Goal: Transaction & Acquisition: Purchase product/service

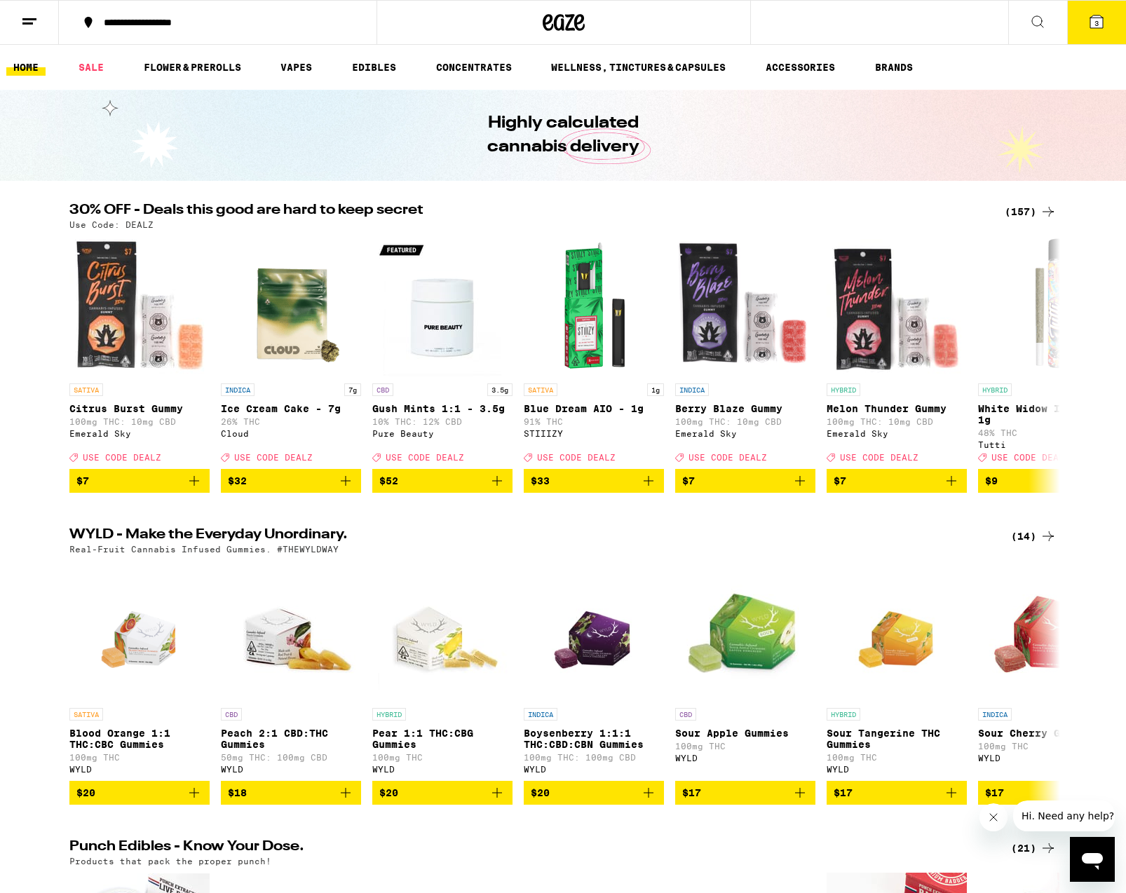
click at [1096, 18] on icon at bounding box center [1096, 21] width 13 height 13
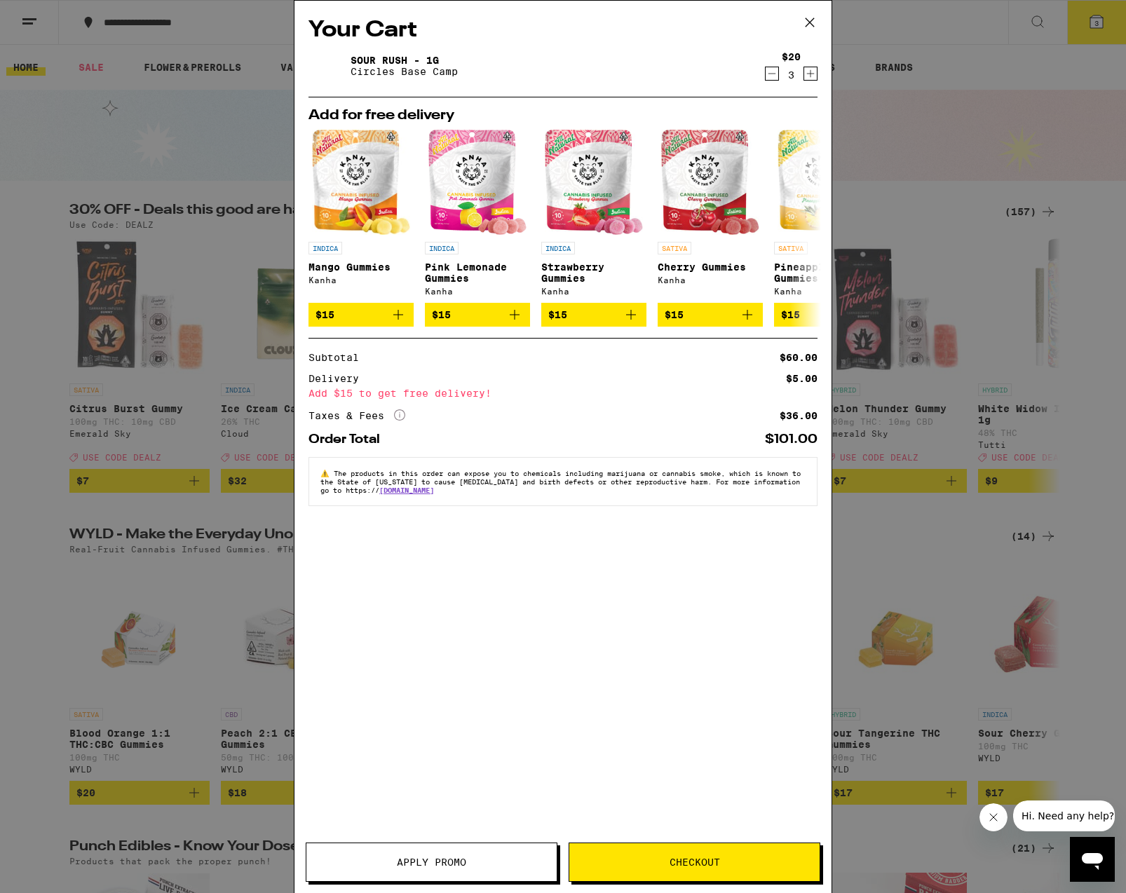
click at [479, 859] on span "Apply Promo" at bounding box center [431, 862] width 250 height 10
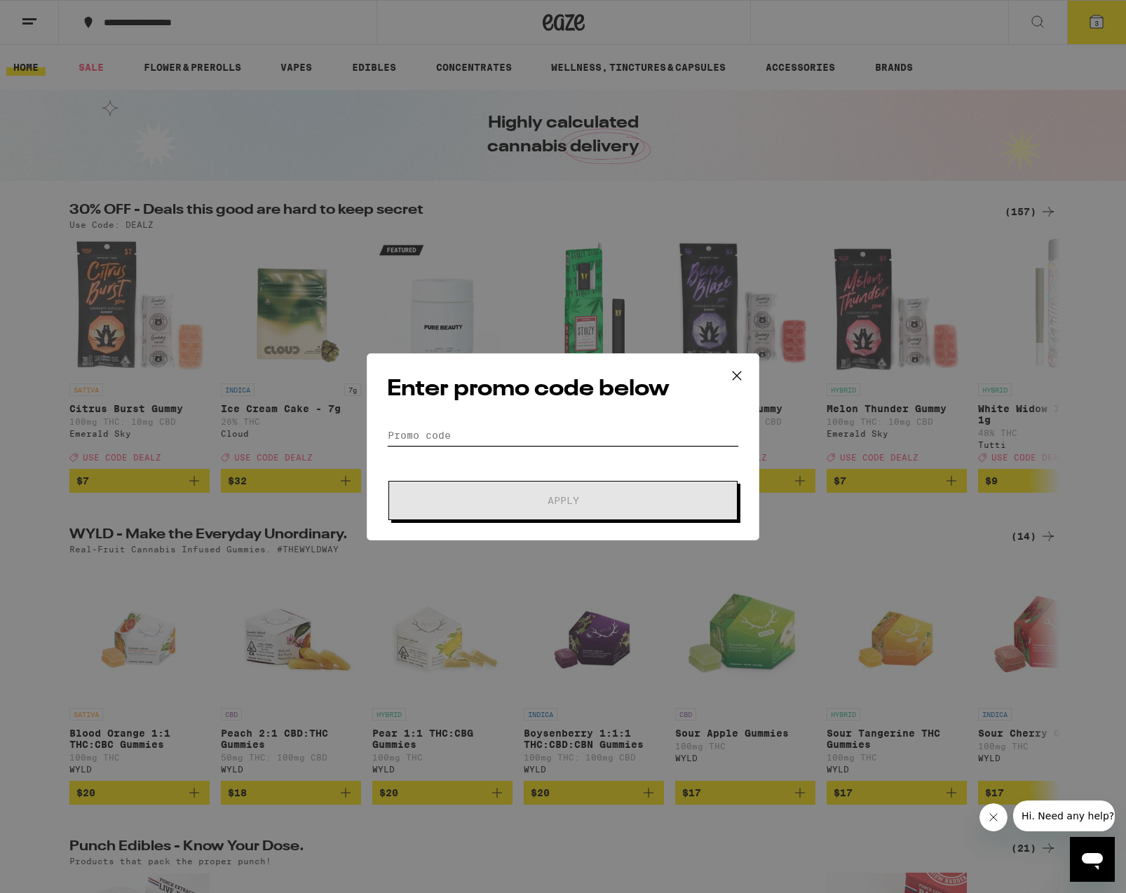
click at [452, 428] on input "Promo Code" at bounding box center [563, 435] width 352 height 21
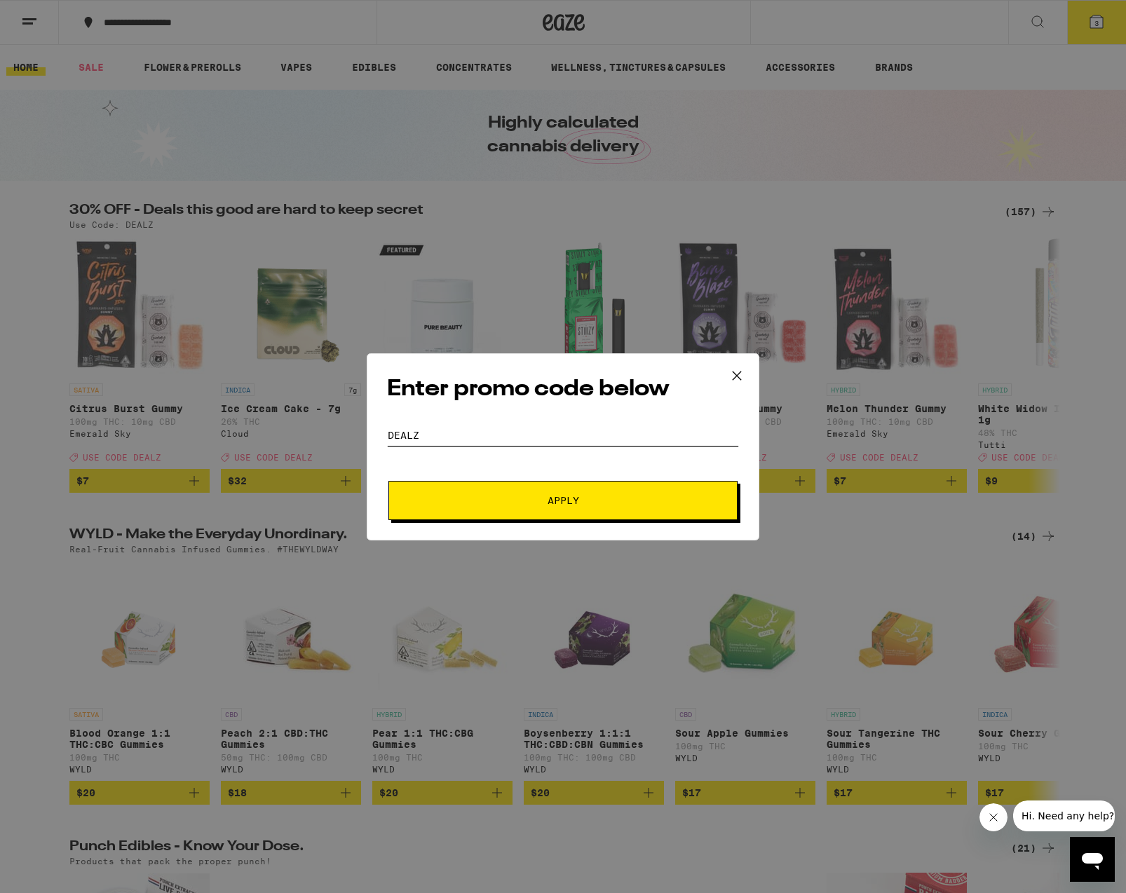
type input "DEALZ"
click at [537, 494] on button "Apply" at bounding box center [562, 500] width 349 height 39
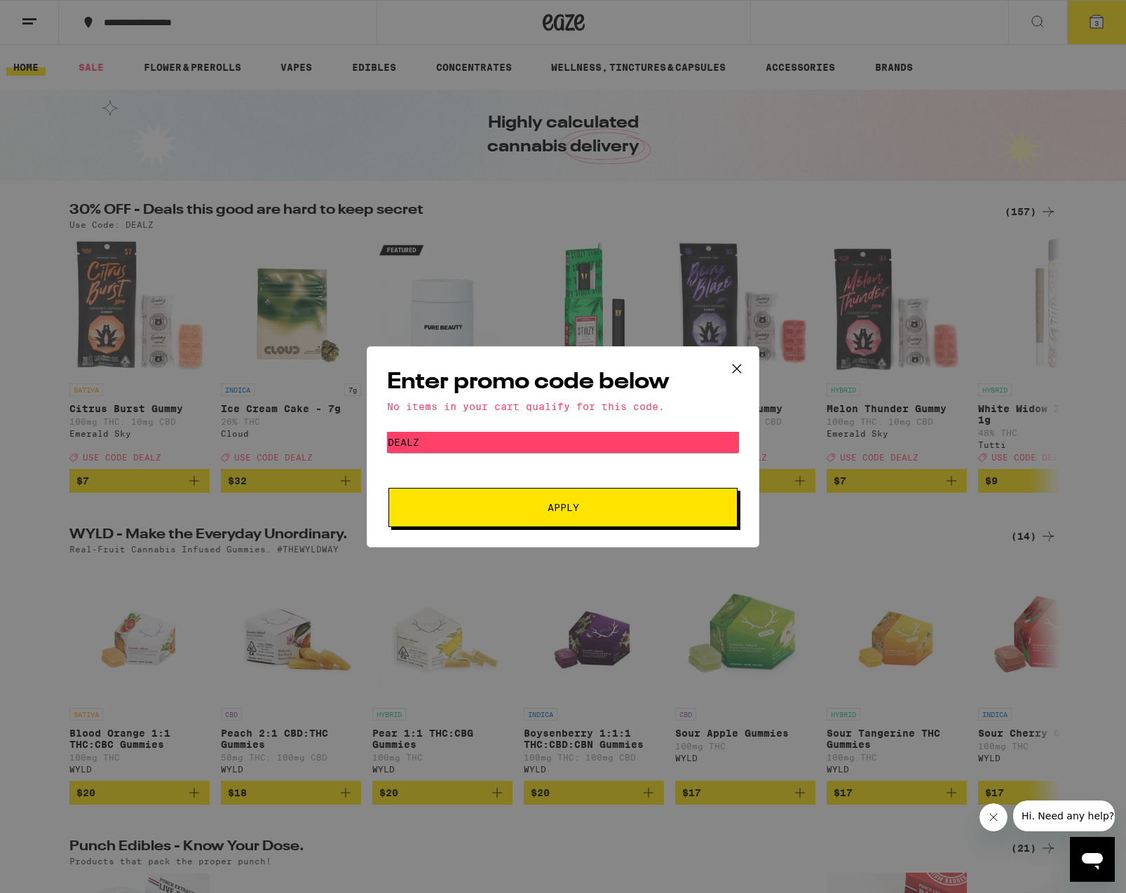
click at [794, 135] on div "Enter promo code below No items in your cart qualify for this code. Promo Code …" at bounding box center [563, 446] width 1126 height 893
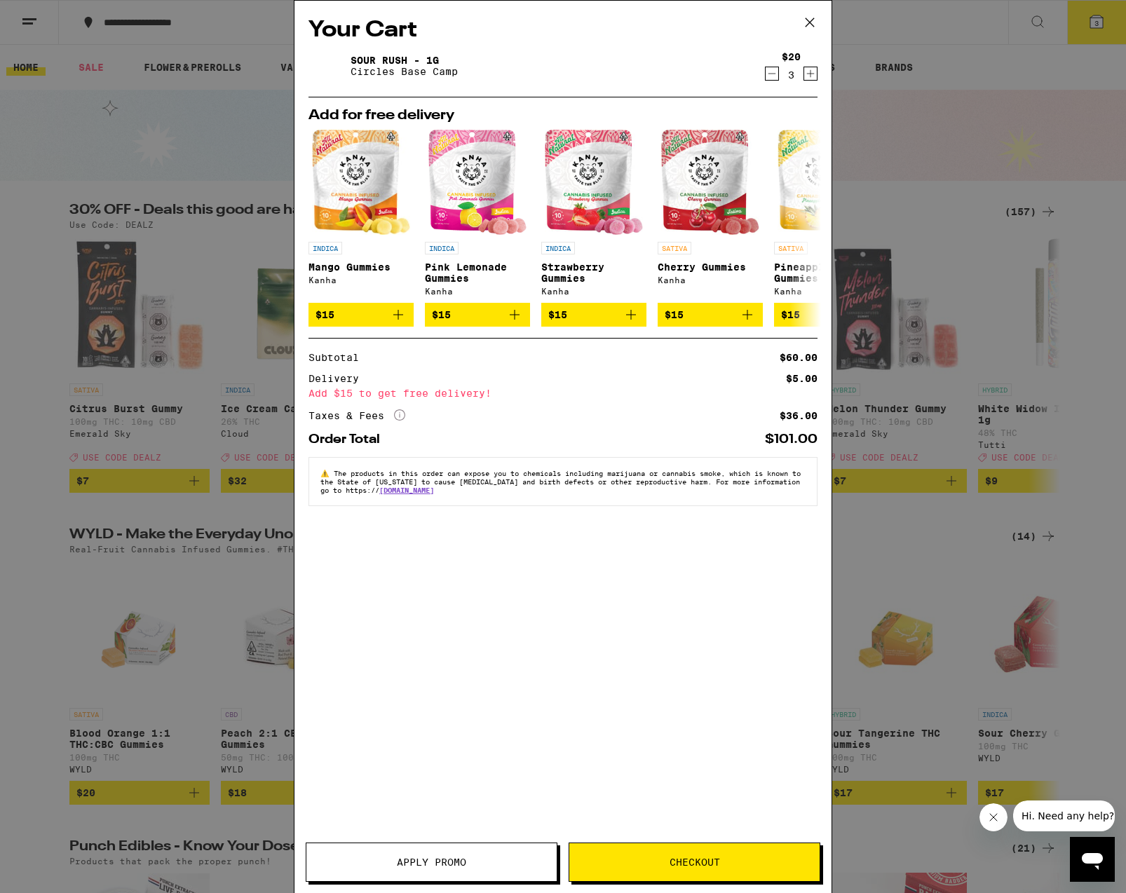
click at [1100, 20] on div "Your Cart Sour Rush - 1g Circles Base Camp $20 3 Add for free delivery INDICA M…" at bounding box center [563, 446] width 1126 height 893
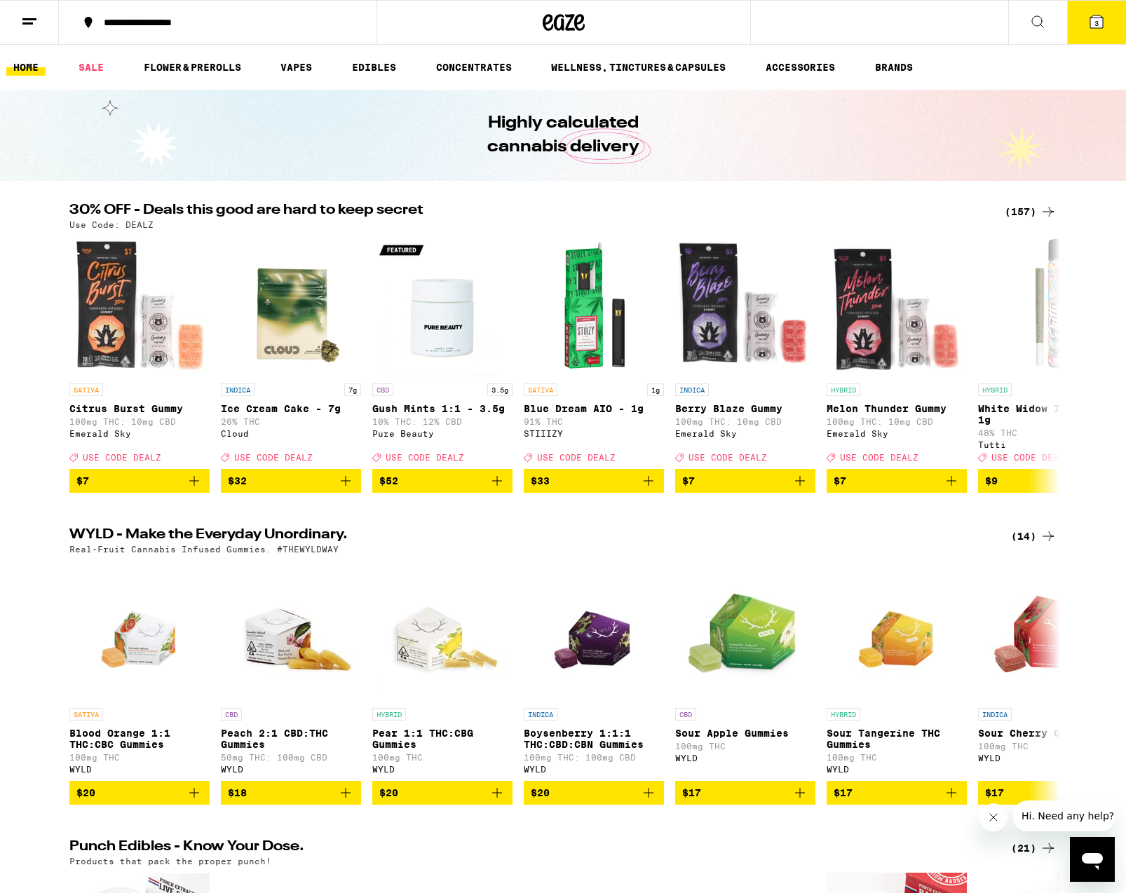
click at [1098, 20] on span "3" at bounding box center [1096, 23] width 4 height 8
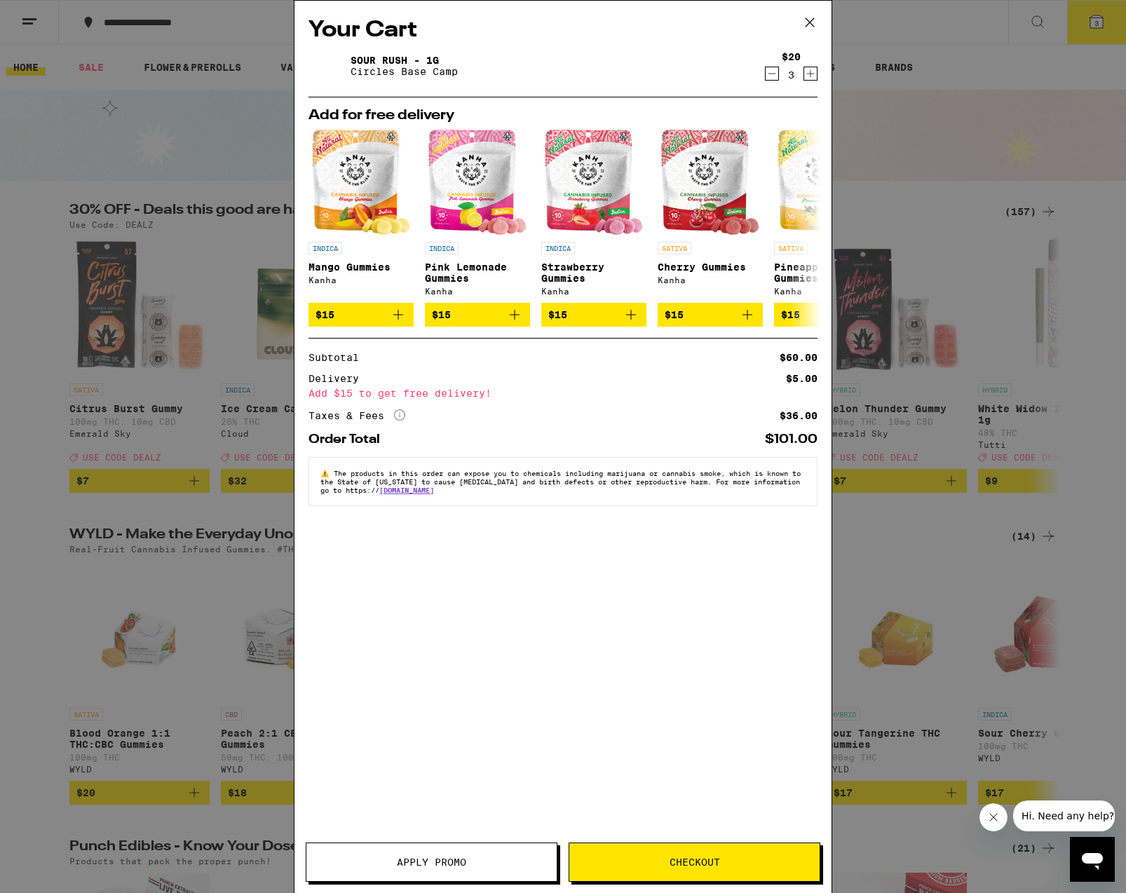
click at [770, 73] on icon "Decrement" at bounding box center [772, 73] width 13 height 17
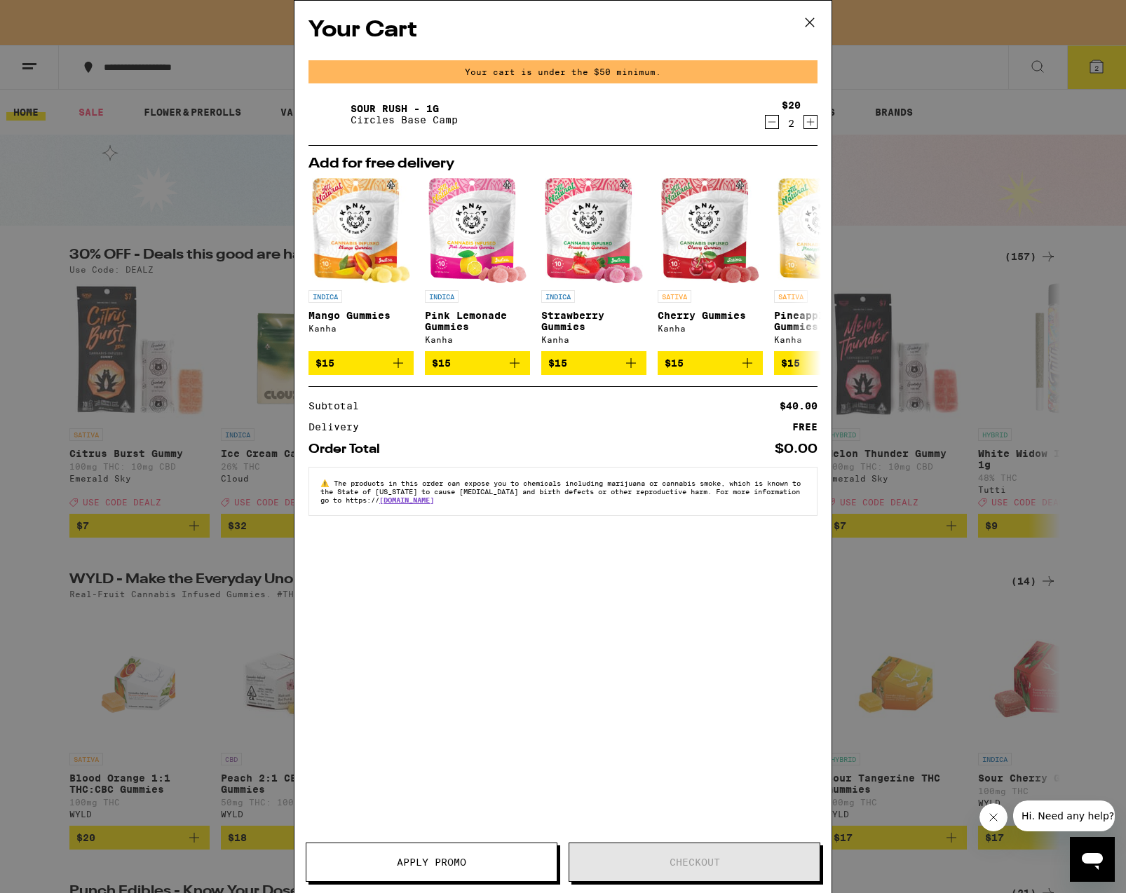
click at [770, 73] on div "Your cart is under the $50 minimum." at bounding box center [562, 71] width 509 height 23
click at [773, 118] on icon "Decrement" at bounding box center [772, 122] width 13 height 17
click at [812, 21] on icon at bounding box center [809, 22] width 21 height 21
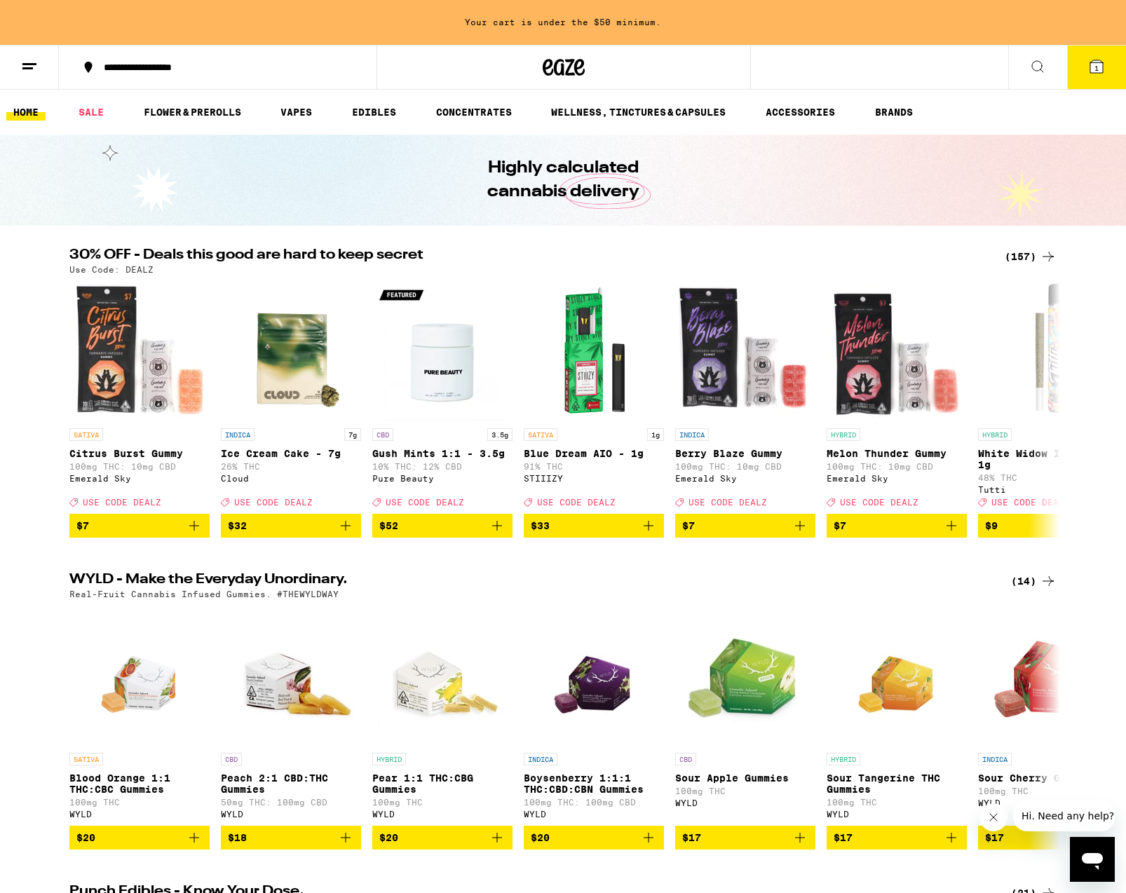
click at [266, 60] on button "**********" at bounding box center [218, 67] width 318 height 42
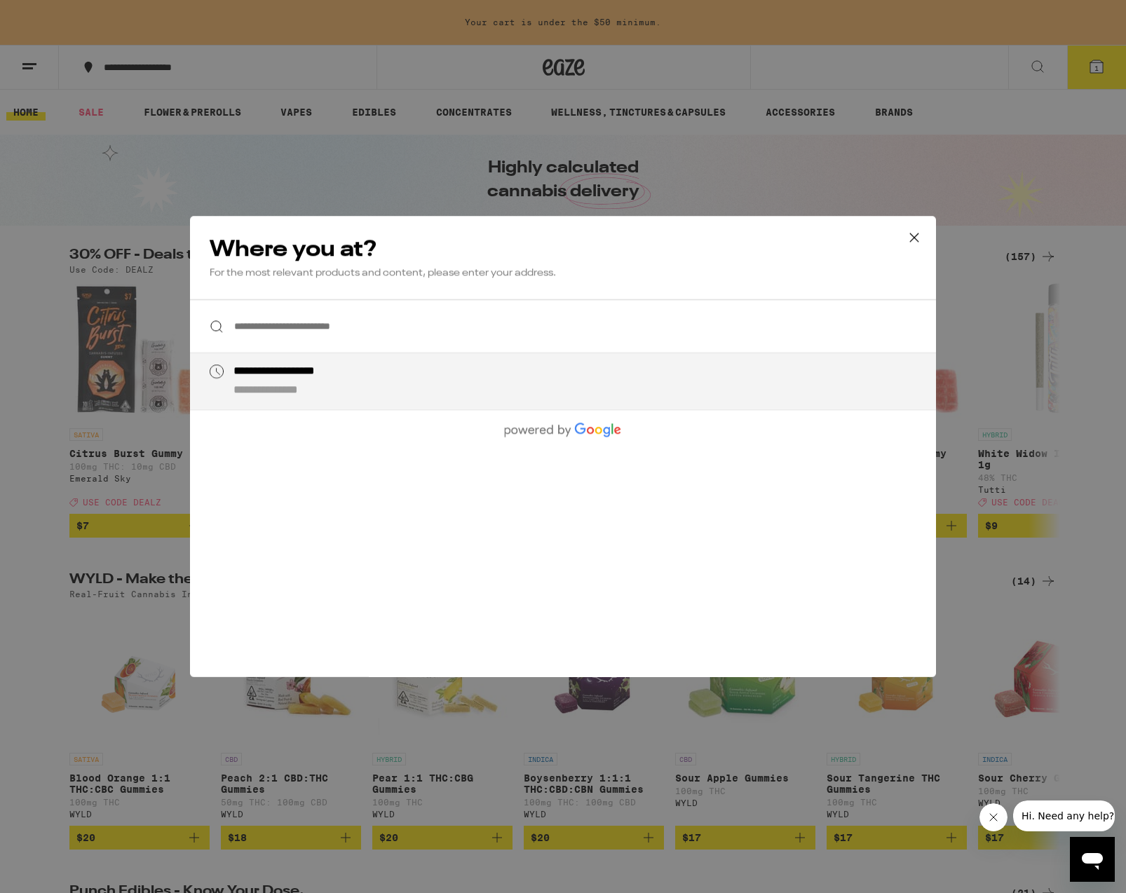
click at [372, 322] on input "**********" at bounding box center [563, 326] width 746 height 54
click at [348, 388] on div "**********" at bounding box center [590, 382] width 715 height 34
type input "**********"
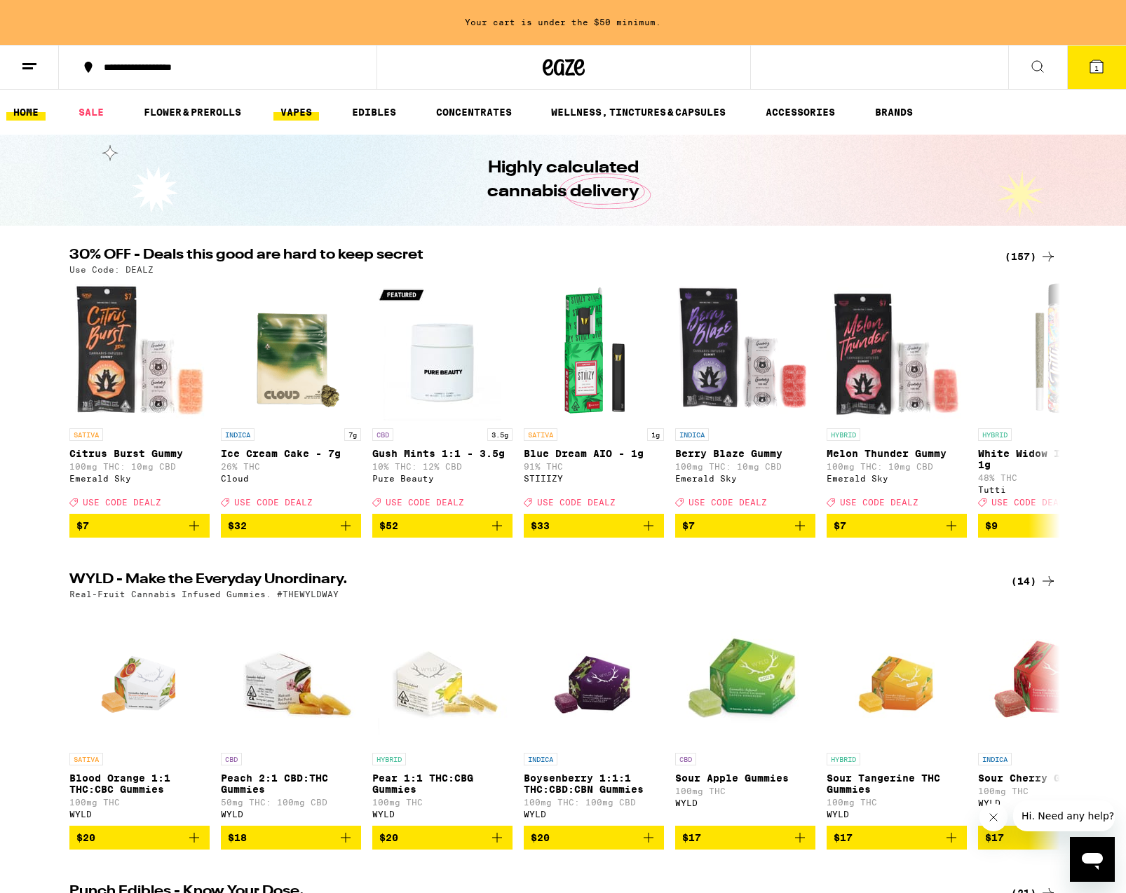
click at [309, 111] on link "VAPES" at bounding box center [296, 112] width 46 height 17
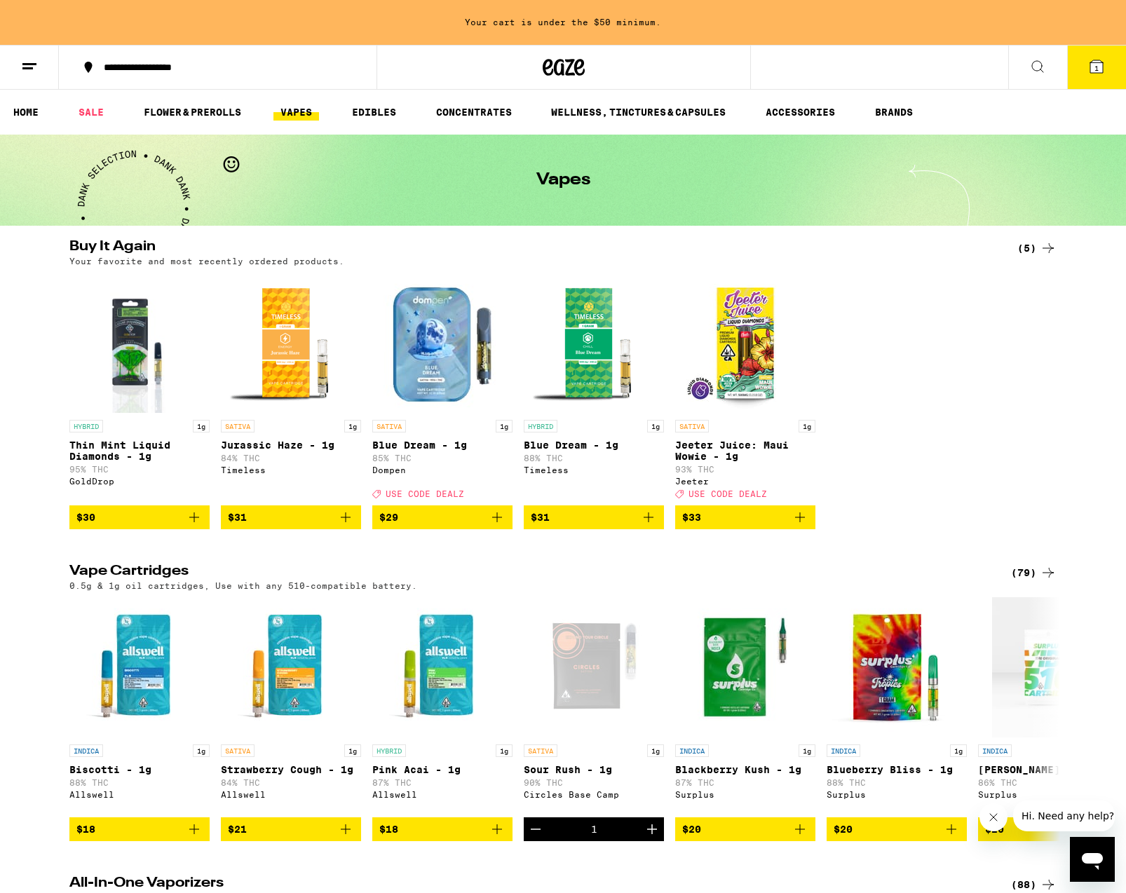
click at [1041, 581] on icon at bounding box center [1048, 572] width 17 height 17
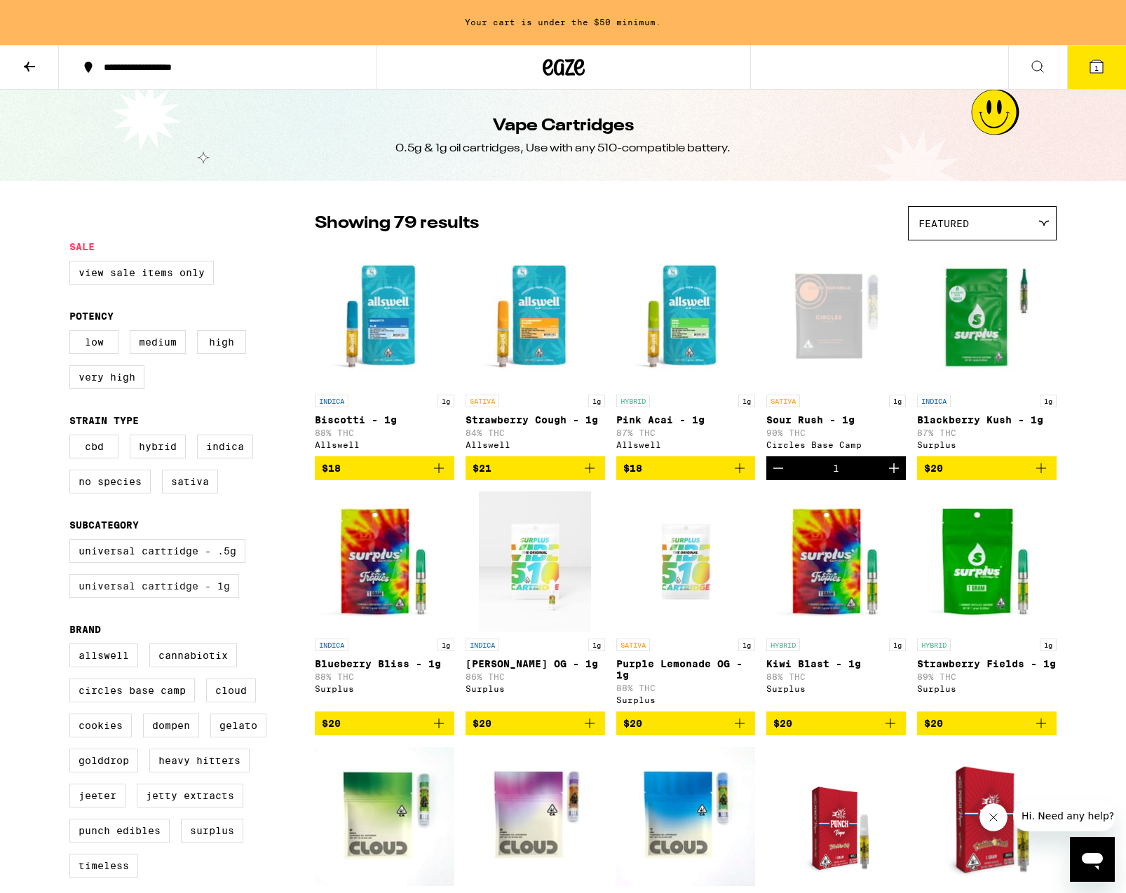
click at [185, 598] on label "Universal Cartridge - 1g" at bounding box center [154, 586] width 170 height 24
click at [73, 542] on input "Universal Cartridge - 1g" at bounding box center [72, 541] width 1 height 1
checkbox input "true"
click at [203, 494] on label "Sativa" at bounding box center [190, 482] width 56 height 24
click at [73, 437] on input "Sativa" at bounding box center [72, 437] width 1 height 1
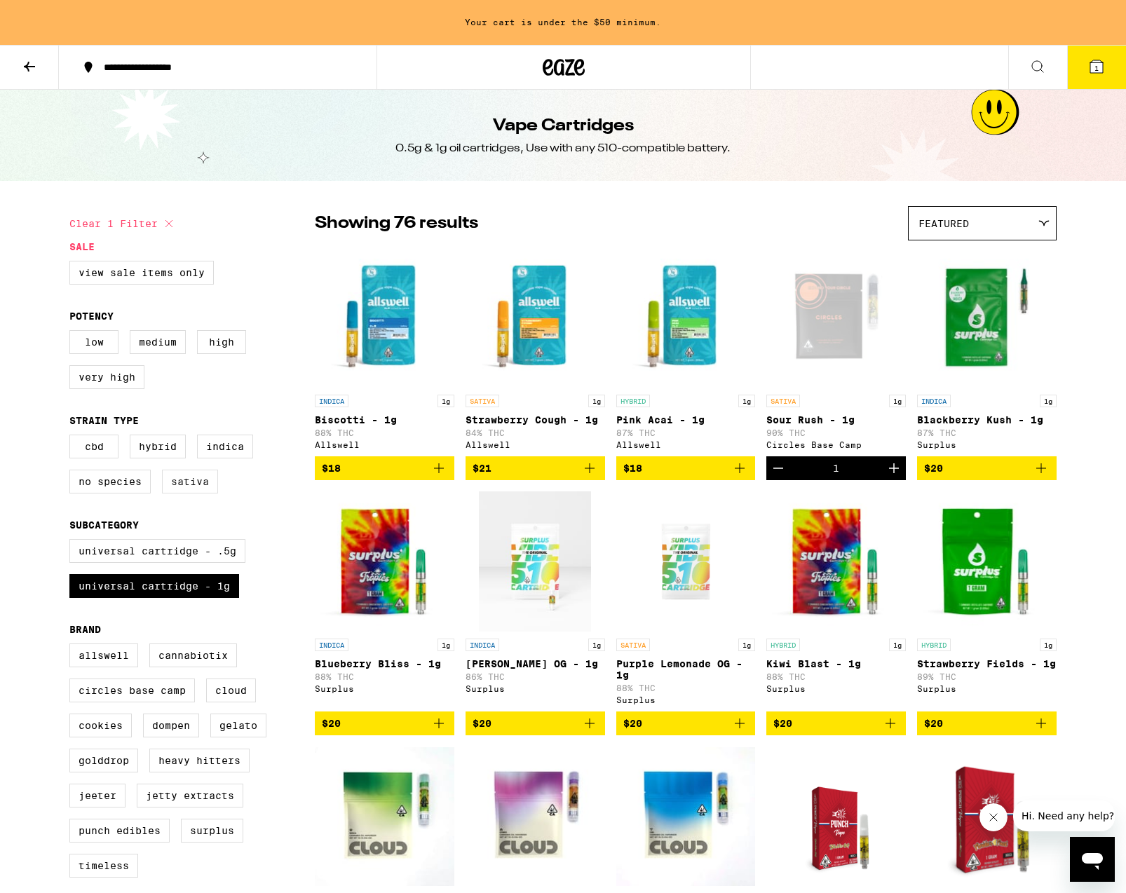
checkbox input "true"
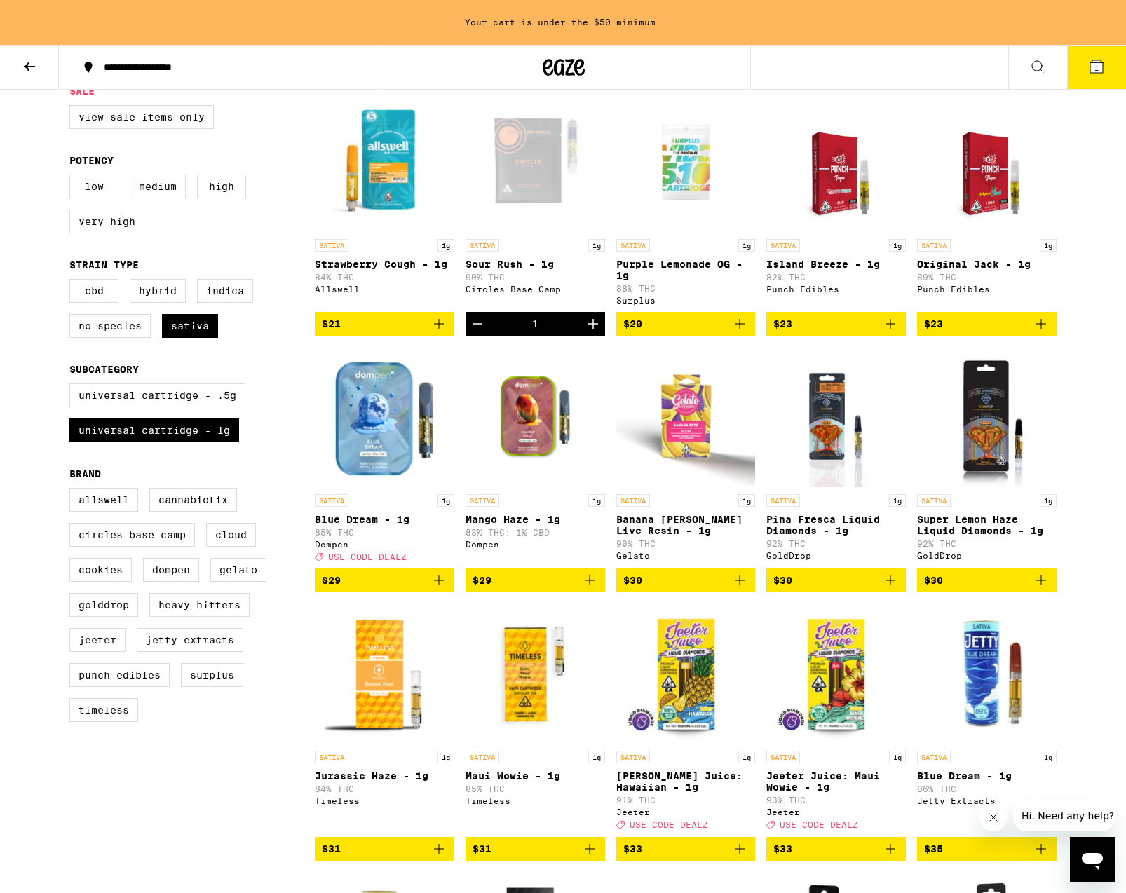
scroll to position [150, 0]
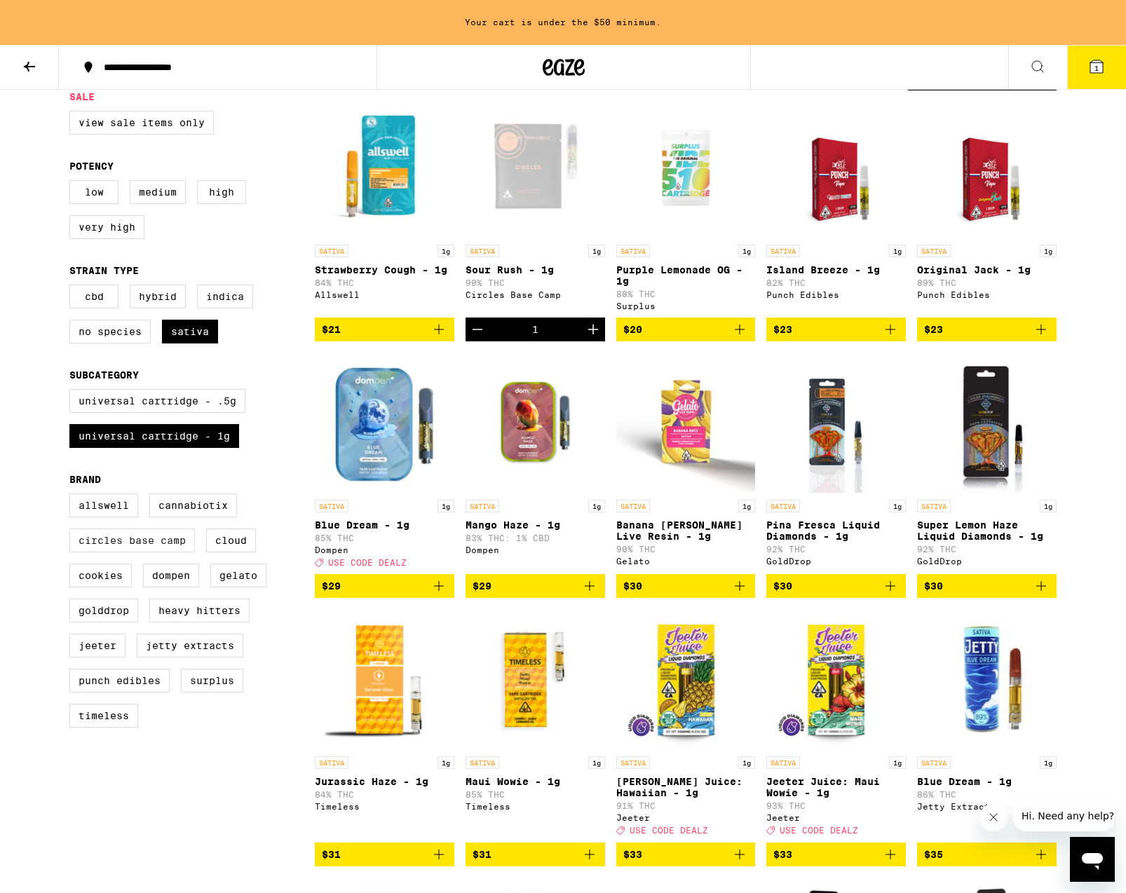
click at [97, 552] on label "Circles Base Camp" at bounding box center [131, 541] width 125 height 24
click at [73, 496] on input "Circles Base Camp" at bounding box center [72, 496] width 1 height 1
checkbox input "true"
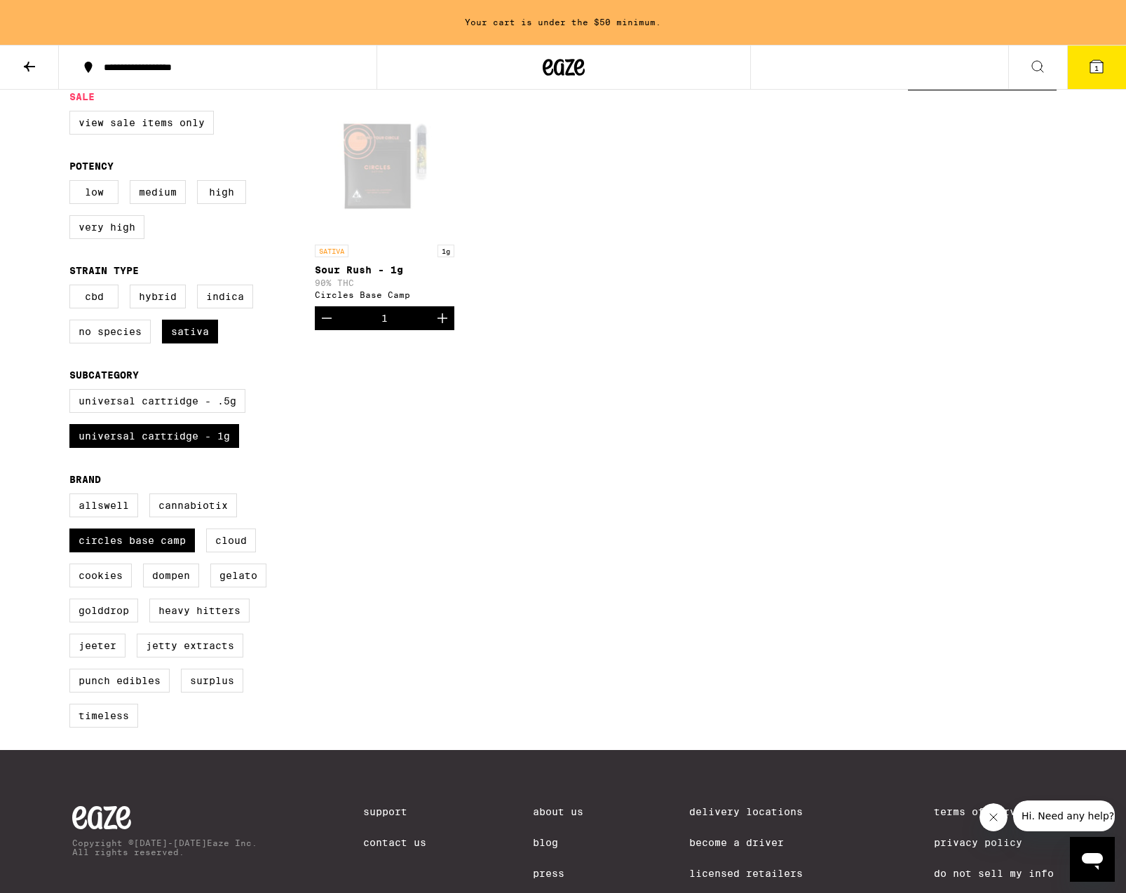
click at [1097, 60] on icon at bounding box center [1096, 66] width 13 height 13
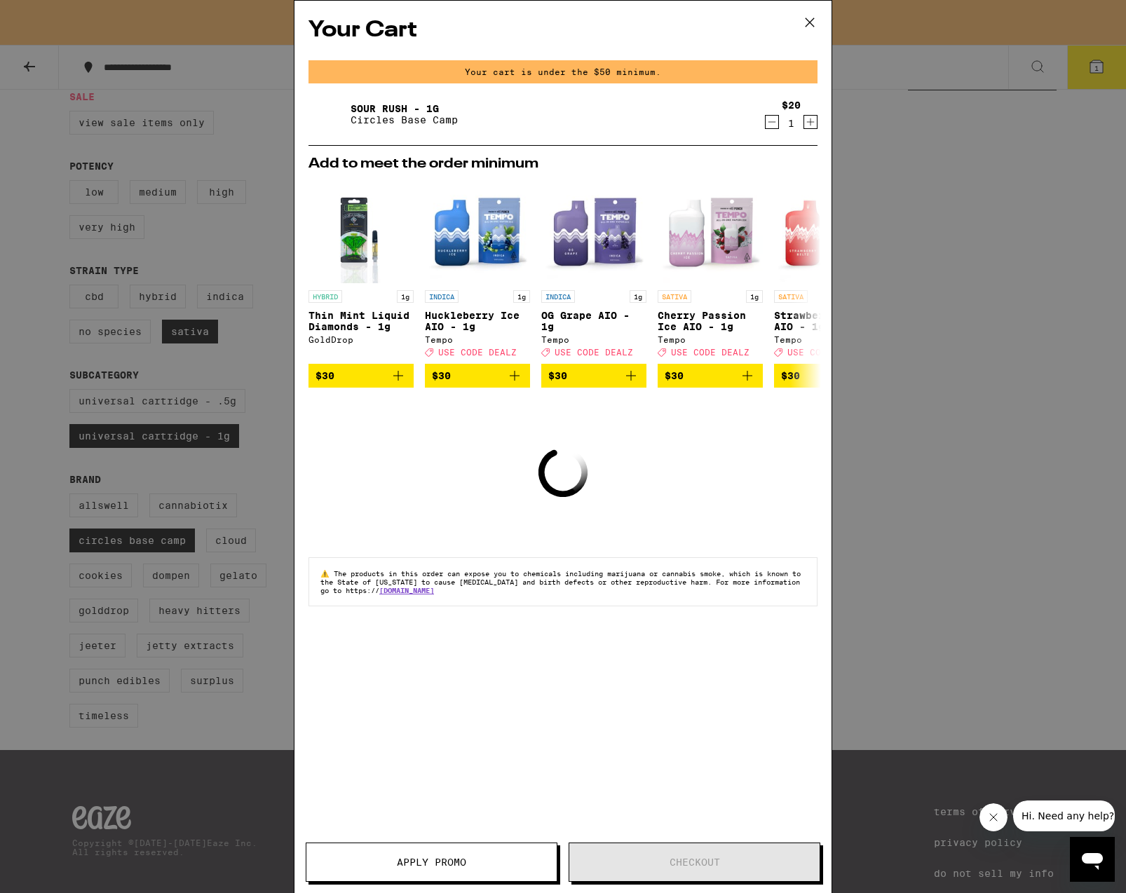
click at [812, 121] on icon "Increment" at bounding box center [810, 122] width 13 height 17
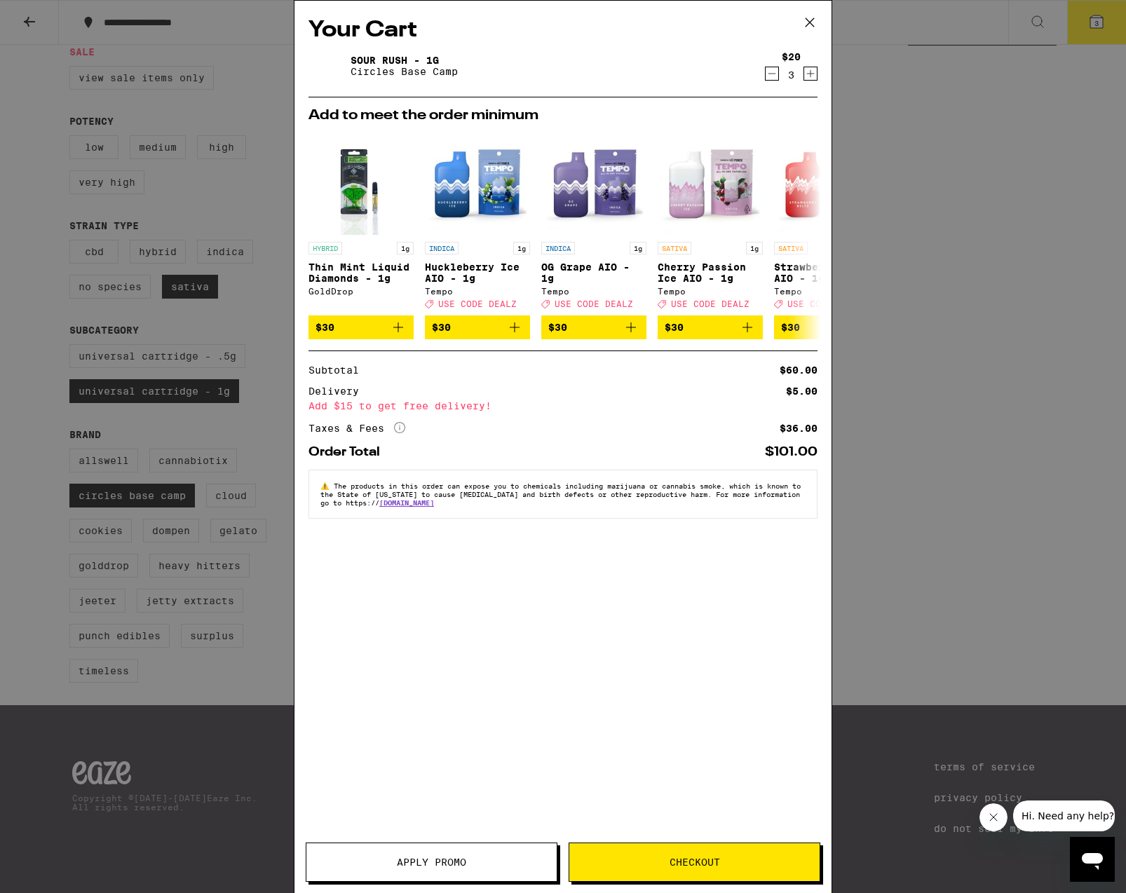
click at [770, 76] on icon "Decrement" at bounding box center [772, 73] width 13 height 17
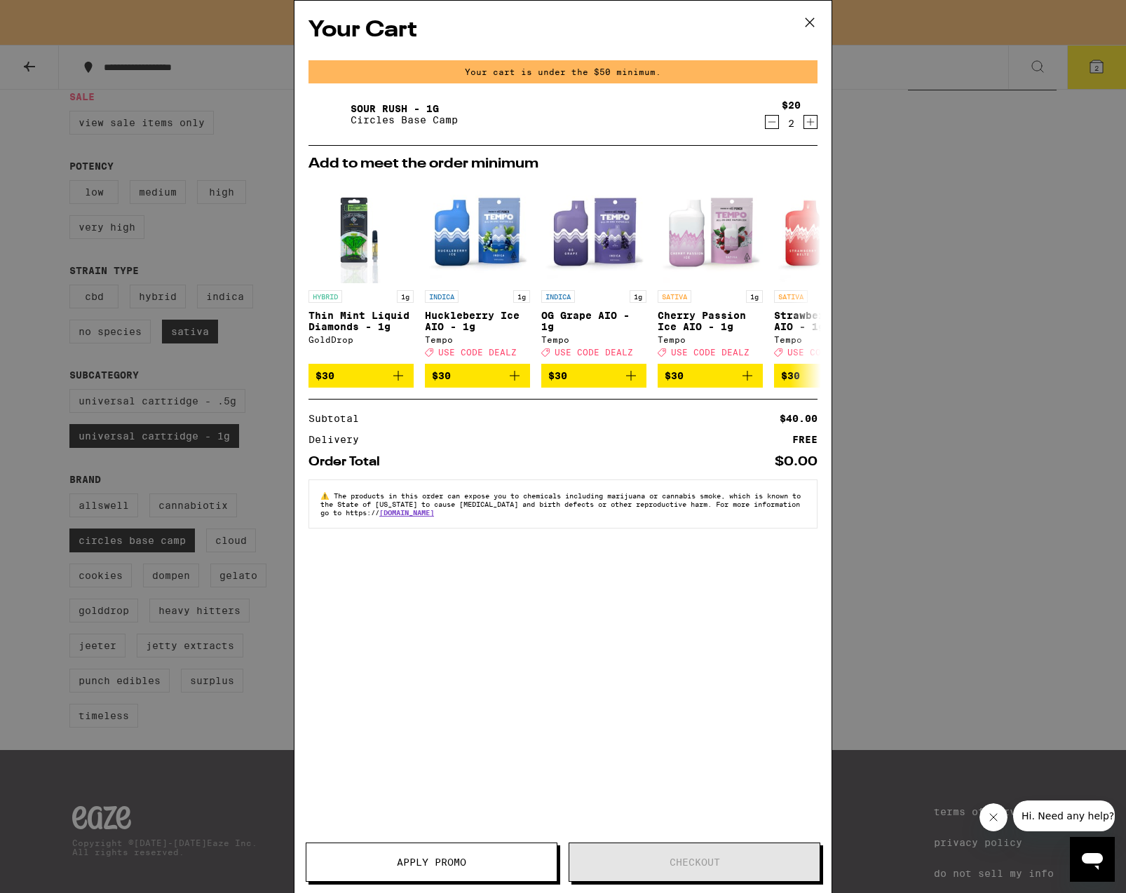
click at [773, 125] on icon "Decrement" at bounding box center [772, 122] width 13 height 17
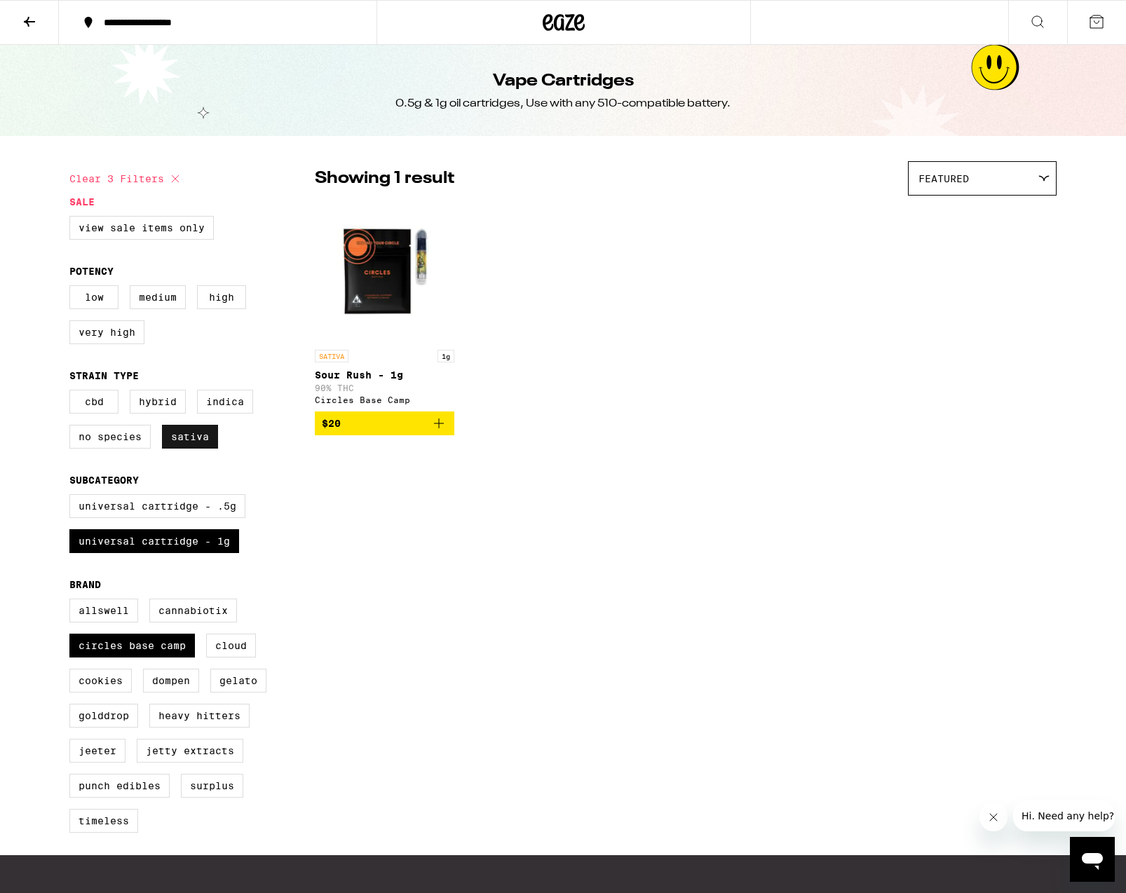
click at [184, 449] on label "Sativa" at bounding box center [190, 437] width 56 height 24
click at [73, 393] on input "Sativa" at bounding box center [72, 392] width 1 height 1
checkbox input "false"
click at [109, 226] on label "View Sale Items Only" at bounding box center [141, 228] width 144 height 24
click at [73, 219] on input "View Sale Items Only" at bounding box center [72, 218] width 1 height 1
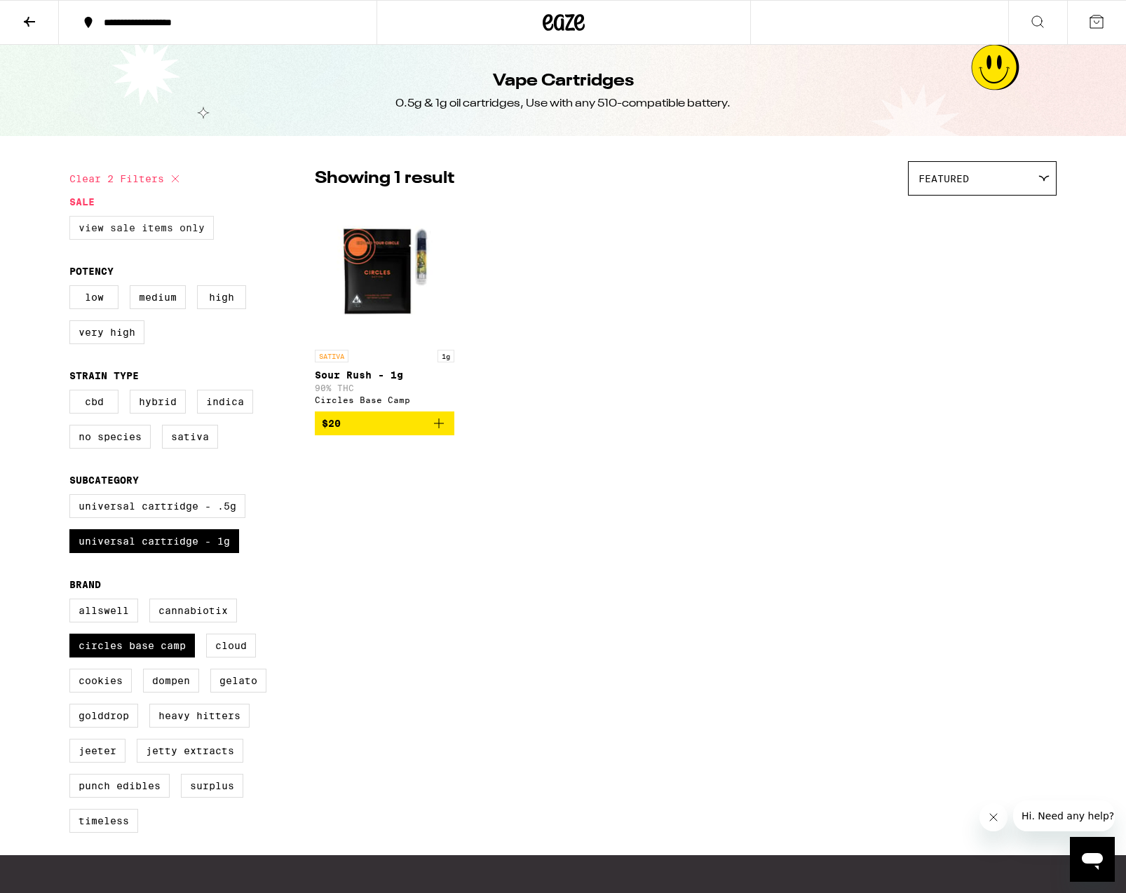
checkbox input "true"
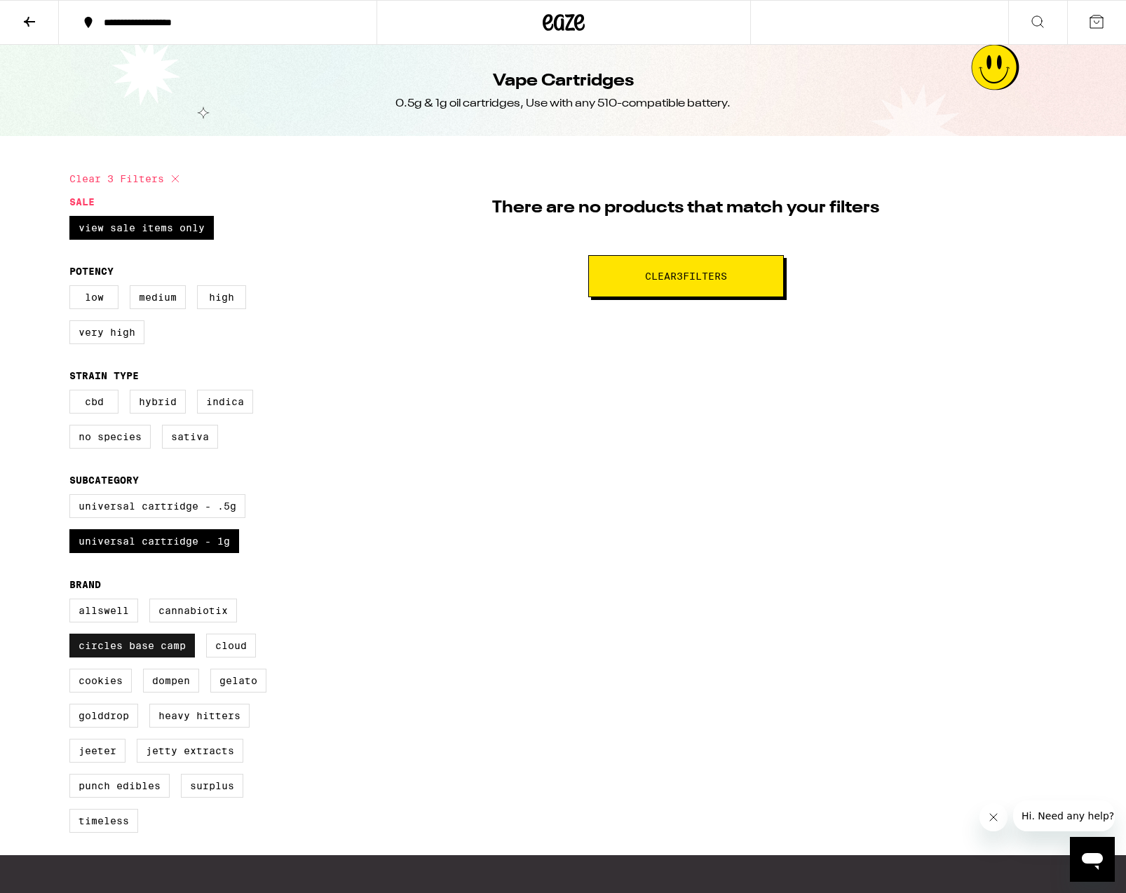
click at [171, 658] on label "Circles Base Camp" at bounding box center [131, 646] width 125 height 24
click at [73, 601] on input "Circles Base Camp" at bounding box center [72, 601] width 1 height 1
checkbox input "false"
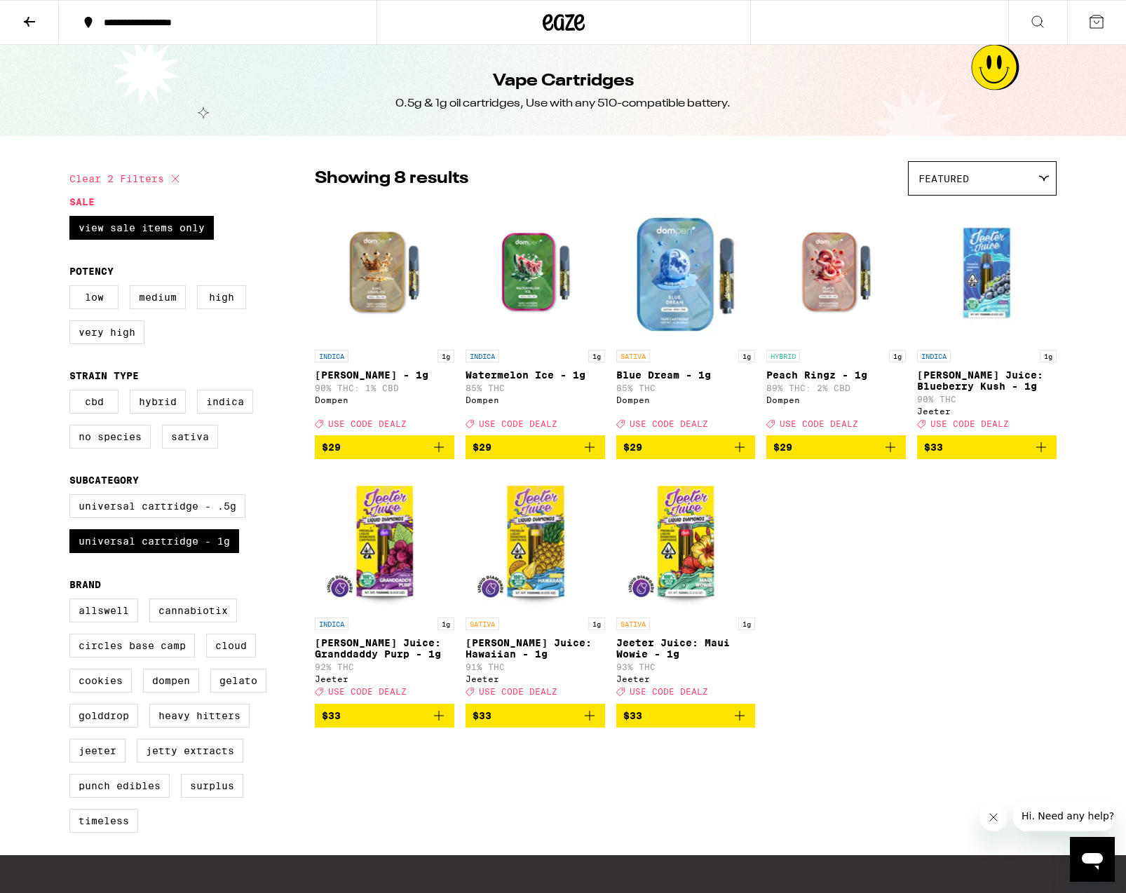
click at [632, 256] on img "Open page for Blue Dream - 1g from Dompen" at bounding box center [686, 273] width 140 height 140
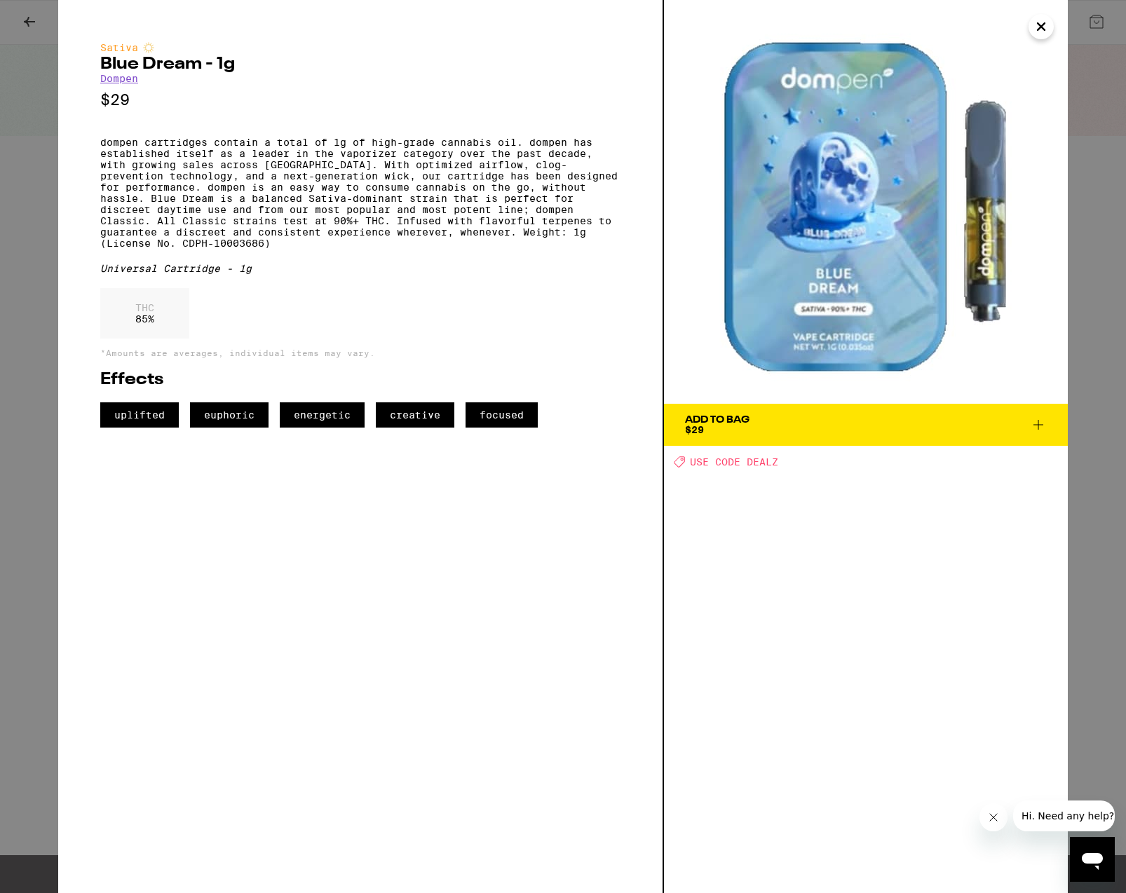
click at [785, 426] on span "Add To Bag $29" at bounding box center [866, 425] width 362 height 20
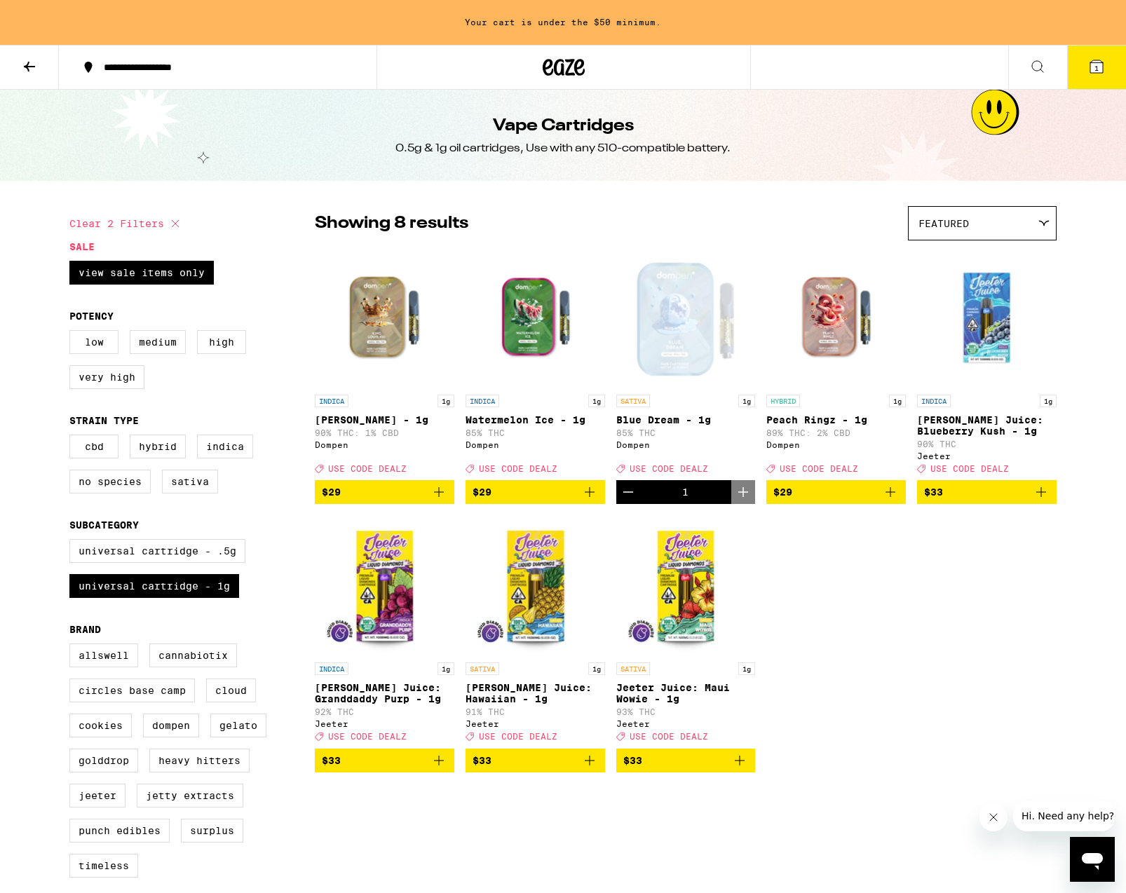
click at [525, 588] on img "Open page for Jeeter Juice: Hawaiian - 1g from Jeeter" at bounding box center [535, 585] width 140 height 140
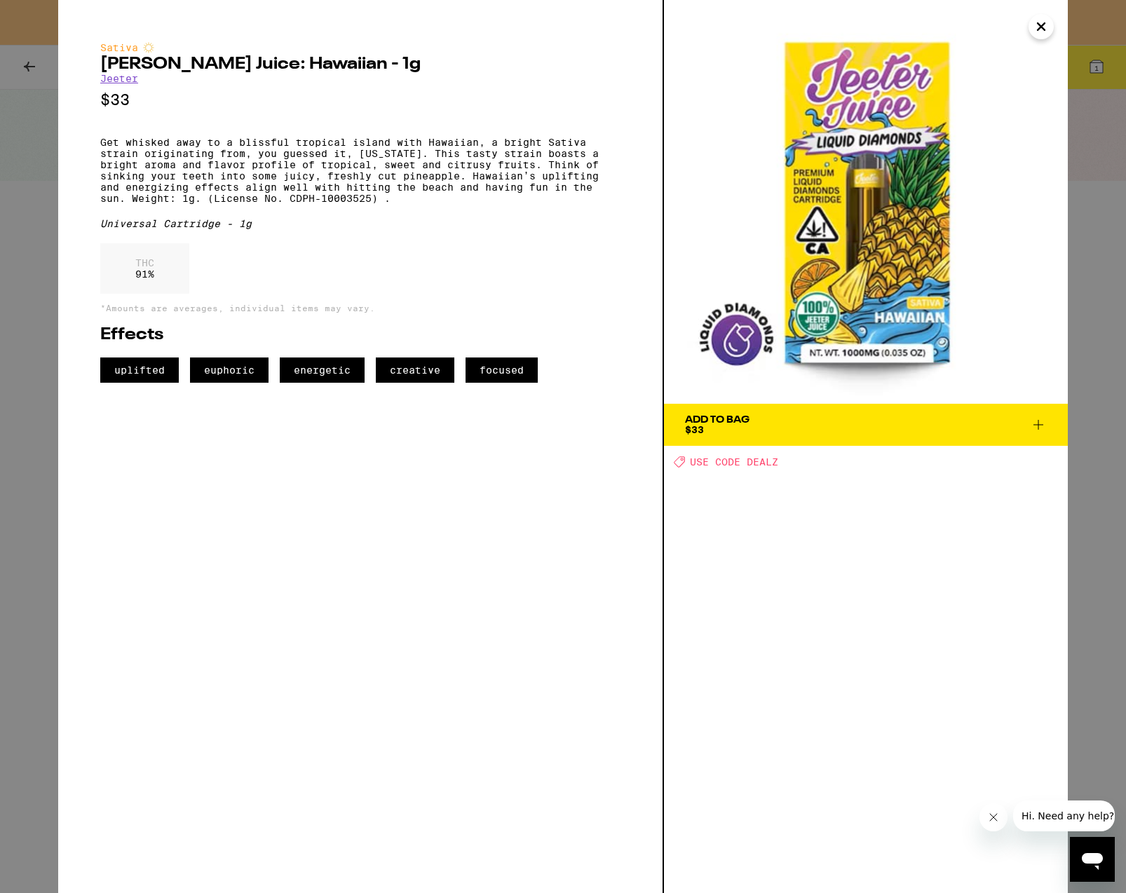
click at [1040, 419] on icon at bounding box center [1038, 424] width 17 height 17
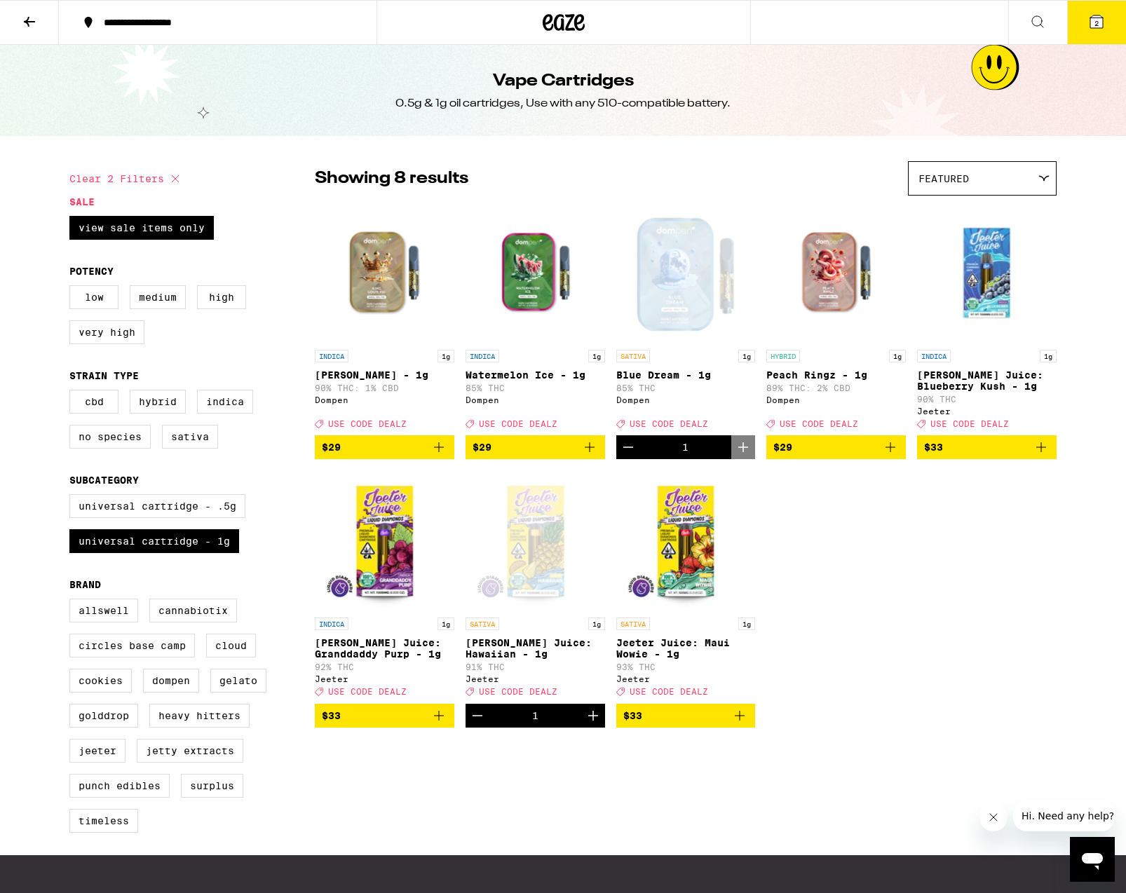
click at [1101, 13] on icon at bounding box center [1096, 21] width 17 height 17
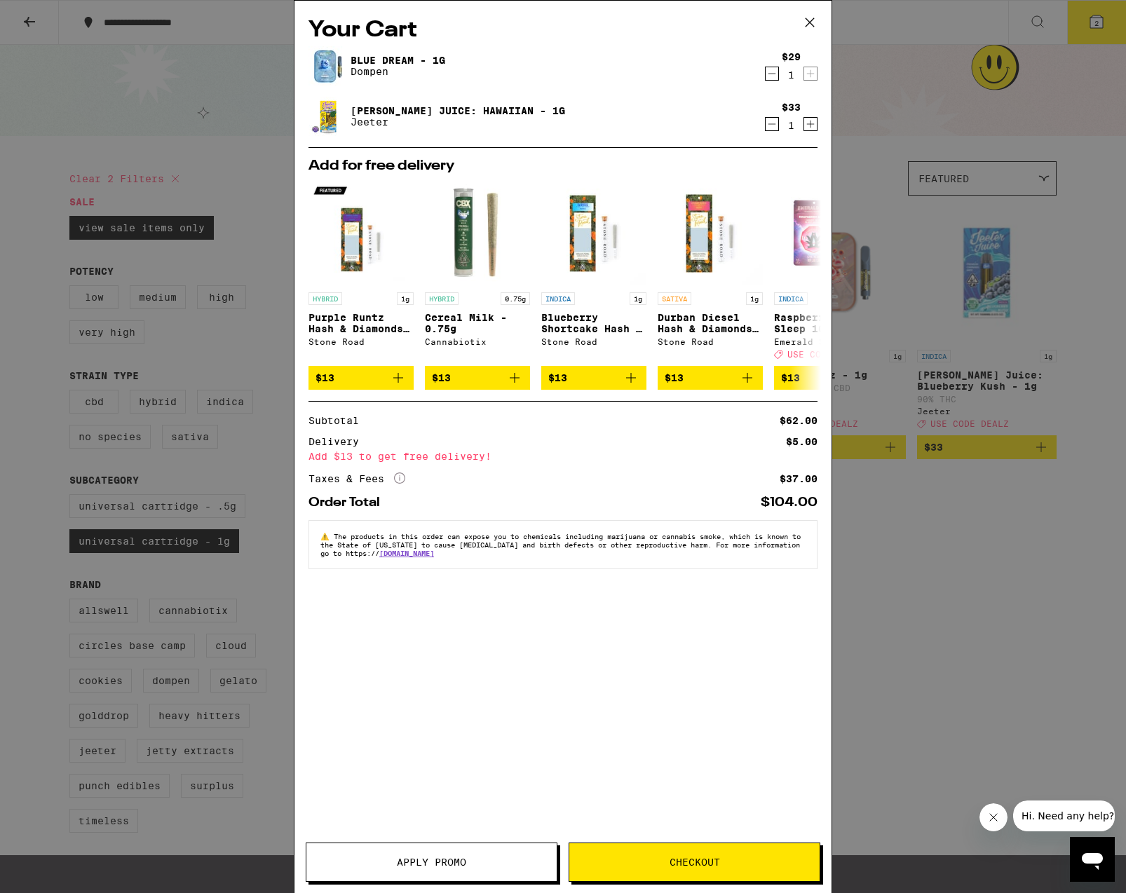
click at [359, 852] on button "Apply Promo" at bounding box center [432, 862] width 252 height 39
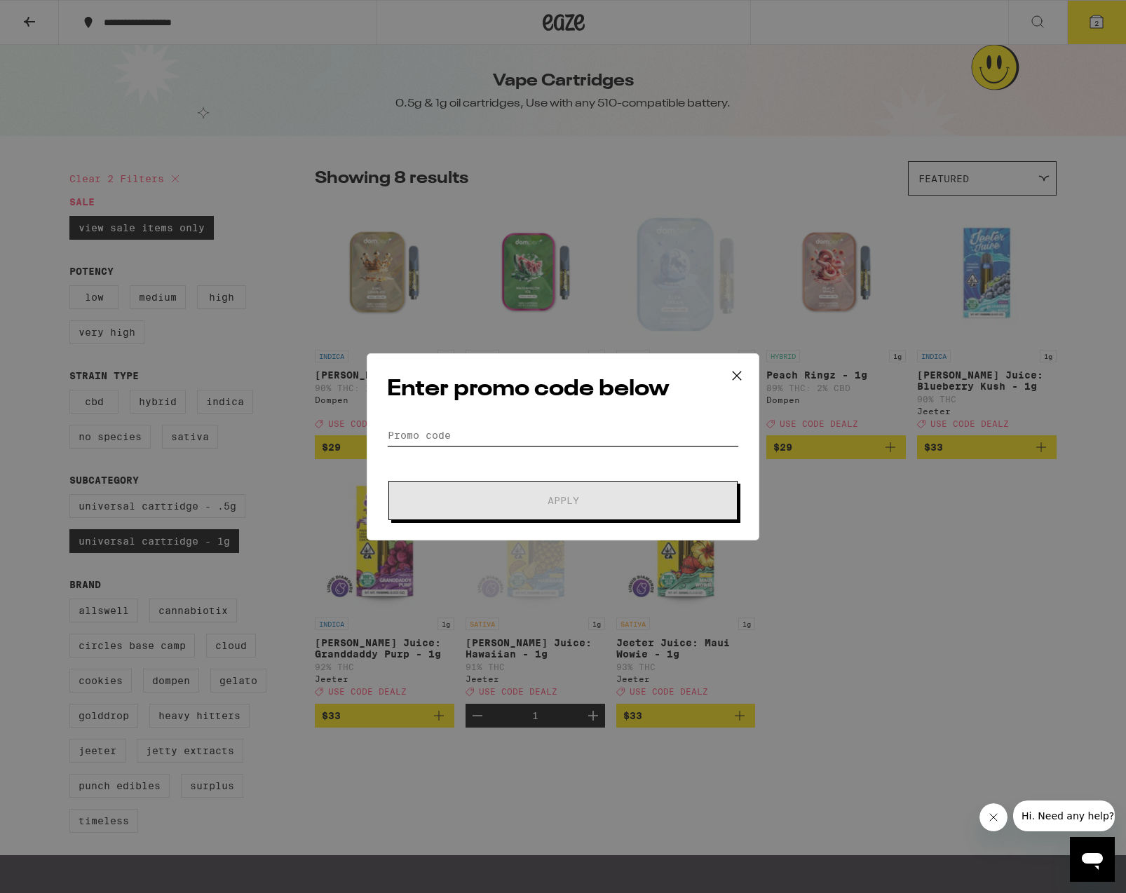
click at [463, 433] on input "Promo Code" at bounding box center [563, 435] width 352 height 21
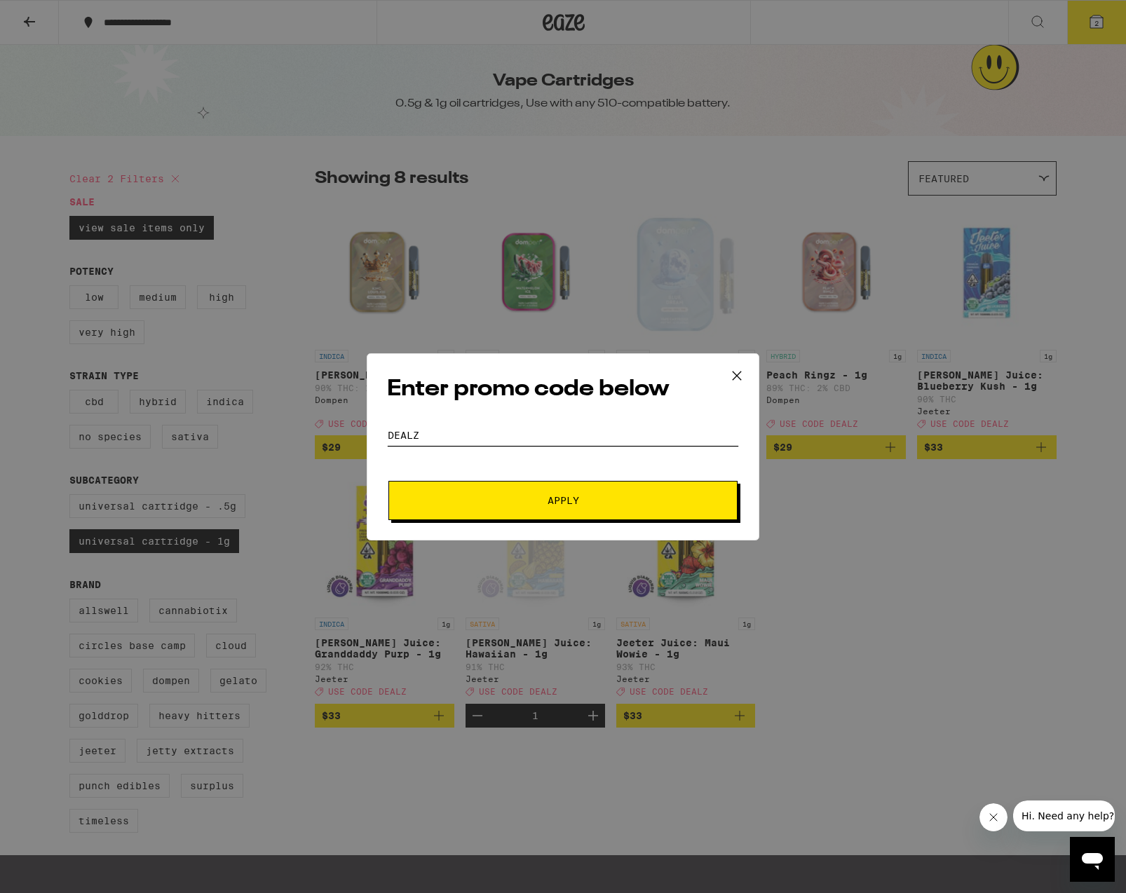
type input "dealz"
click at [544, 493] on button "Apply" at bounding box center [562, 500] width 349 height 39
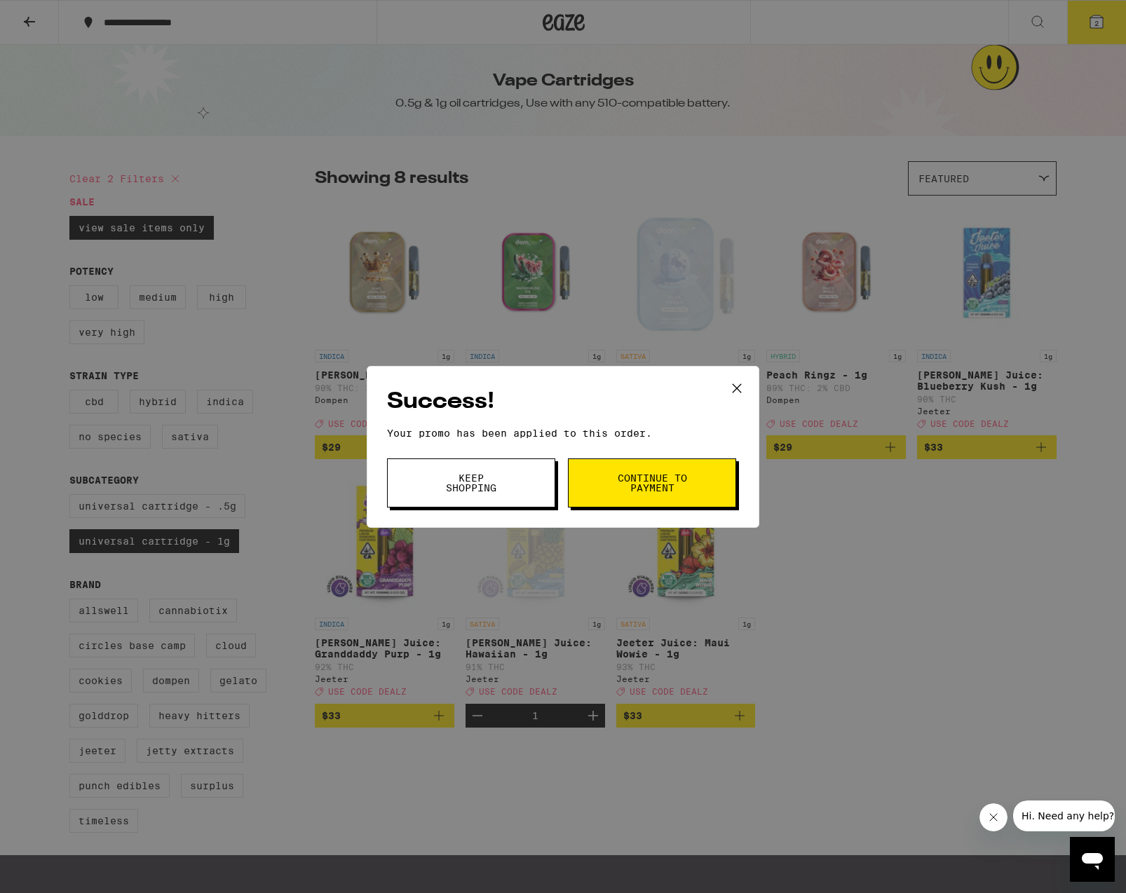
click at [512, 484] on button "Keep Shopping" at bounding box center [471, 482] width 168 height 49
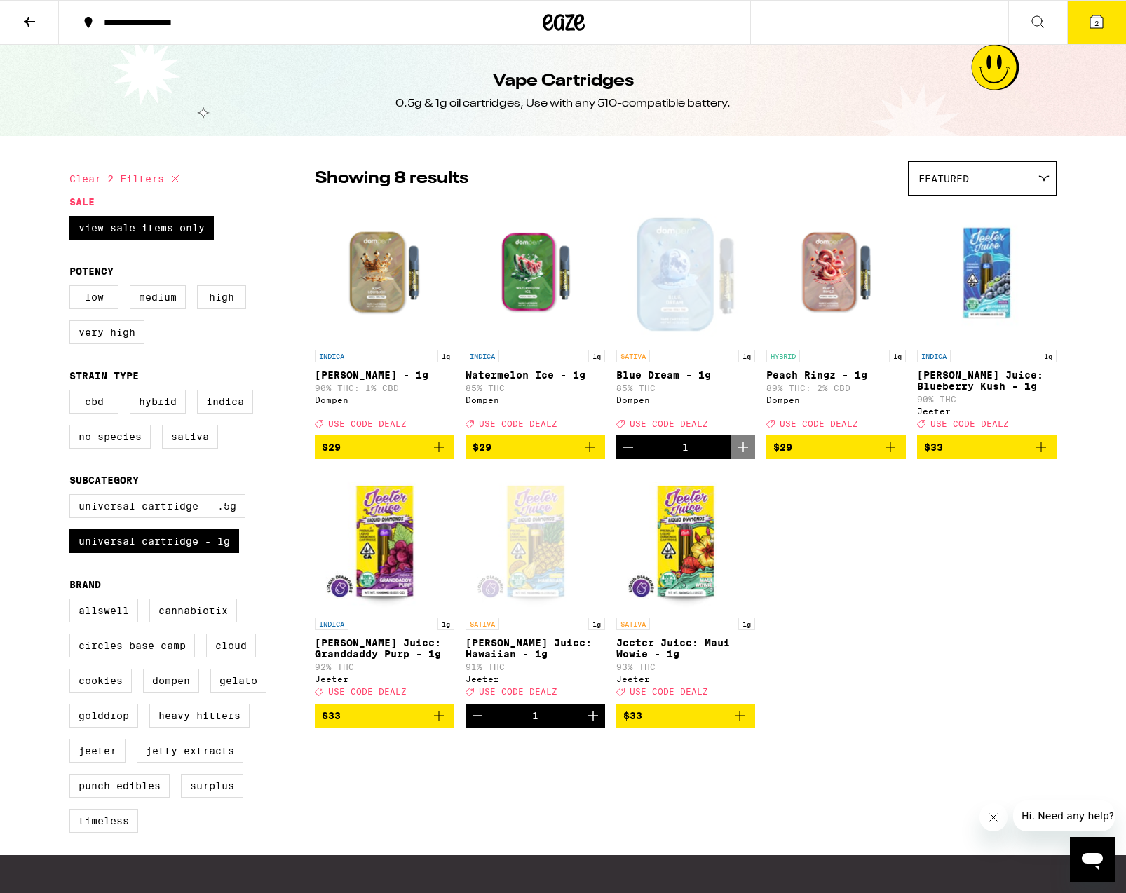
click at [1091, 18] on icon at bounding box center [1096, 21] width 13 height 13
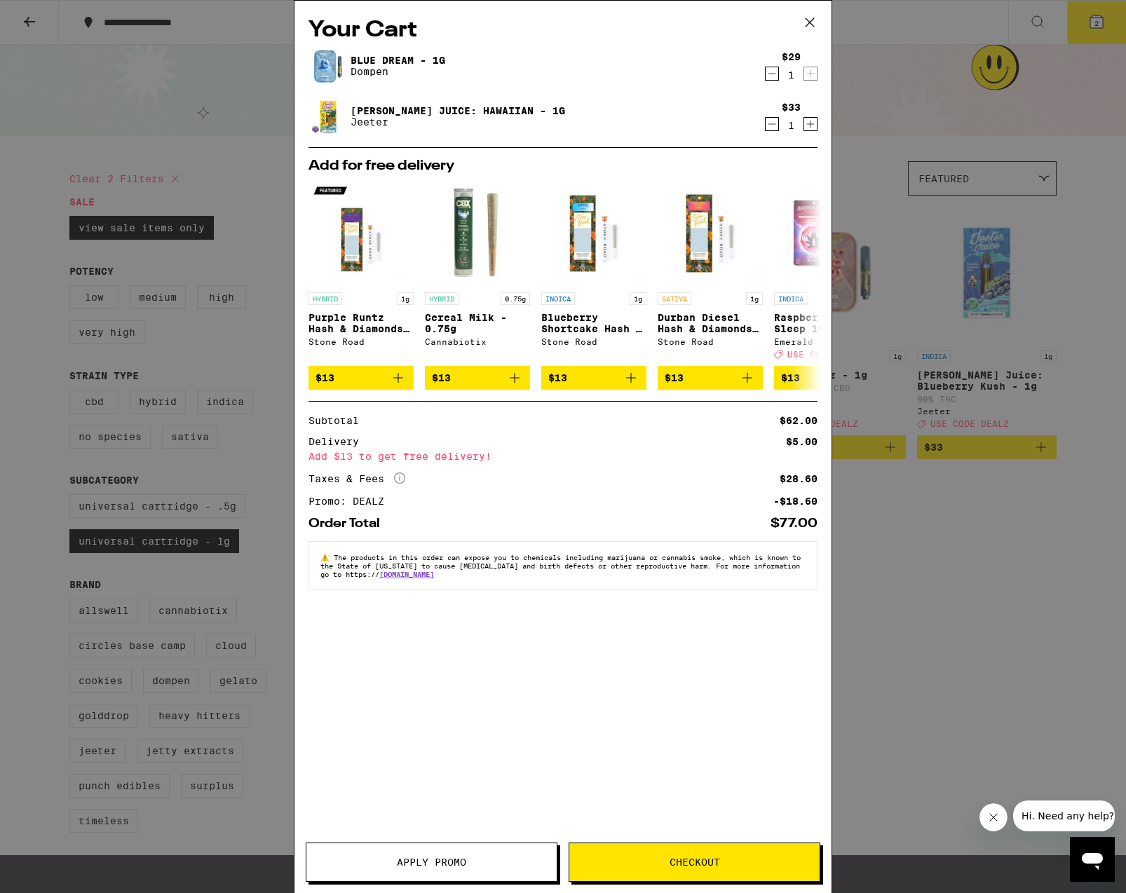
click at [809, 25] on icon at bounding box center [809, 22] width 21 height 21
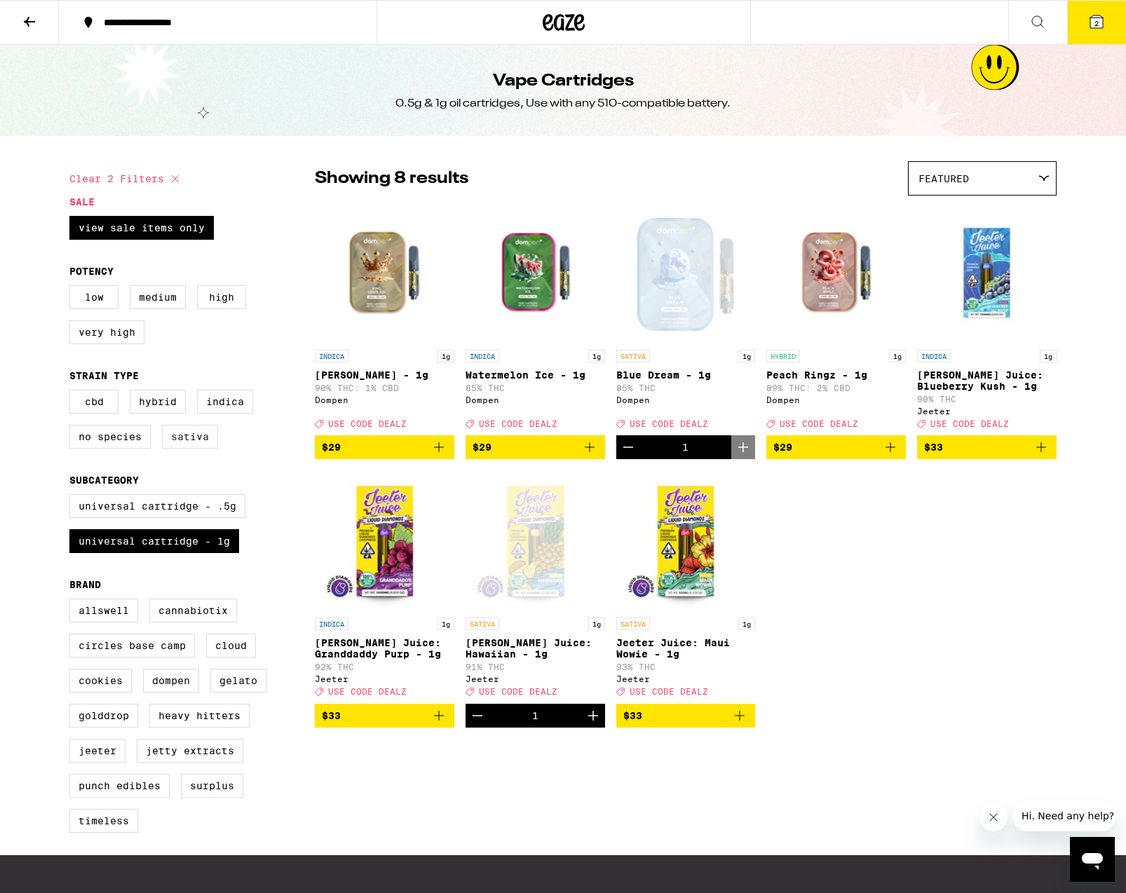
click at [200, 449] on label "Sativa" at bounding box center [190, 437] width 56 height 24
click at [73, 393] on input "Sativa" at bounding box center [72, 392] width 1 height 1
checkbox input "true"
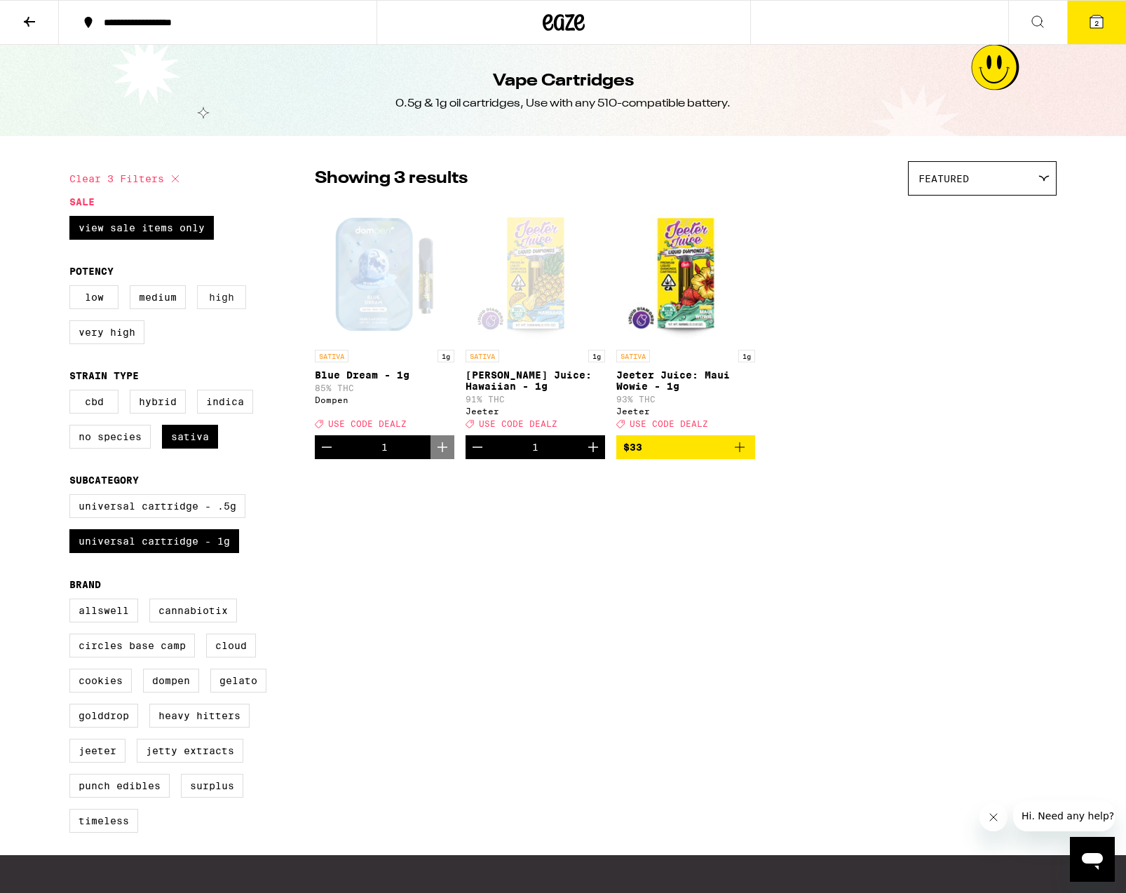
click at [224, 293] on label "High" at bounding box center [221, 297] width 49 height 24
click at [73, 288] on input "High" at bounding box center [72, 287] width 1 height 1
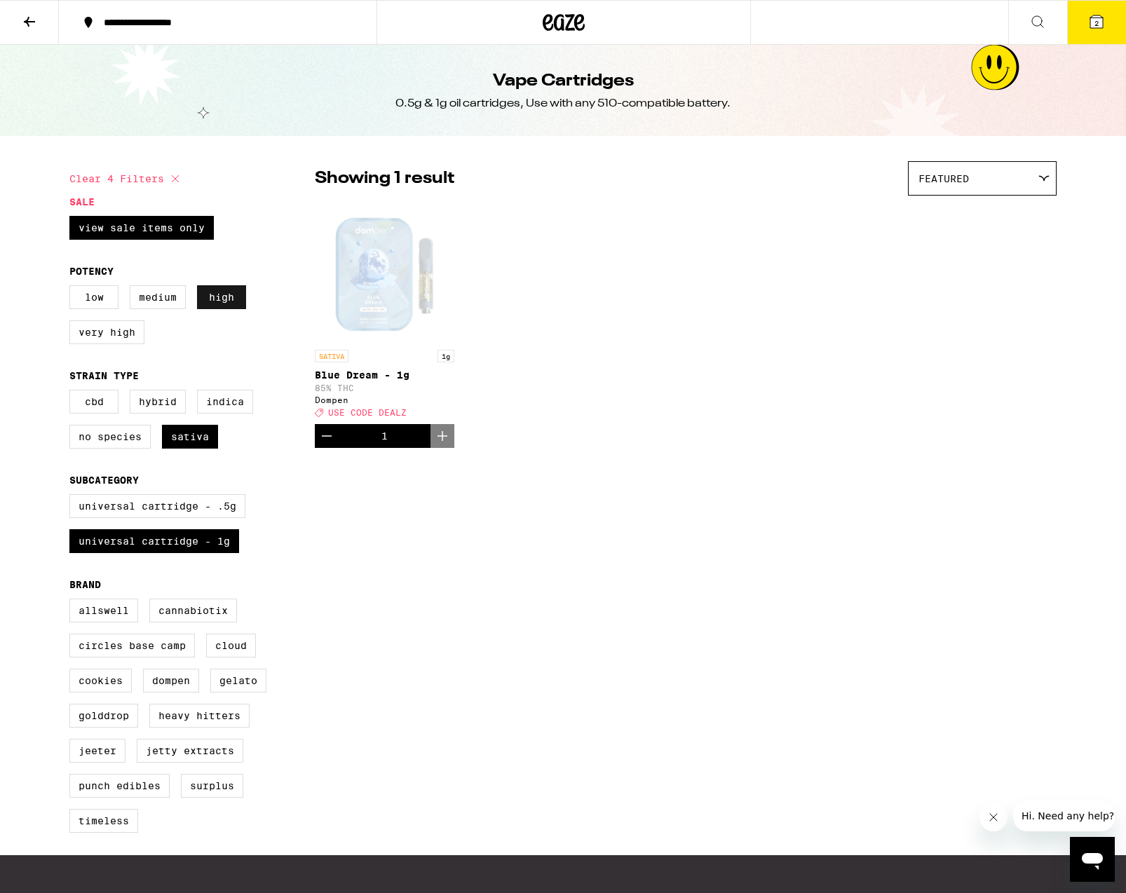
click at [224, 294] on label "High" at bounding box center [221, 297] width 49 height 24
click at [73, 288] on input "High" at bounding box center [72, 287] width 1 height 1
checkbox input "false"
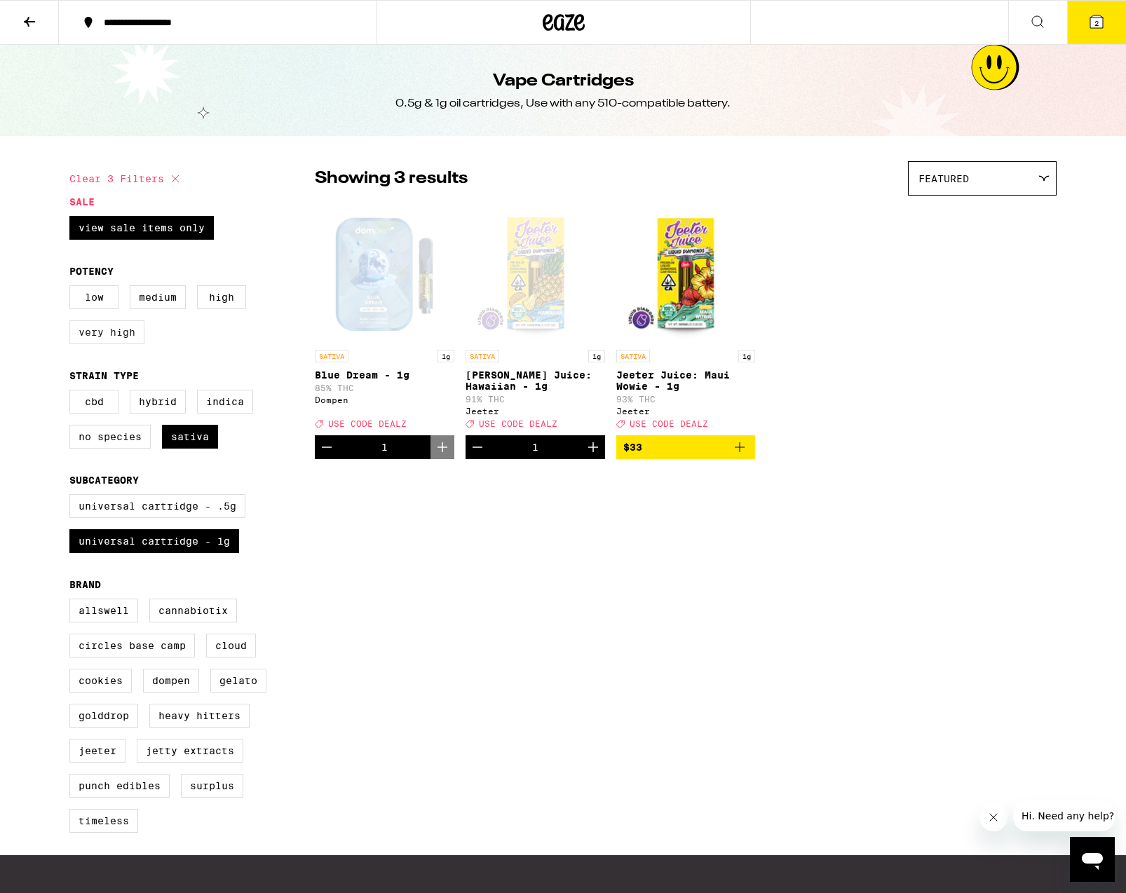
click at [102, 344] on label "Very High" at bounding box center [106, 332] width 75 height 24
click at [73, 288] on input "Very High" at bounding box center [72, 287] width 1 height 1
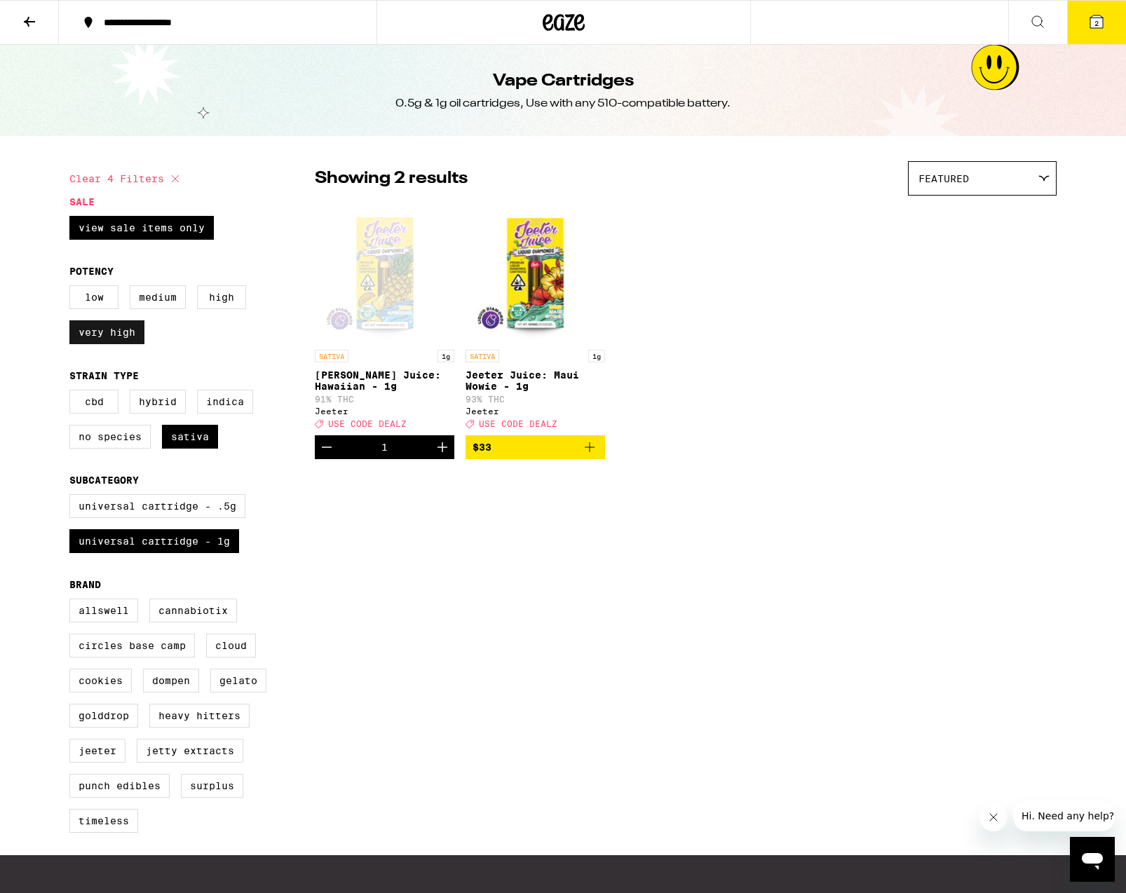
click at [102, 344] on label "Very High" at bounding box center [106, 332] width 75 height 24
click at [73, 288] on input "Very High" at bounding box center [72, 287] width 1 height 1
checkbox input "false"
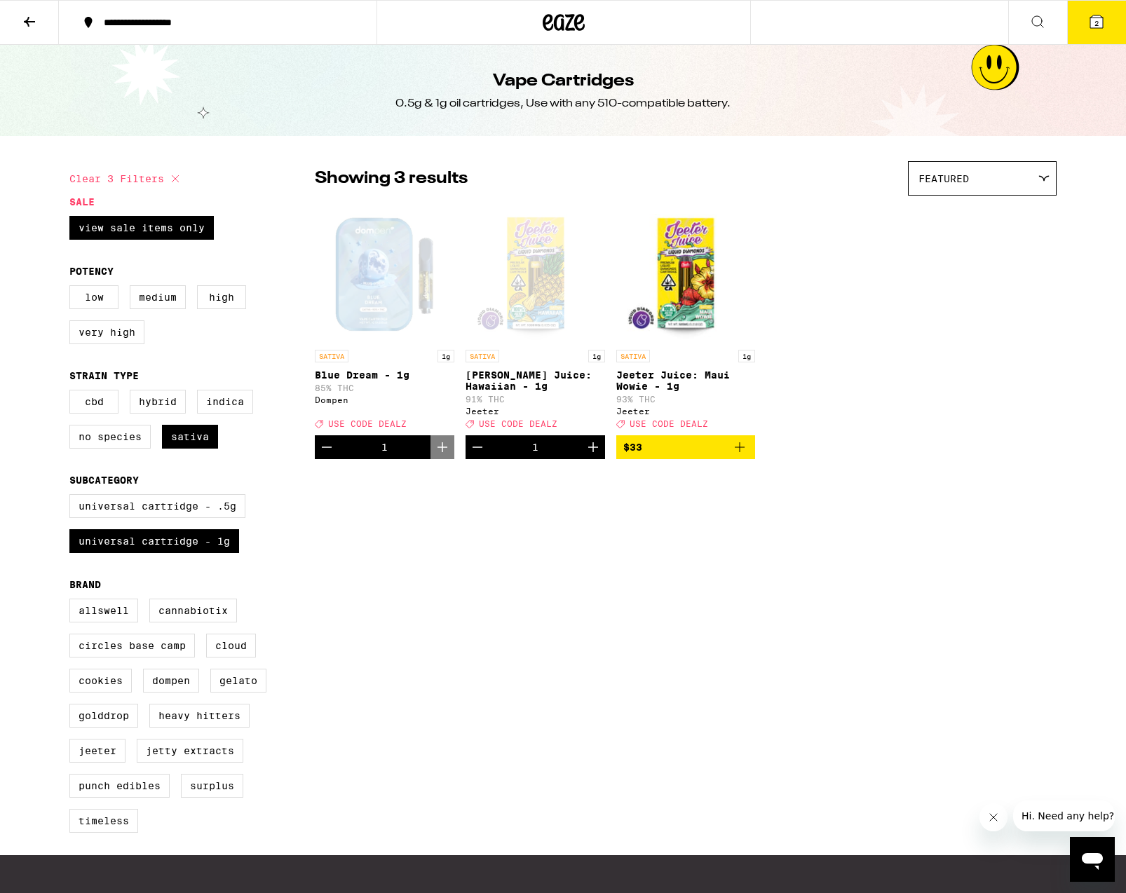
click at [1089, 22] on icon at bounding box center [1096, 21] width 17 height 17
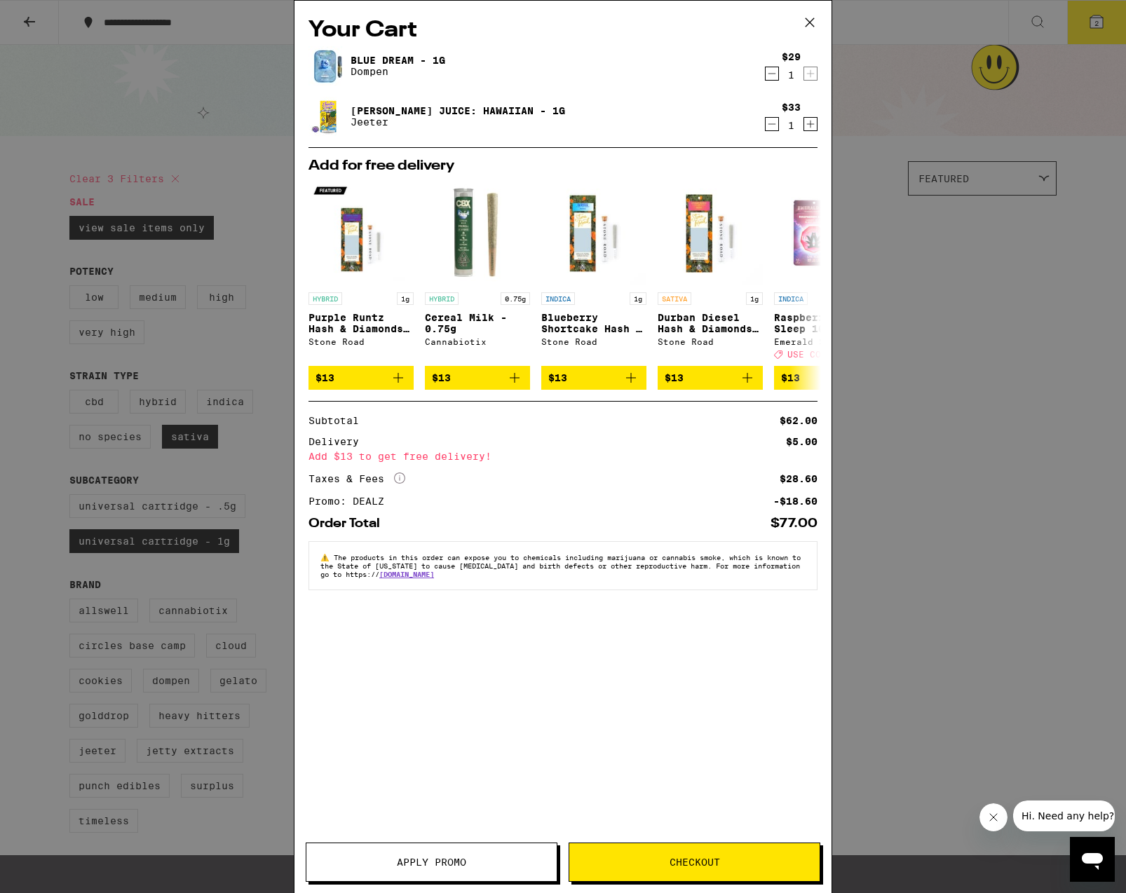
click at [697, 855] on button "Checkout" at bounding box center [695, 862] width 252 height 39
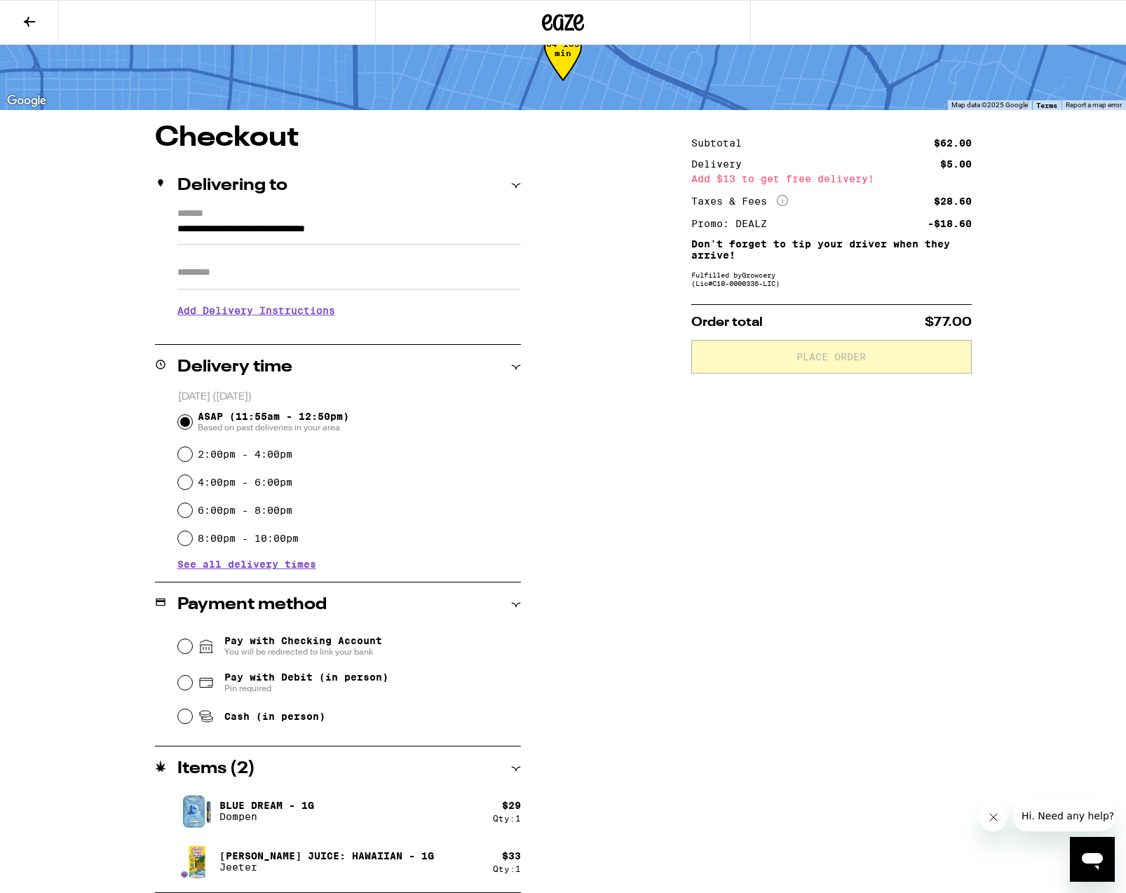
scroll to position [46, 0]
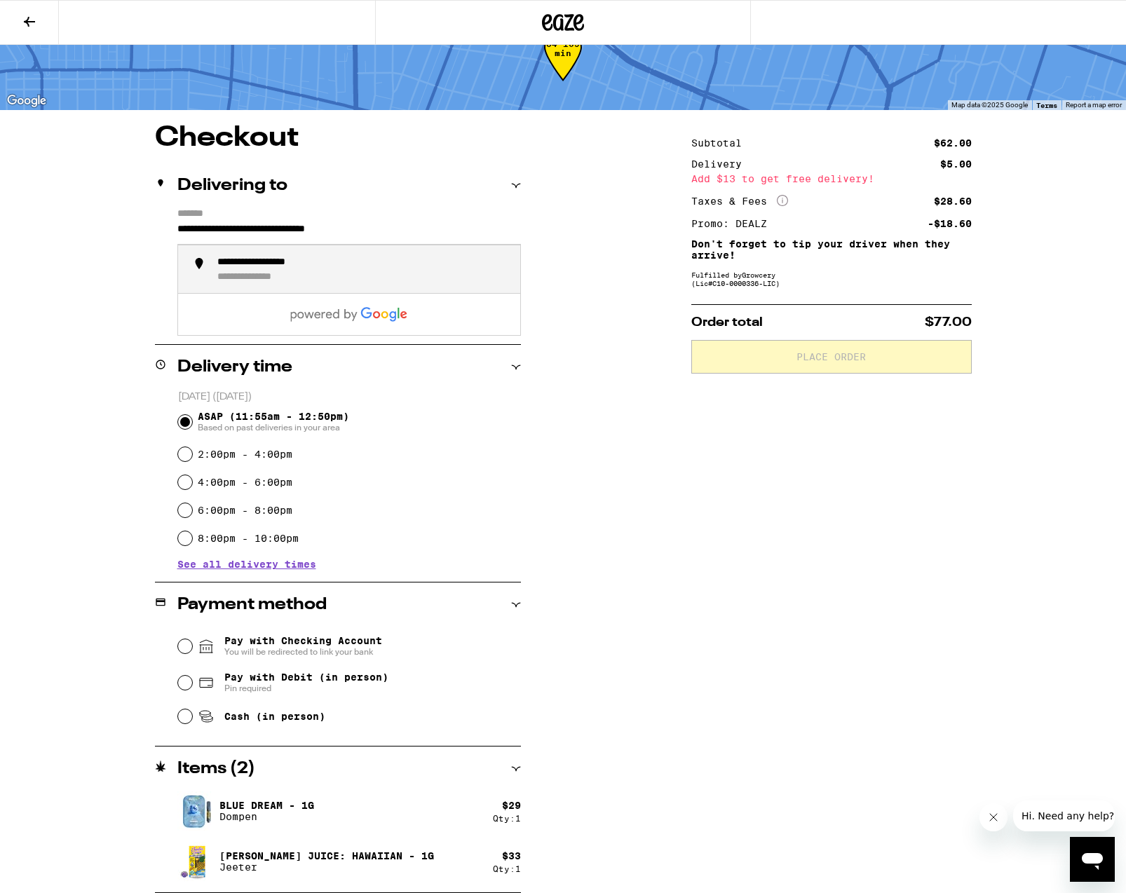
click at [254, 229] on input "**********" at bounding box center [348, 233] width 343 height 24
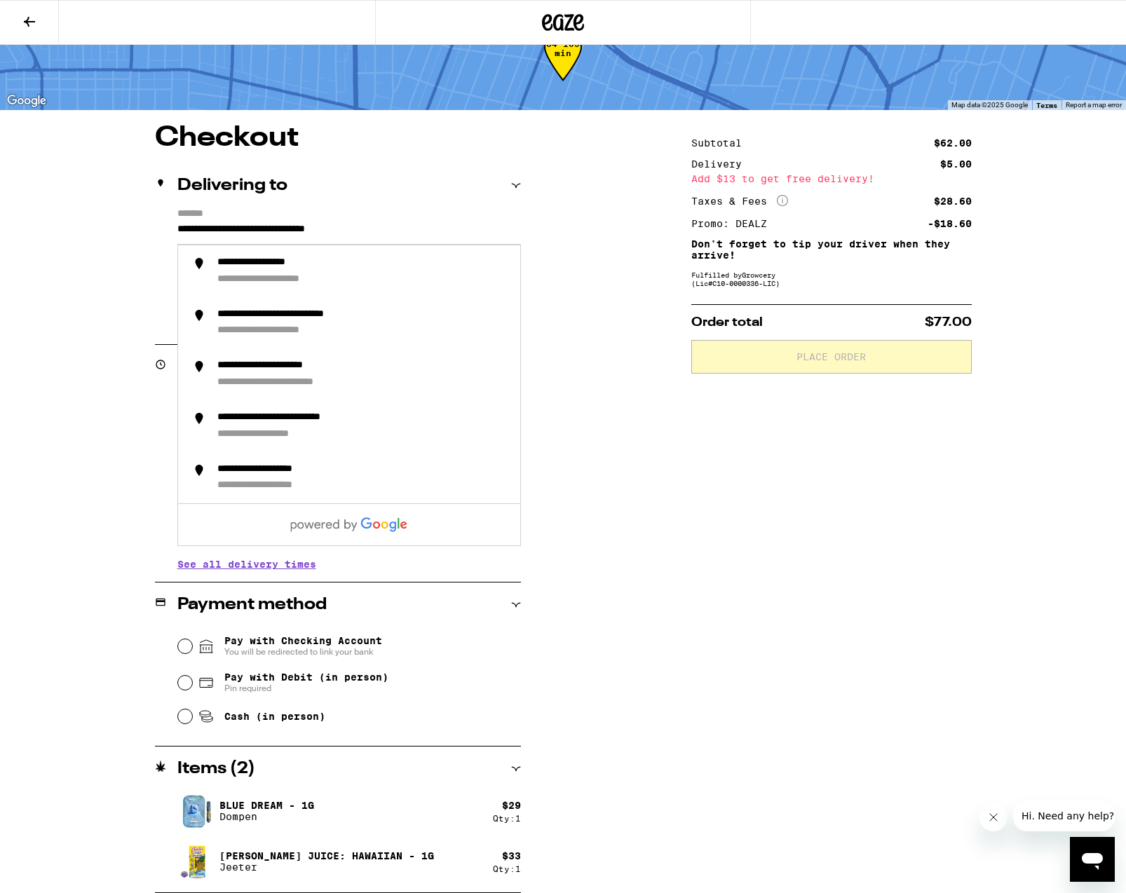
click at [210, 227] on input "**********" at bounding box center [348, 233] width 343 height 24
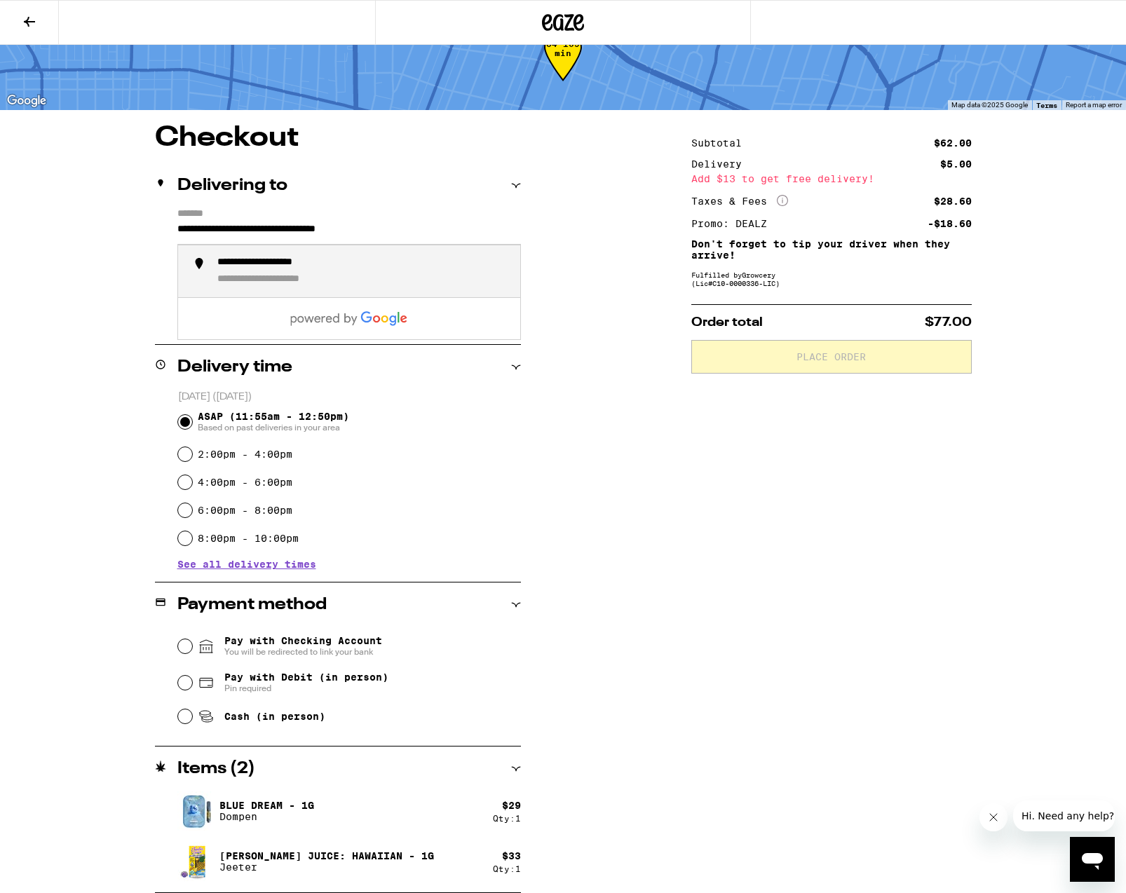
click at [250, 269] on div "**********" at bounding box center [283, 263] width 133 height 13
type input "**********"
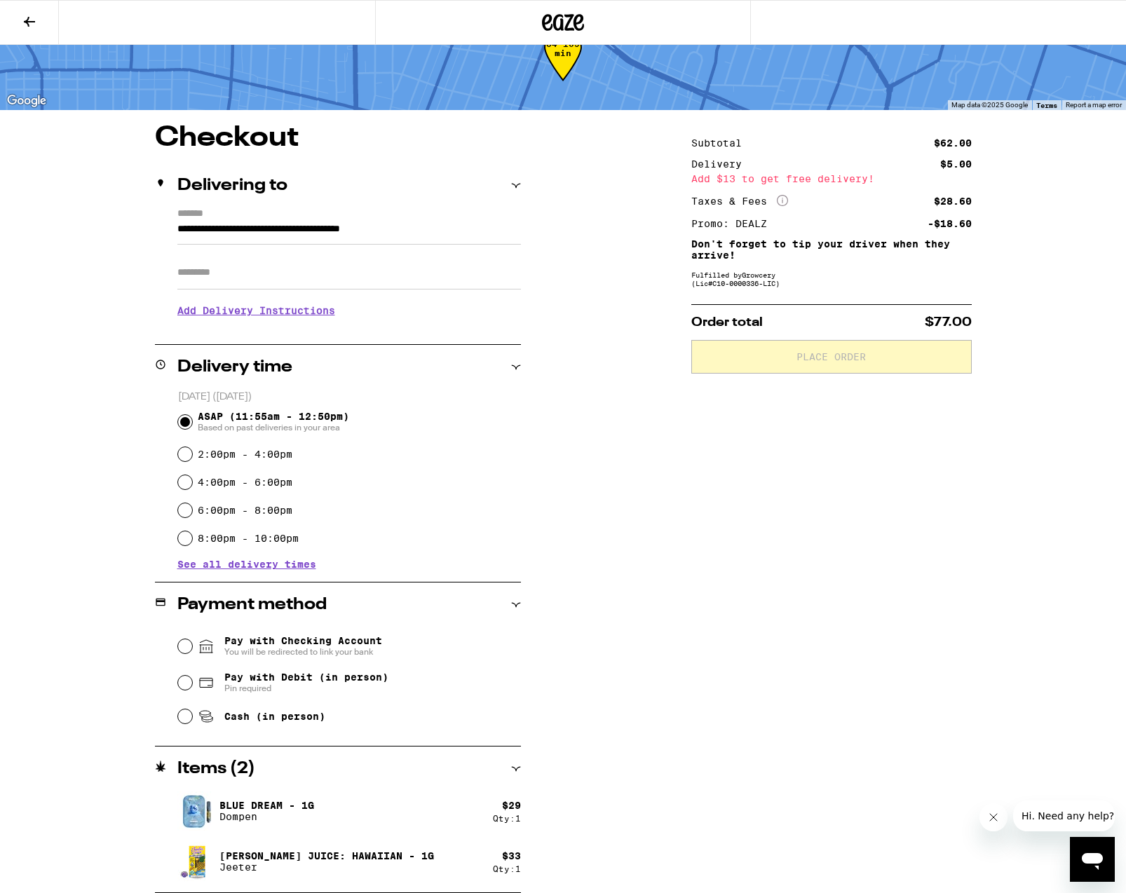
click at [327, 313] on h3 "Add Delivery Instructions" at bounding box center [348, 310] width 343 height 32
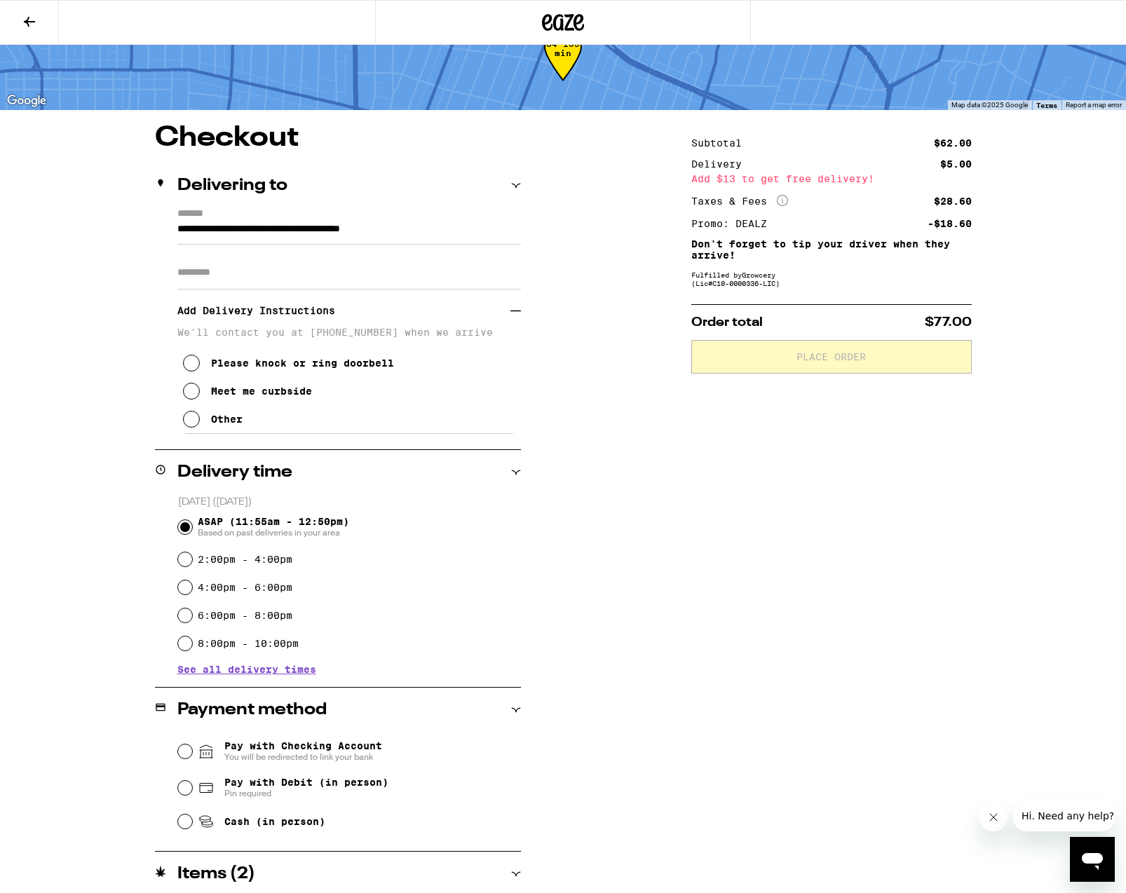
click at [191, 370] on icon at bounding box center [191, 363] width 17 height 17
click at [463, 516] on div "ASAP (11:55am - 12:50pm) Based on past deliveries in your area" at bounding box center [349, 527] width 343 height 36
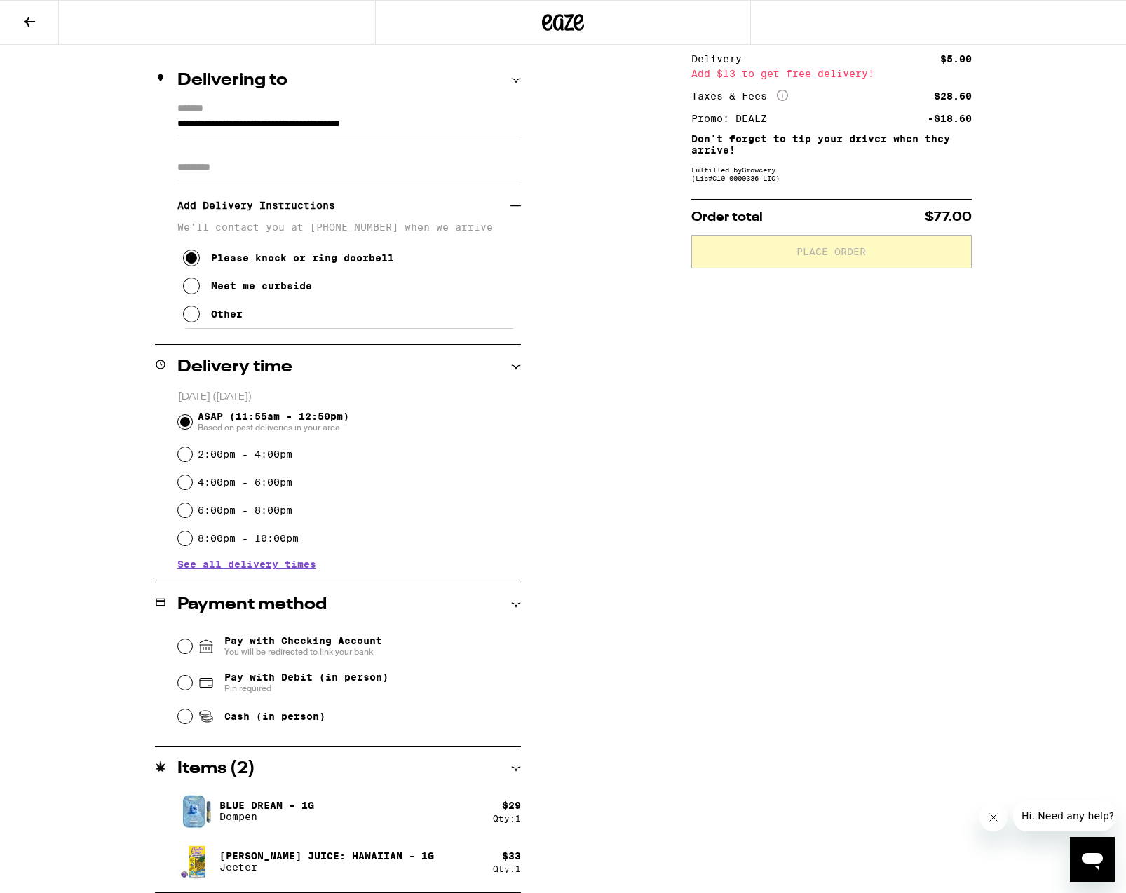
scroll to position [151, 0]
click at [186, 683] on input "Pay with Debit (in person) Pin required" at bounding box center [185, 683] width 14 height 14
radio input "true"
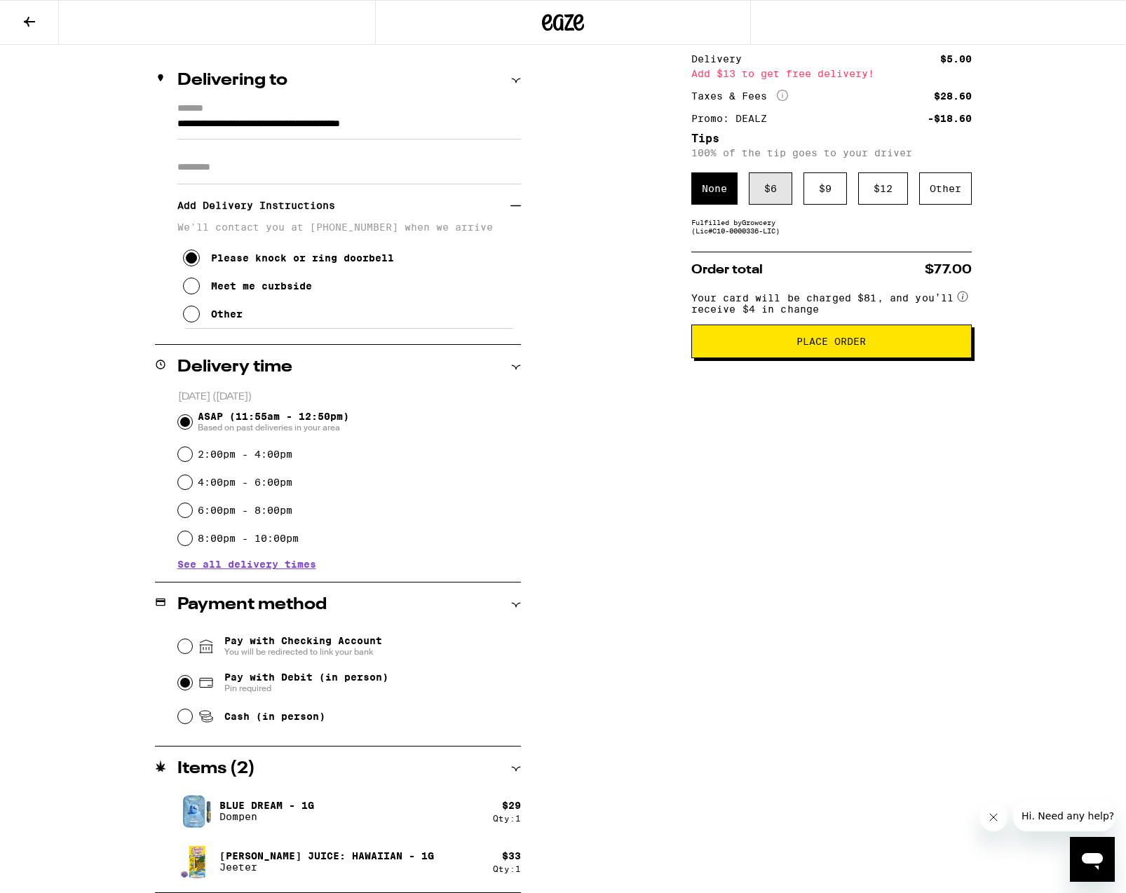
click at [761, 190] on div "$ 6" at bounding box center [770, 188] width 43 height 32
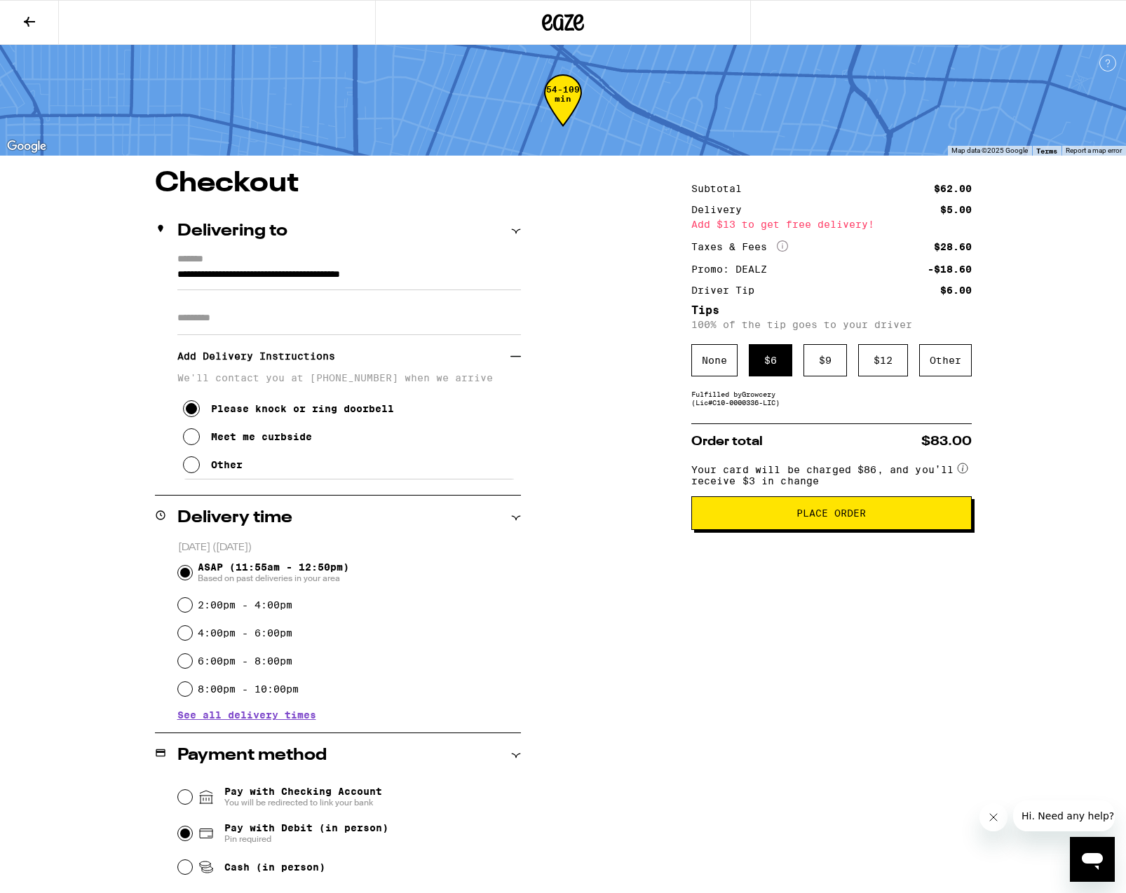
scroll to position [0, 0]
click at [33, 18] on icon at bounding box center [29, 21] width 17 height 17
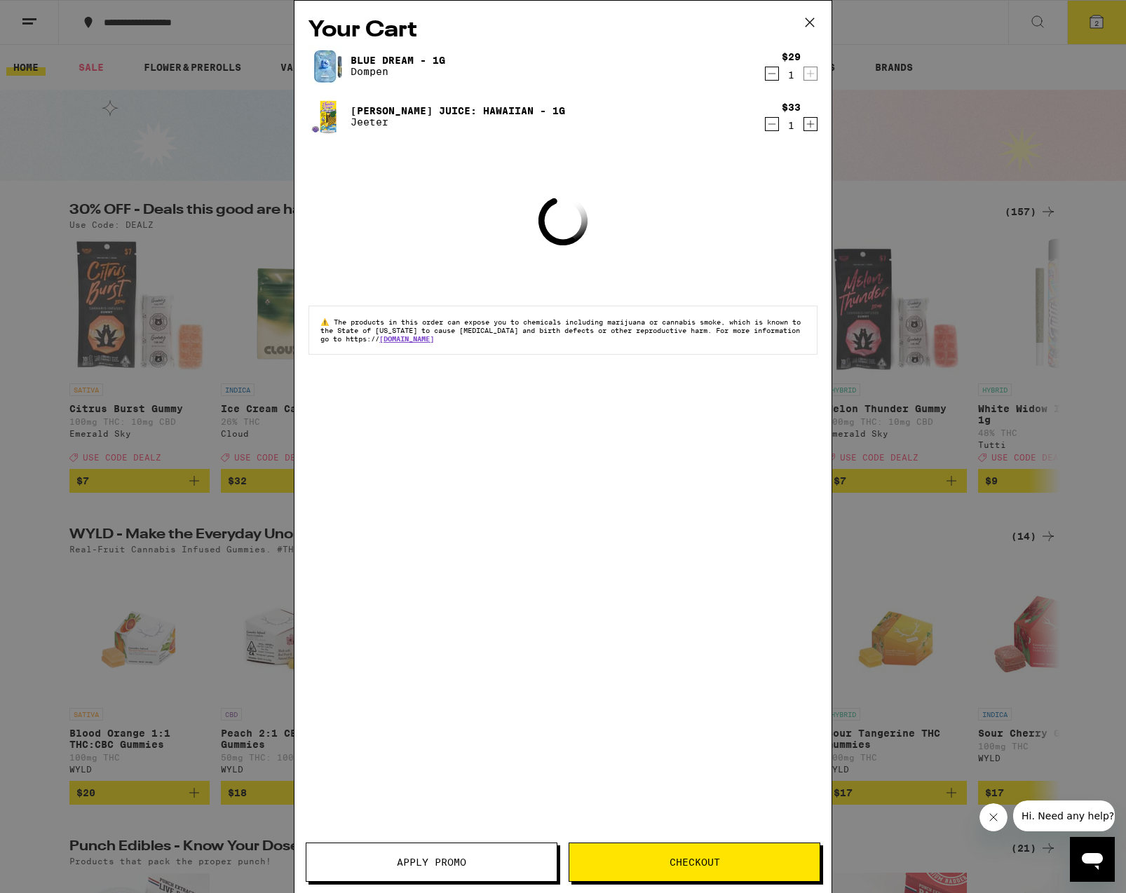
click at [805, 15] on icon at bounding box center [809, 22] width 21 height 21
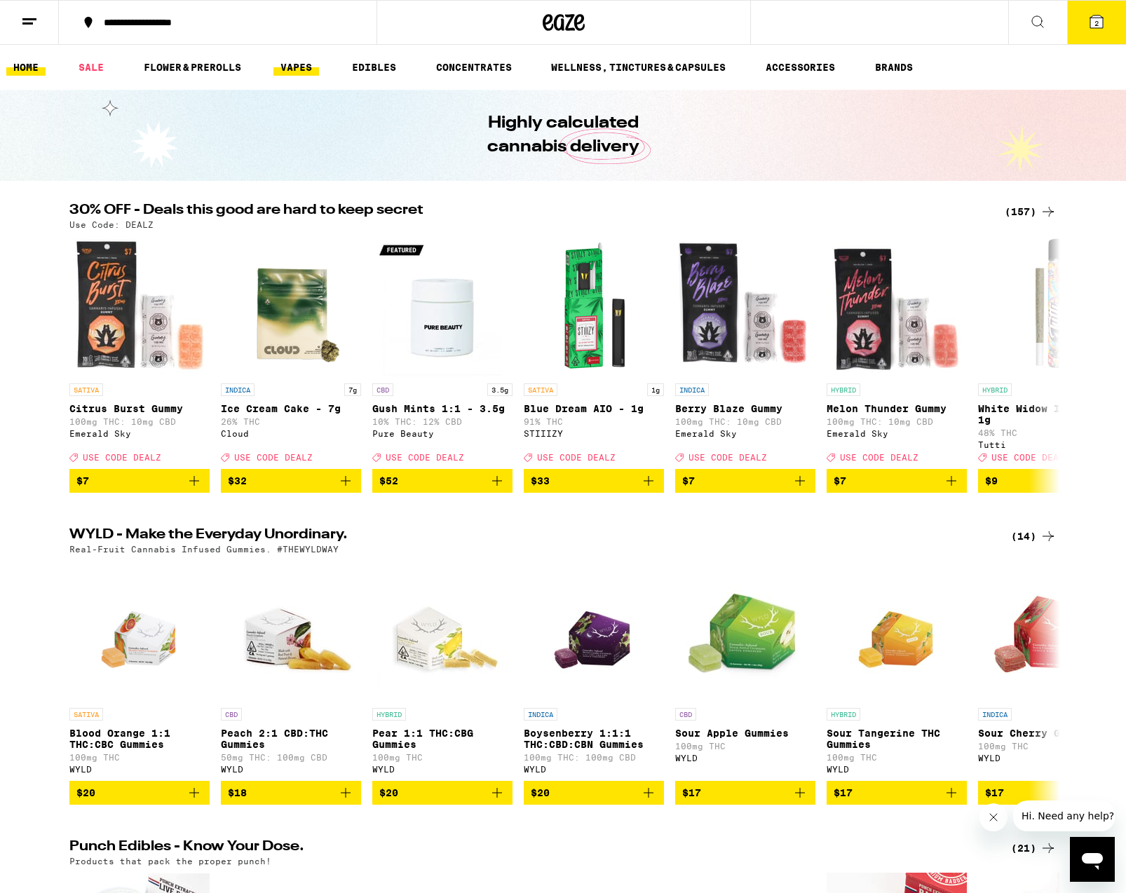
click at [291, 68] on link "VAPES" at bounding box center [296, 67] width 46 height 17
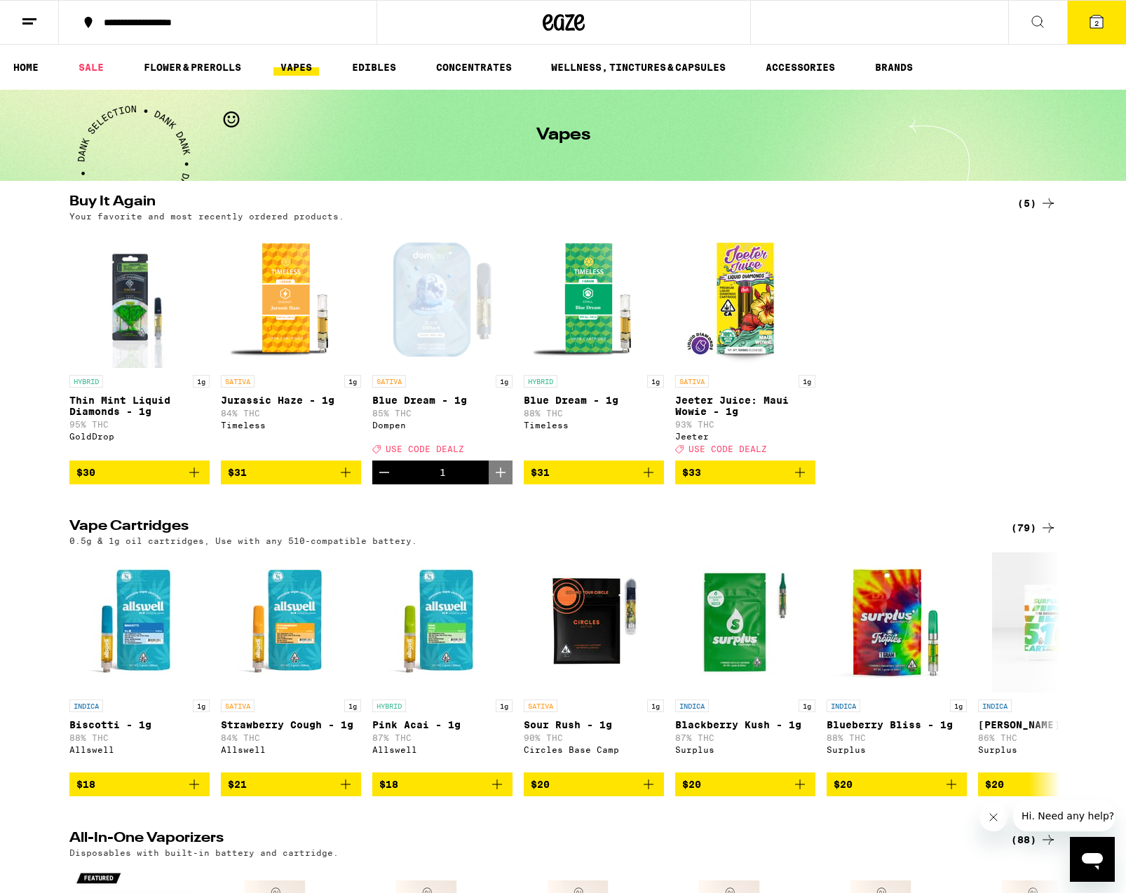
click at [1018, 536] on div "(79)" at bounding box center [1034, 527] width 46 height 17
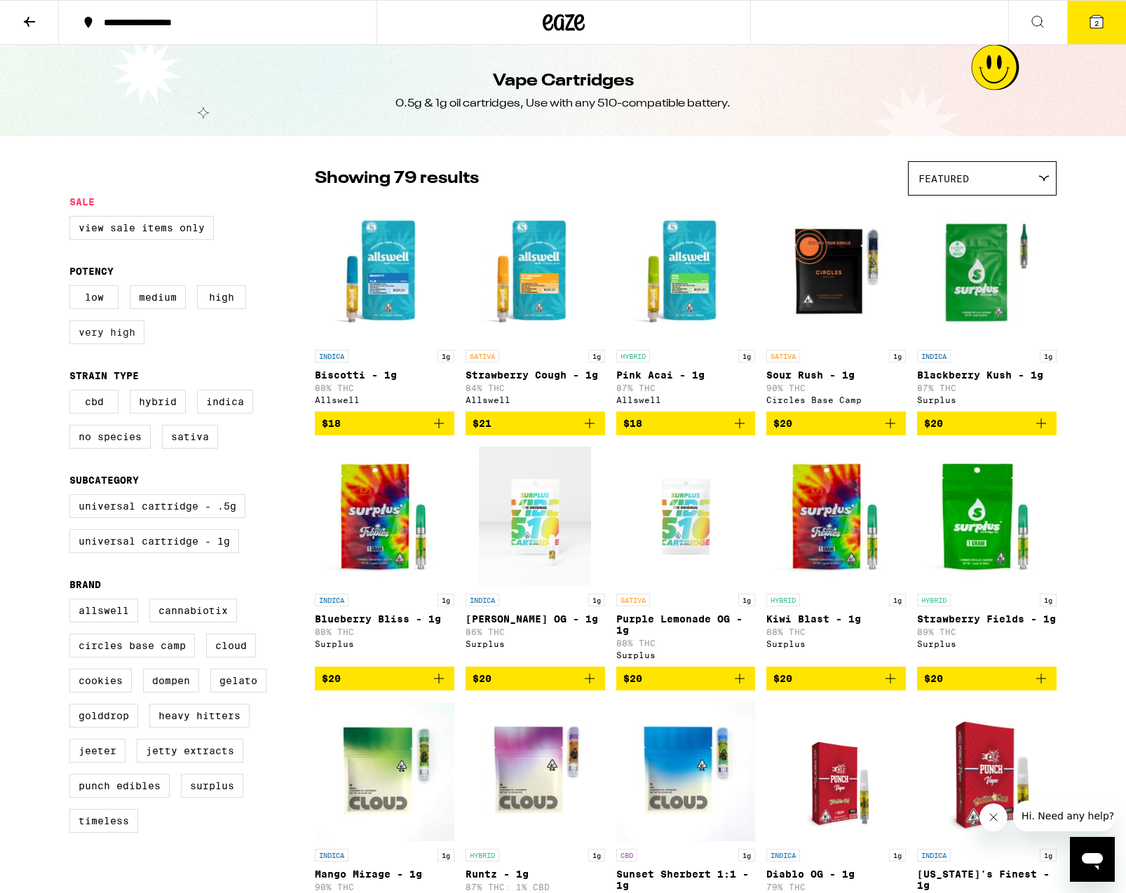
click at [128, 334] on label "Very High" at bounding box center [106, 332] width 75 height 24
click at [73, 288] on input "Very High" at bounding box center [72, 287] width 1 height 1
checkbox input "true"
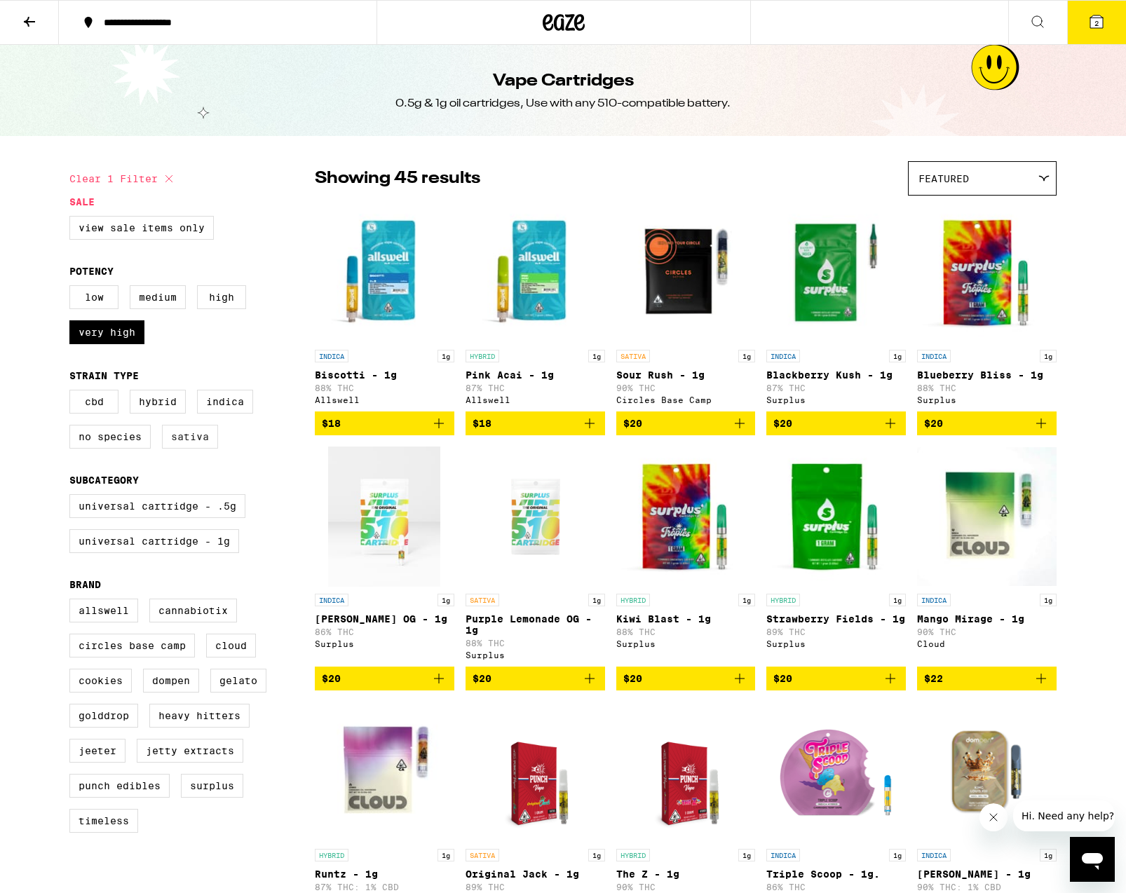
click at [203, 440] on label "Sativa" at bounding box center [190, 437] width 56 height 24
click at [73, 393] on input "Sativa" at bounding box center [72, 392] width 1 height 1
checkbox input "true"
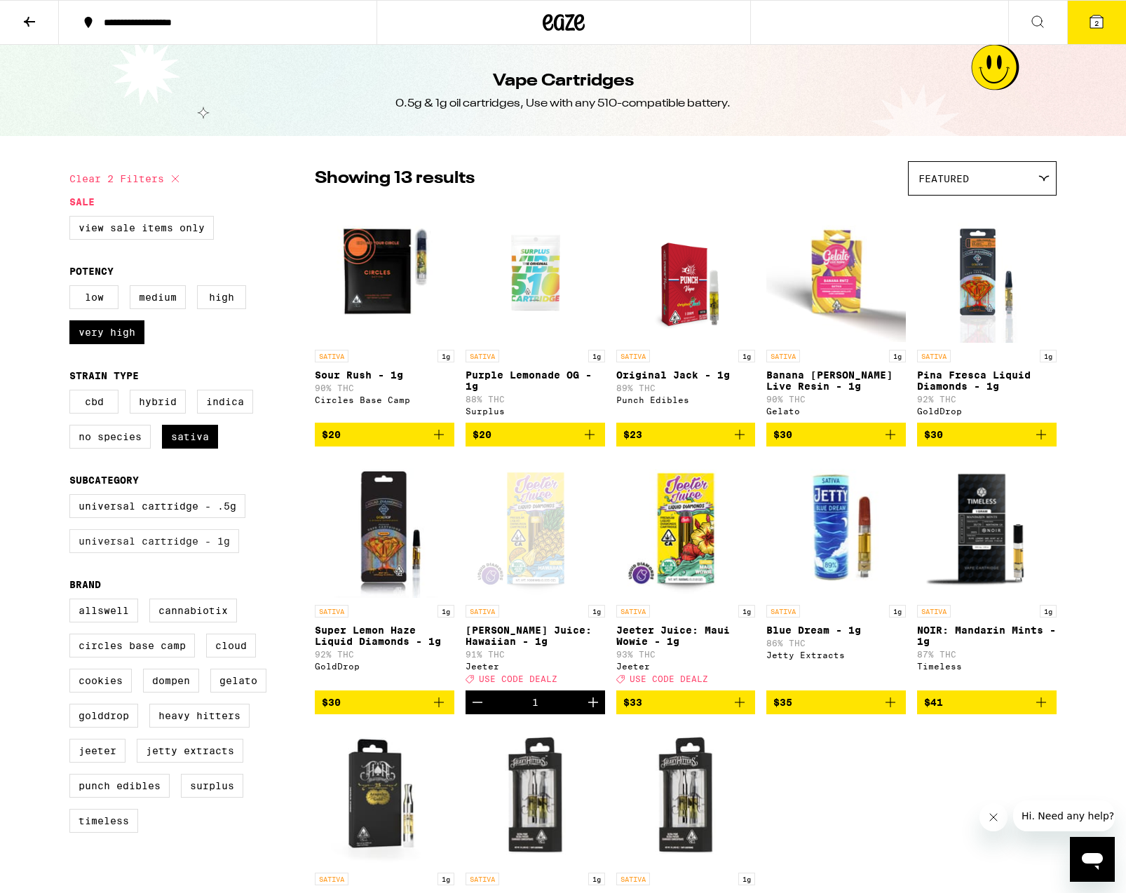
click at [190, 553] on label "Universal Cartridge - 1g" at bounding box center [154, 541] width 170 height 24
click at [73, 497] on input "Universal Cartridge - 1g" at bounding box center [72, 496] width 1 height 1
checkbox input "true"
click at [437, 439] on icon "Add to bag" at bounding box center [438, 434] width 17 height 17
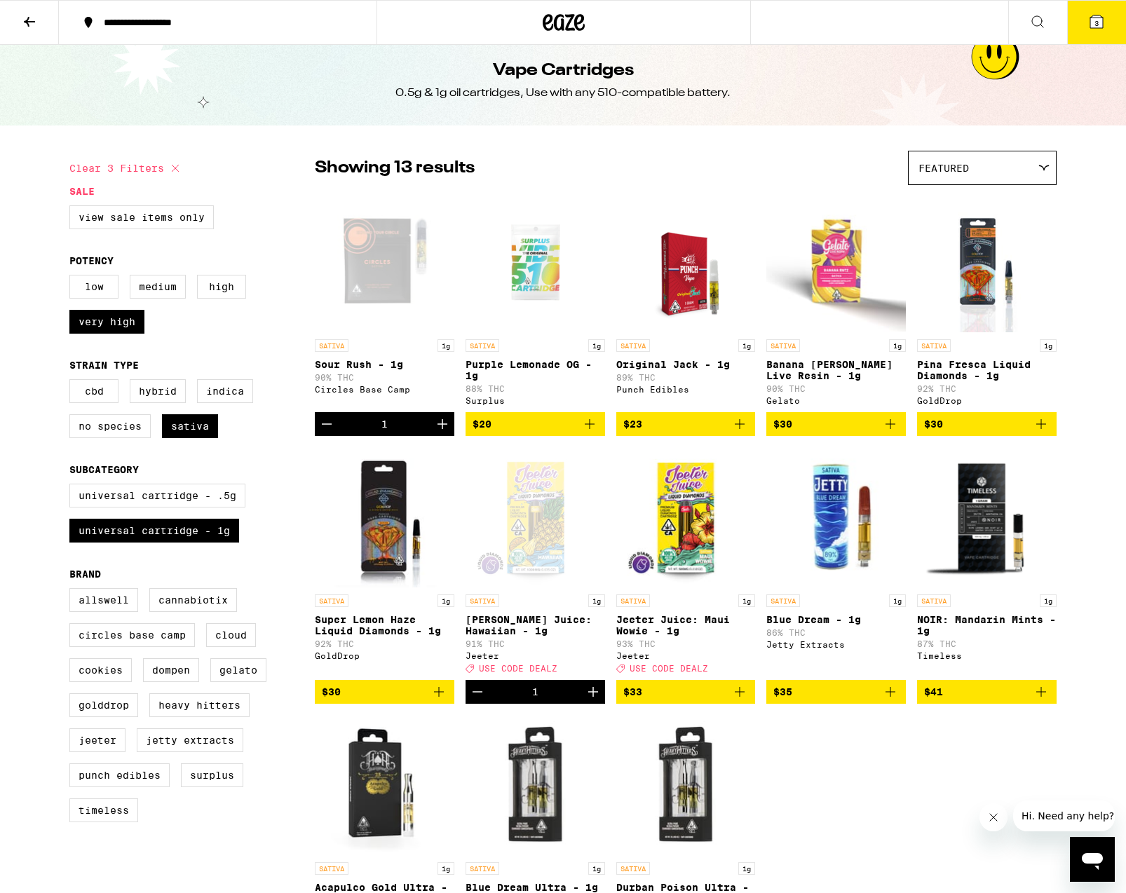
scroll to position [12, 0]
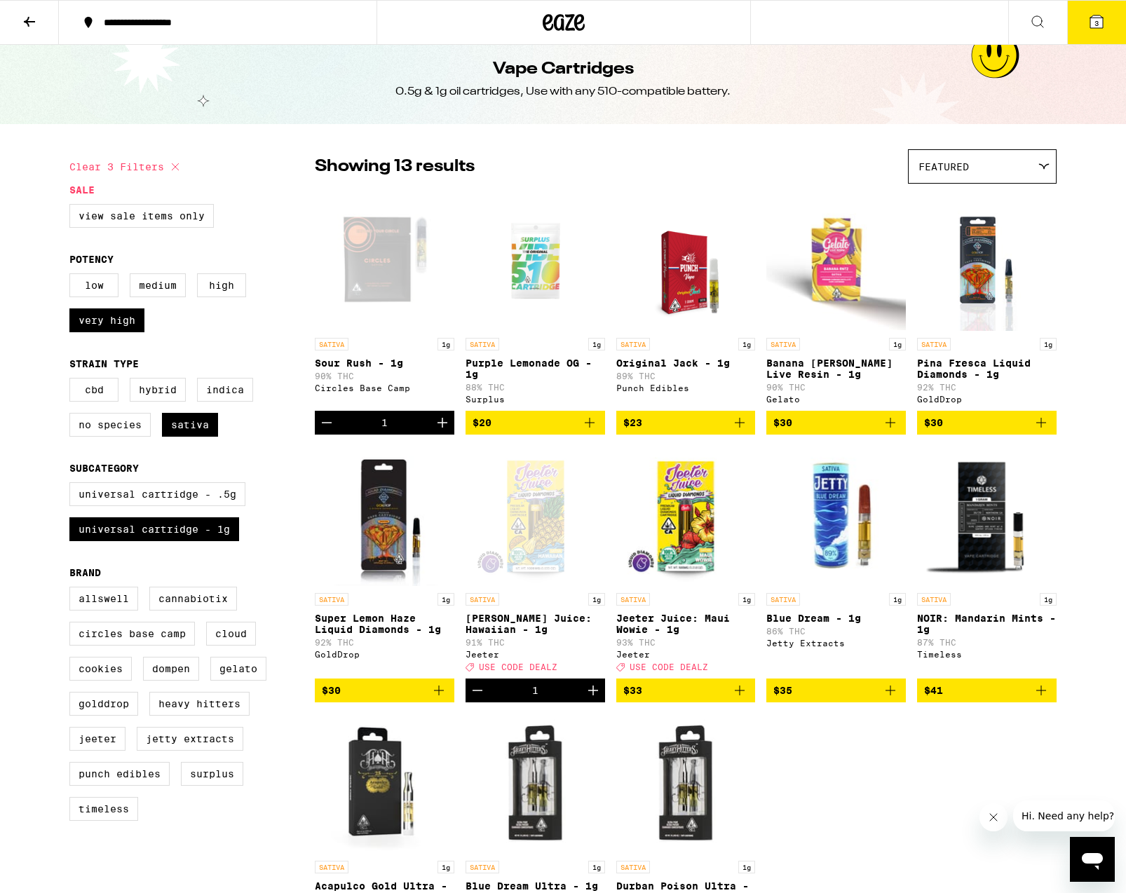
click at [1098, 22] on span "3" at bounding box center [1096, 23] width 4 height 8
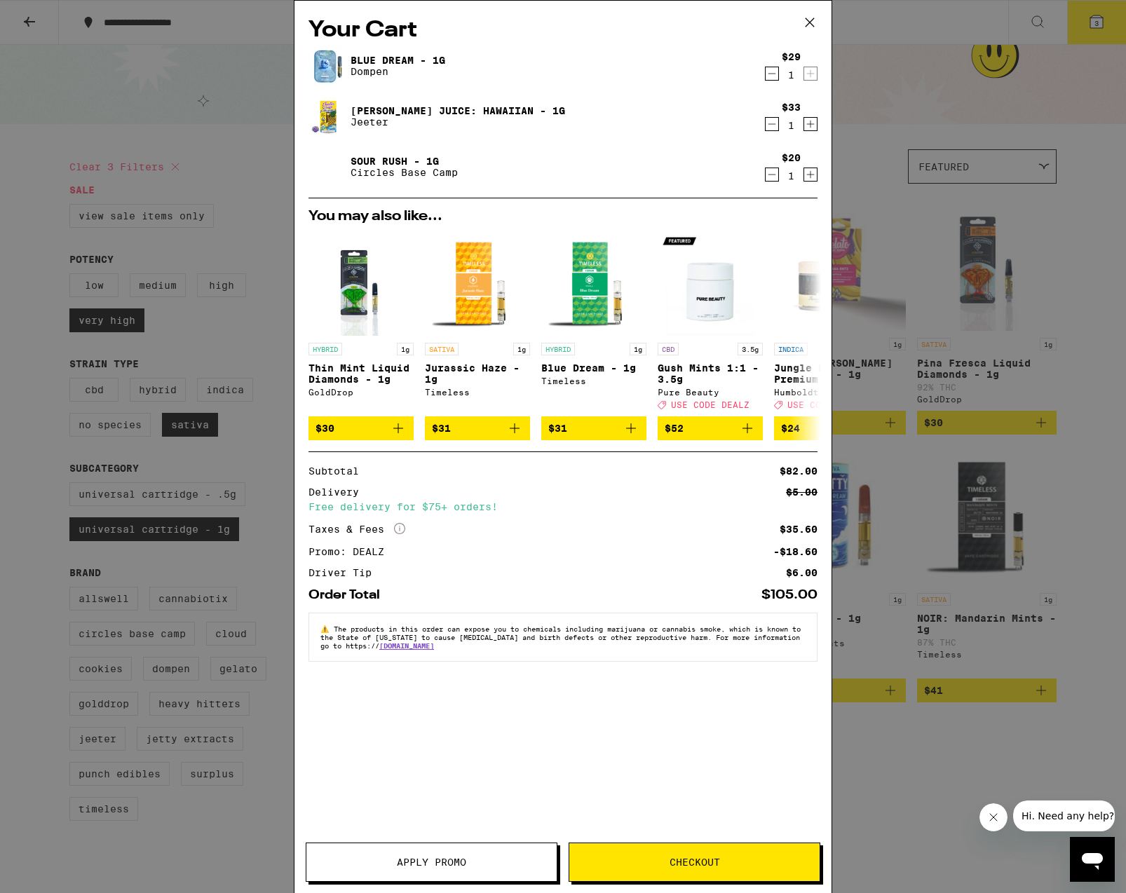
click at [772, 178] on icon "Decrement" at bounding box center [772, 174] width 13 height 17
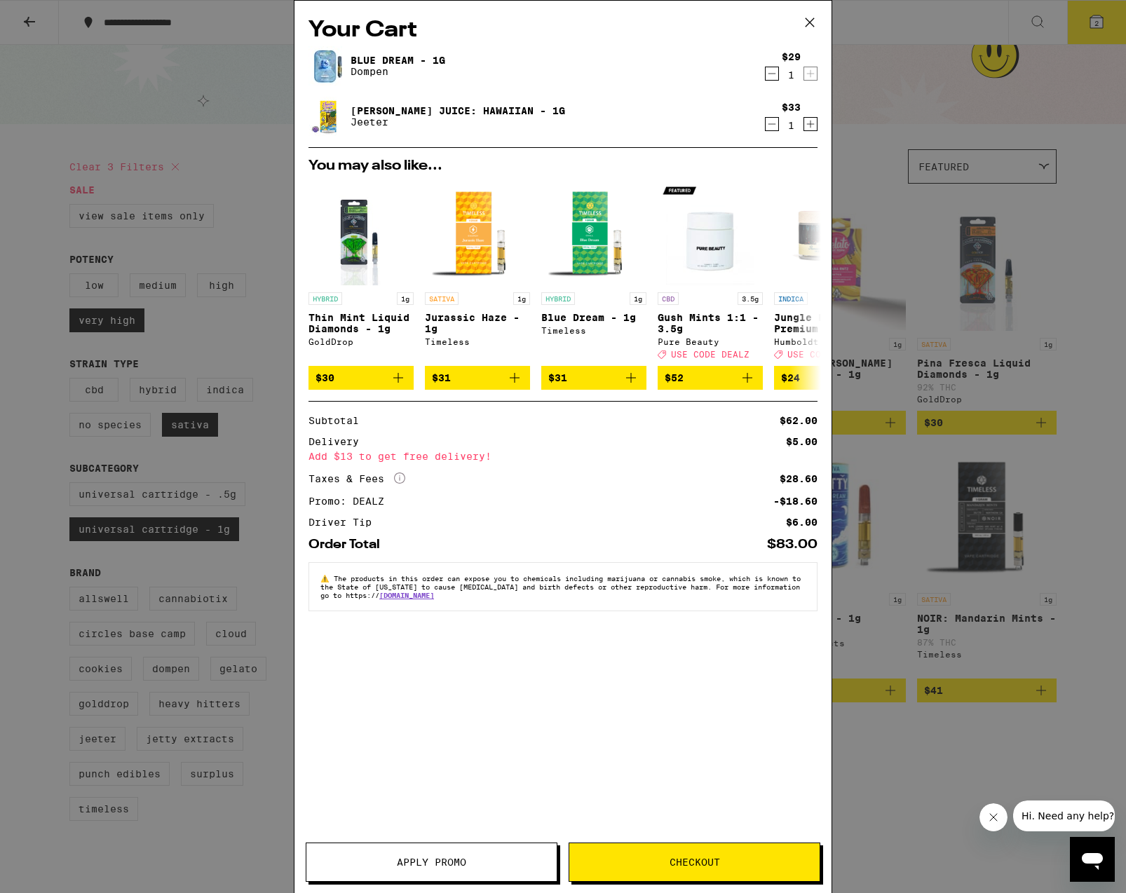
click at [710, 857] on span "Checkout" at bounding box center [694, 862] width 50 height 10
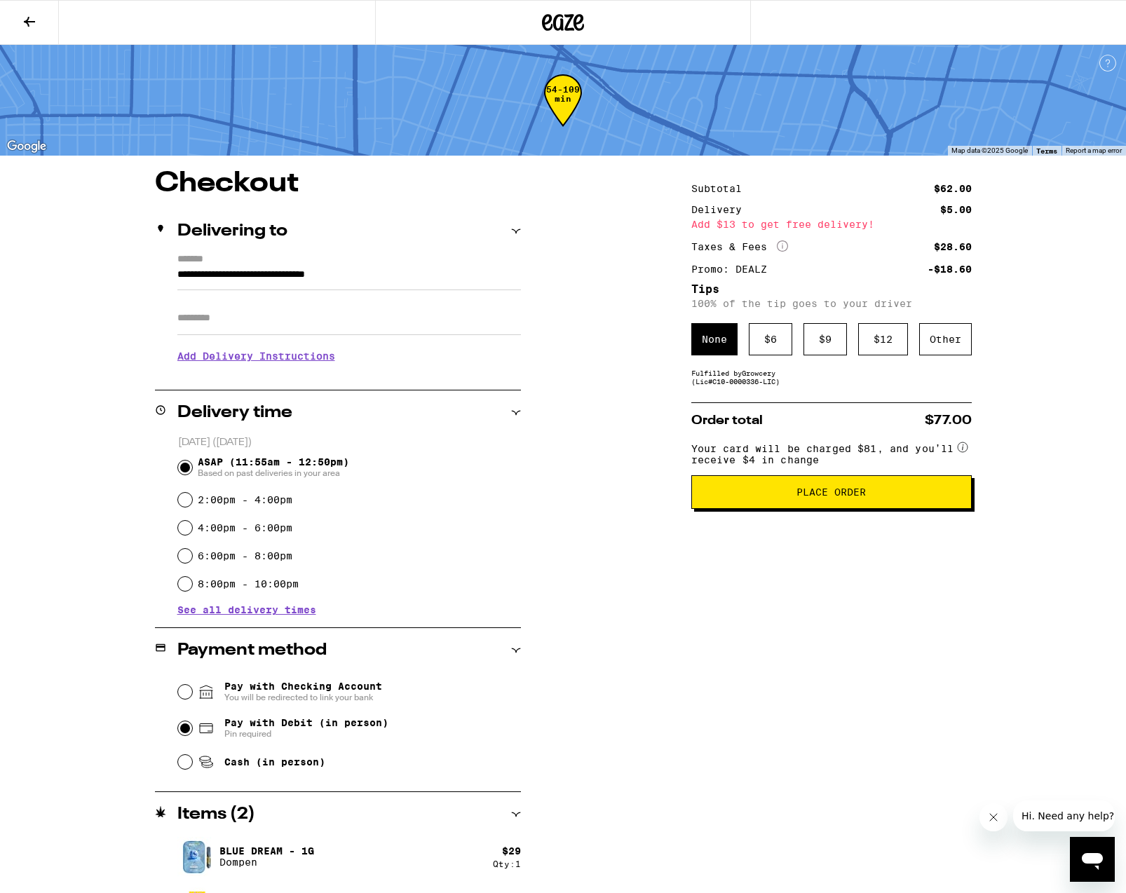
click at [300, 278] on input "**********" at bounding box center [348, 278] width 343 height 24
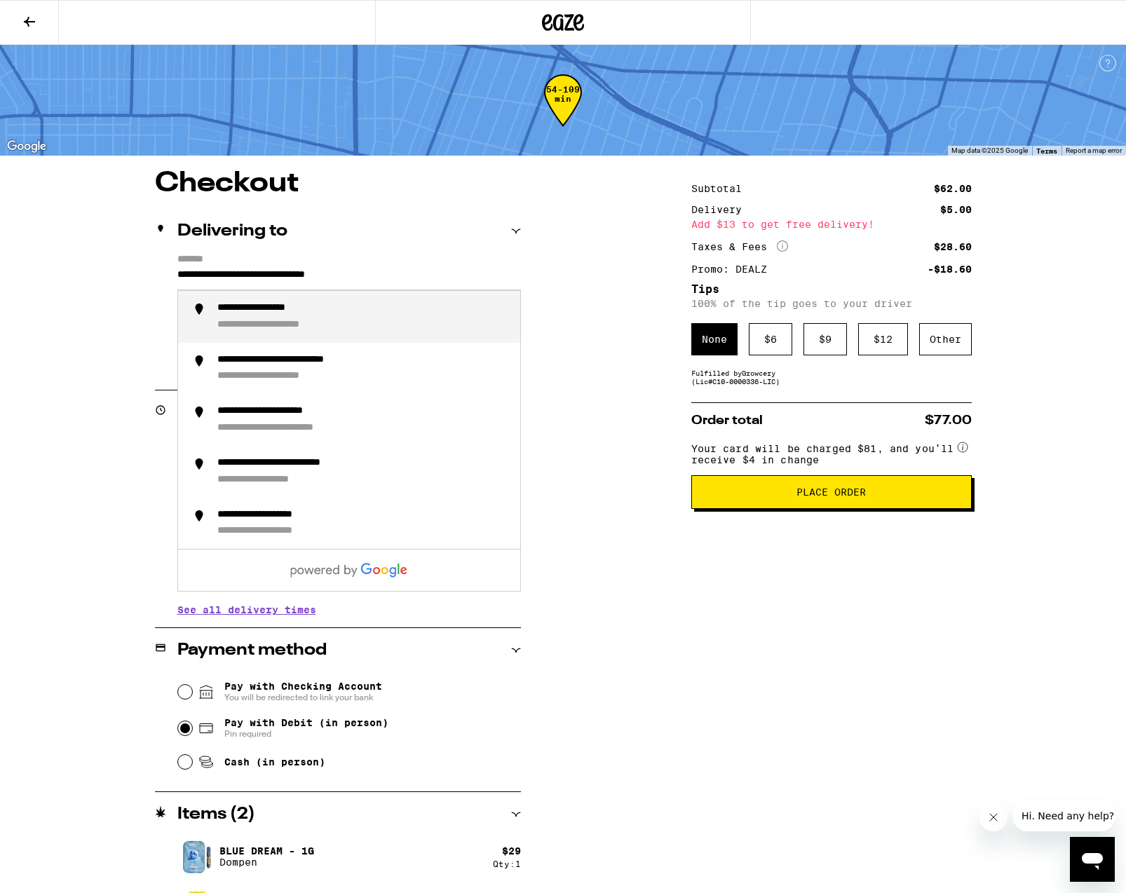
click at [207, 275] on input "**********" at bounding box center [348, 278] width 343 height 24
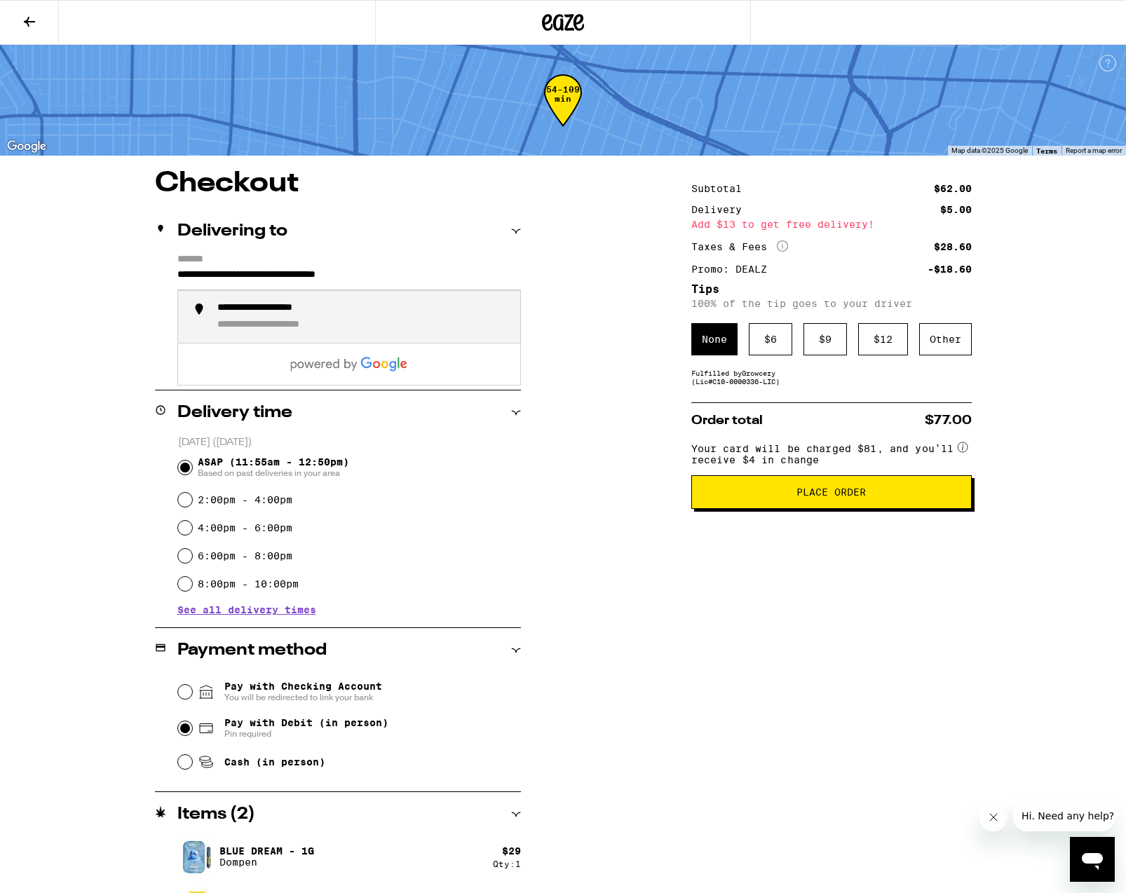
click at [243, 324] on div "**********" at bounding box center [290, 325] width 146 height 13
type input "**********"
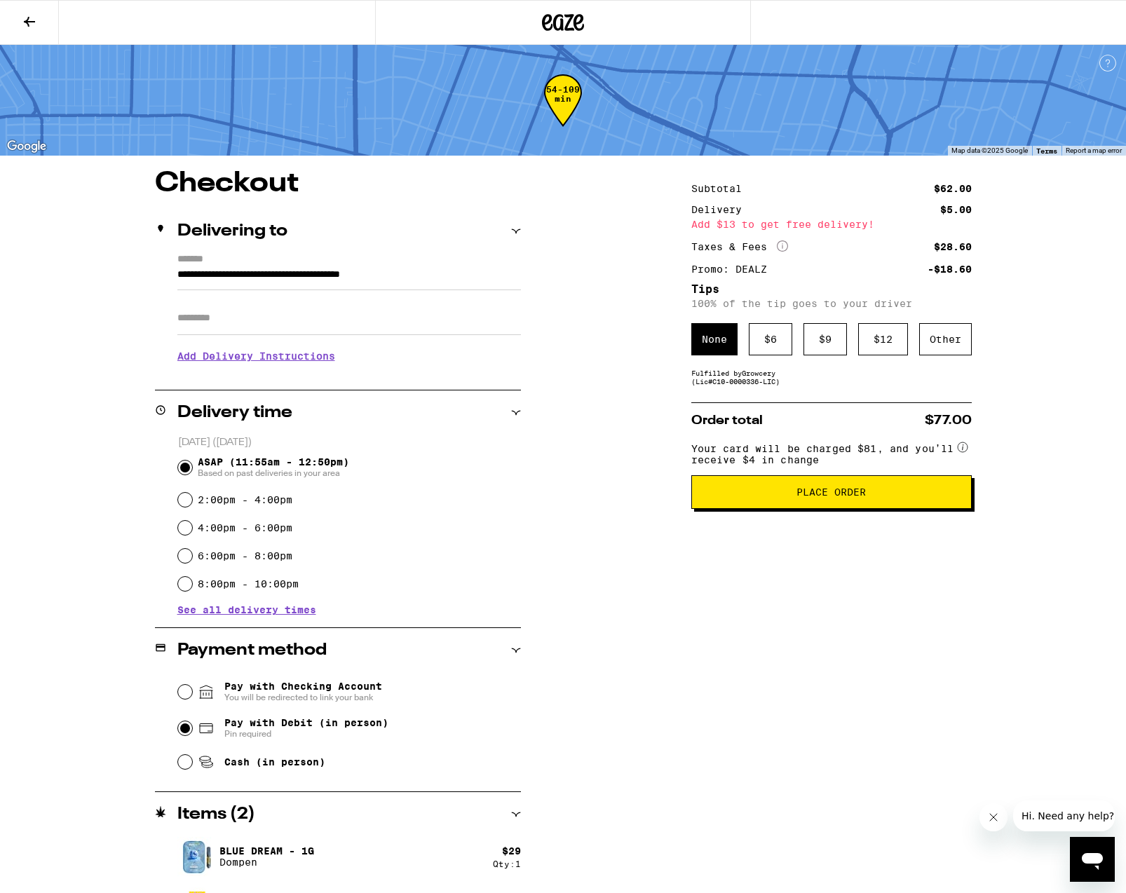
click at [243, 360] on h3 "Add Delivery Instructions" at bounding box center [348, 356] width 343 height 32
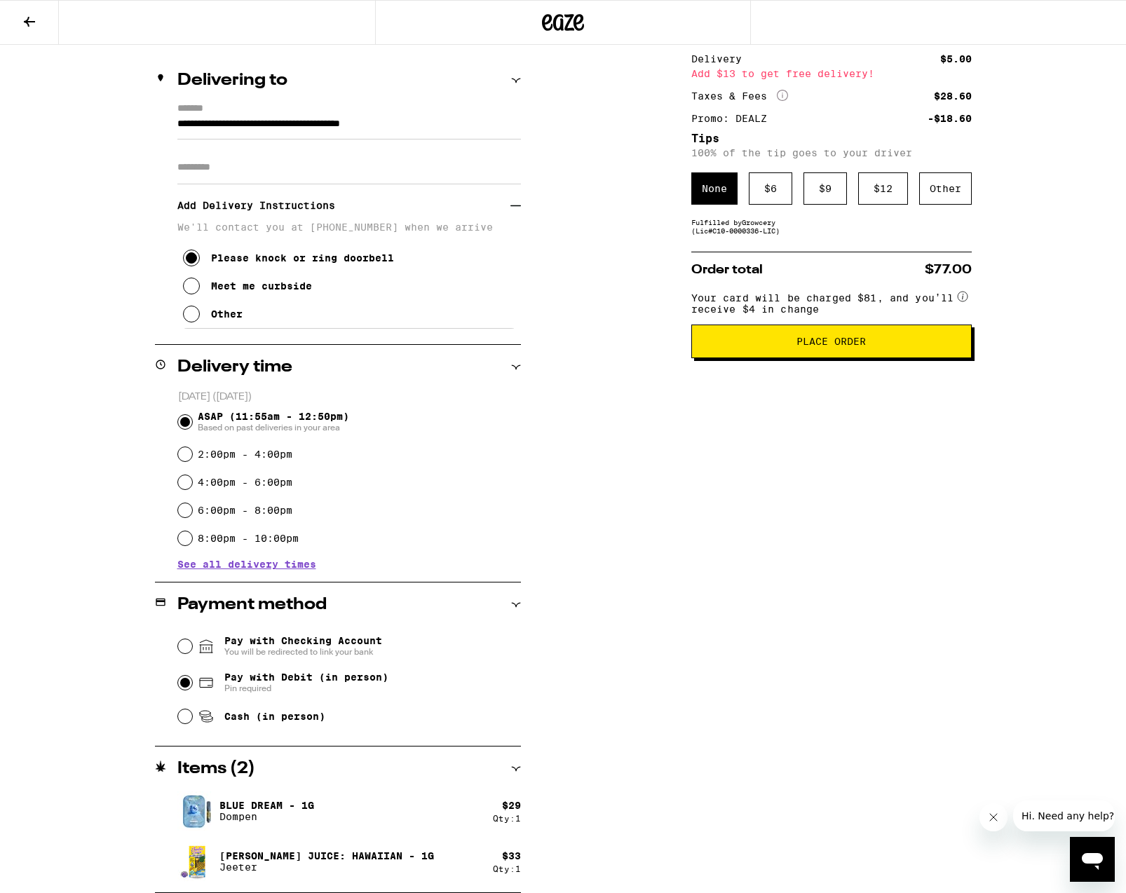
scroll to position [151, 0]
click at [776, 198] on div "$ 6" at bounding box center [770, 188] width 43 height 32
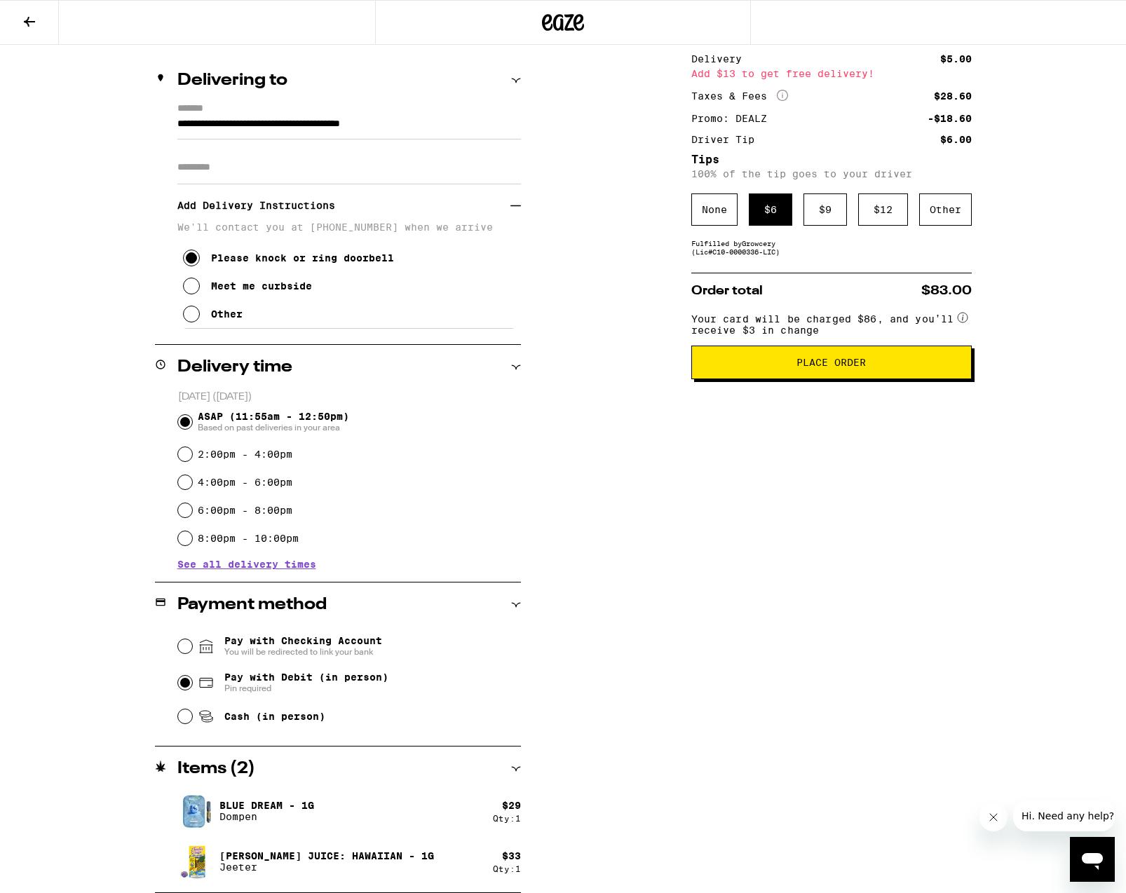
click at [824, 365] on span "Place Order" at bounding box center [830, 363] width 69 height 10
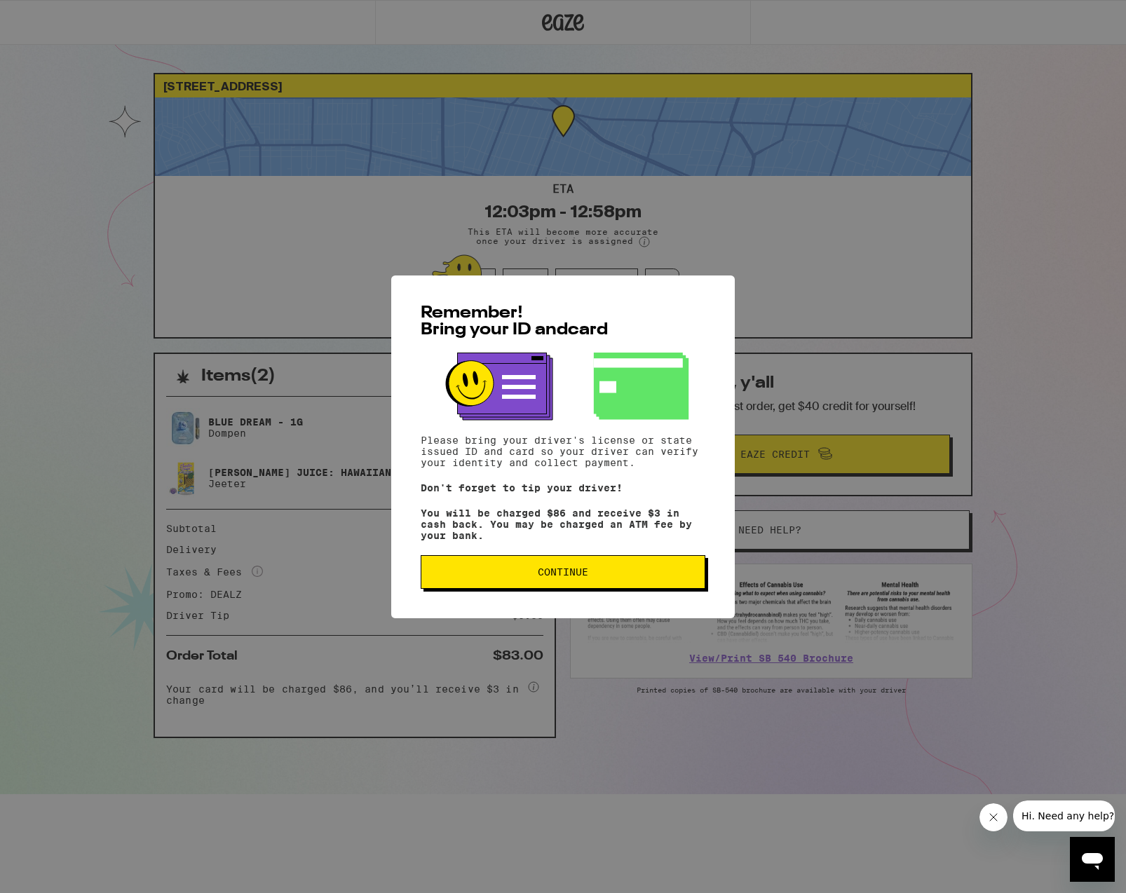
click at [591, 577] on span "Continue" at bounding box center [563, 572] width 261 height 10
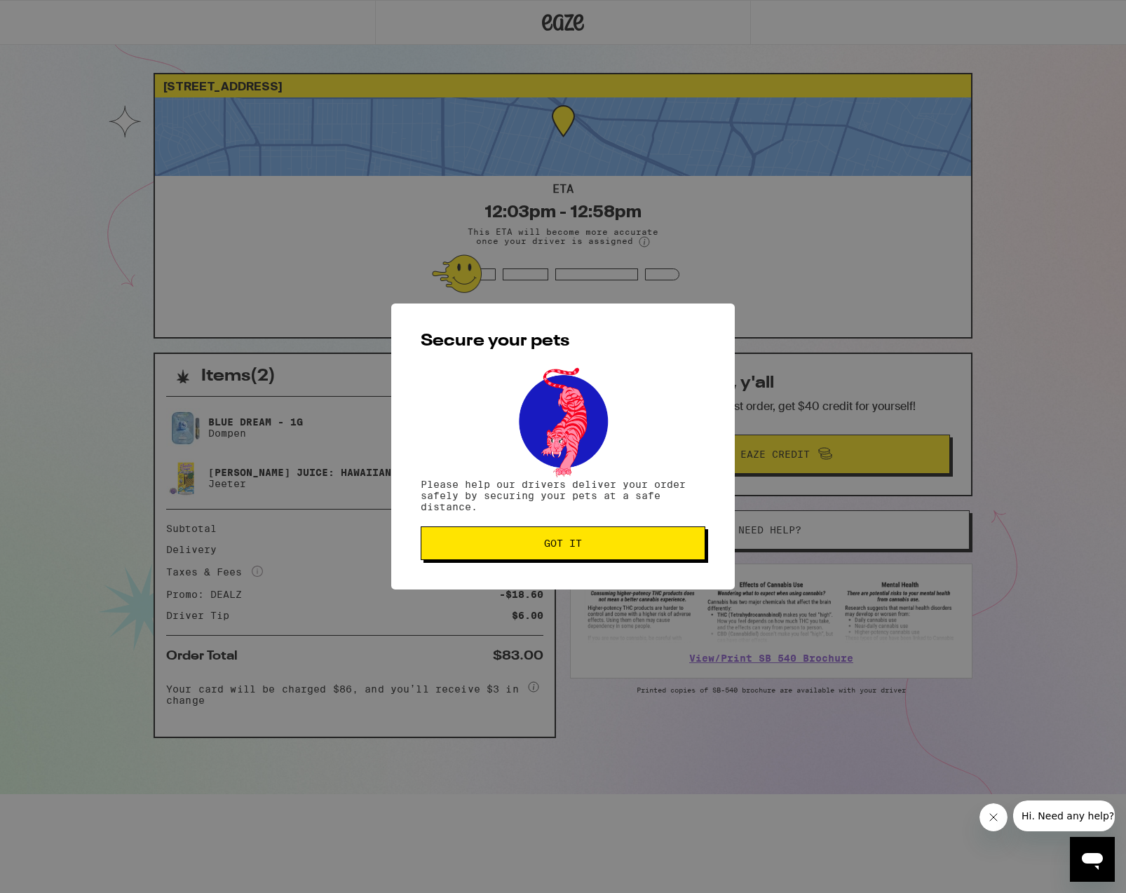
click at [557, 543] on span "Got it" at bounding box center [563, 543] width 38 height 10
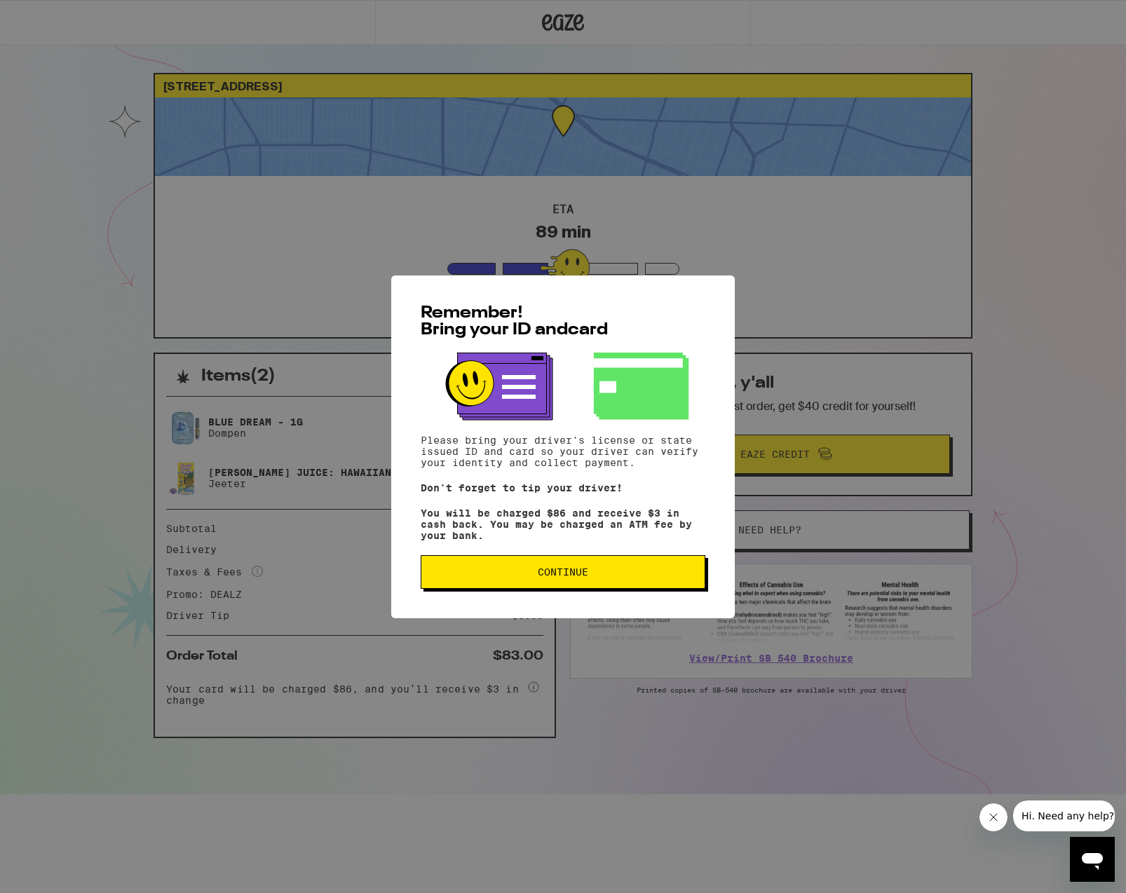
click at [561, 571] on span "Continue" at bounding box center [563, 572] width 50 height 10
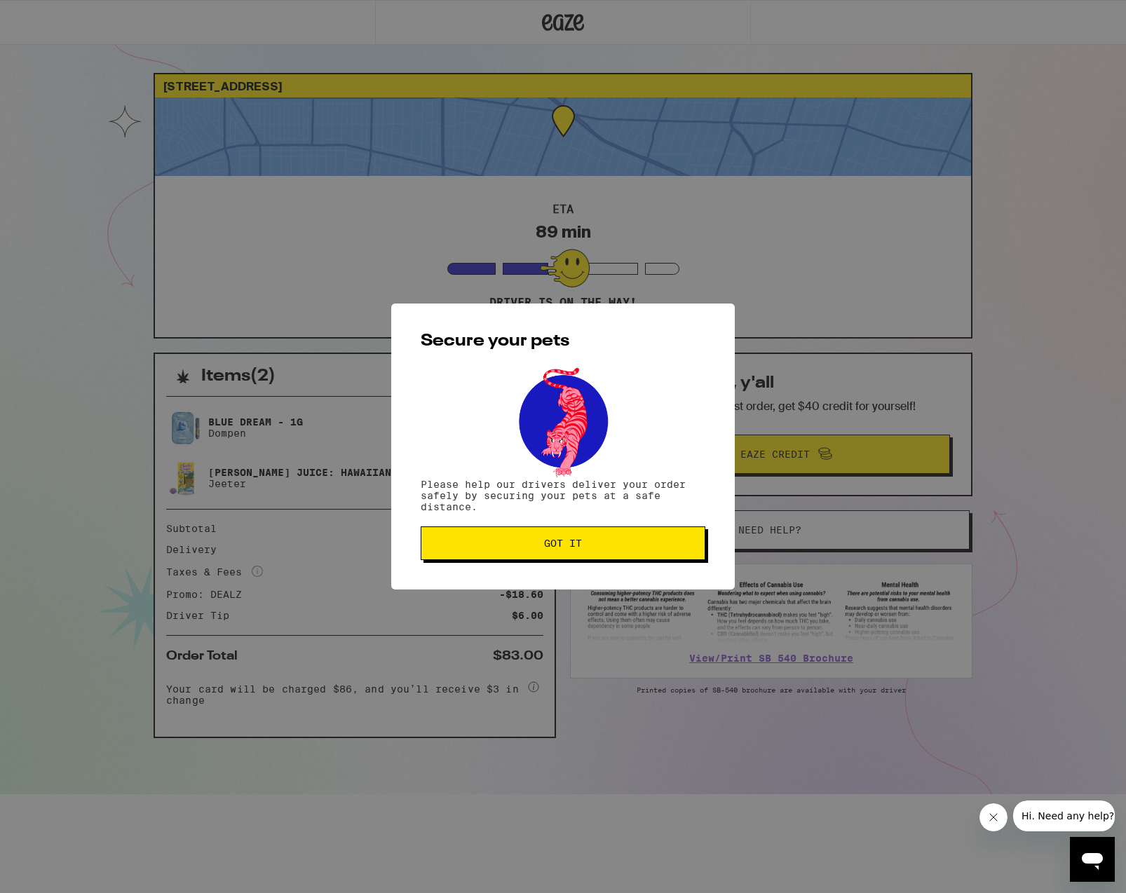
click at [550, 552] on button "Got it" at bounding box center [563, 543] width 285 height 34
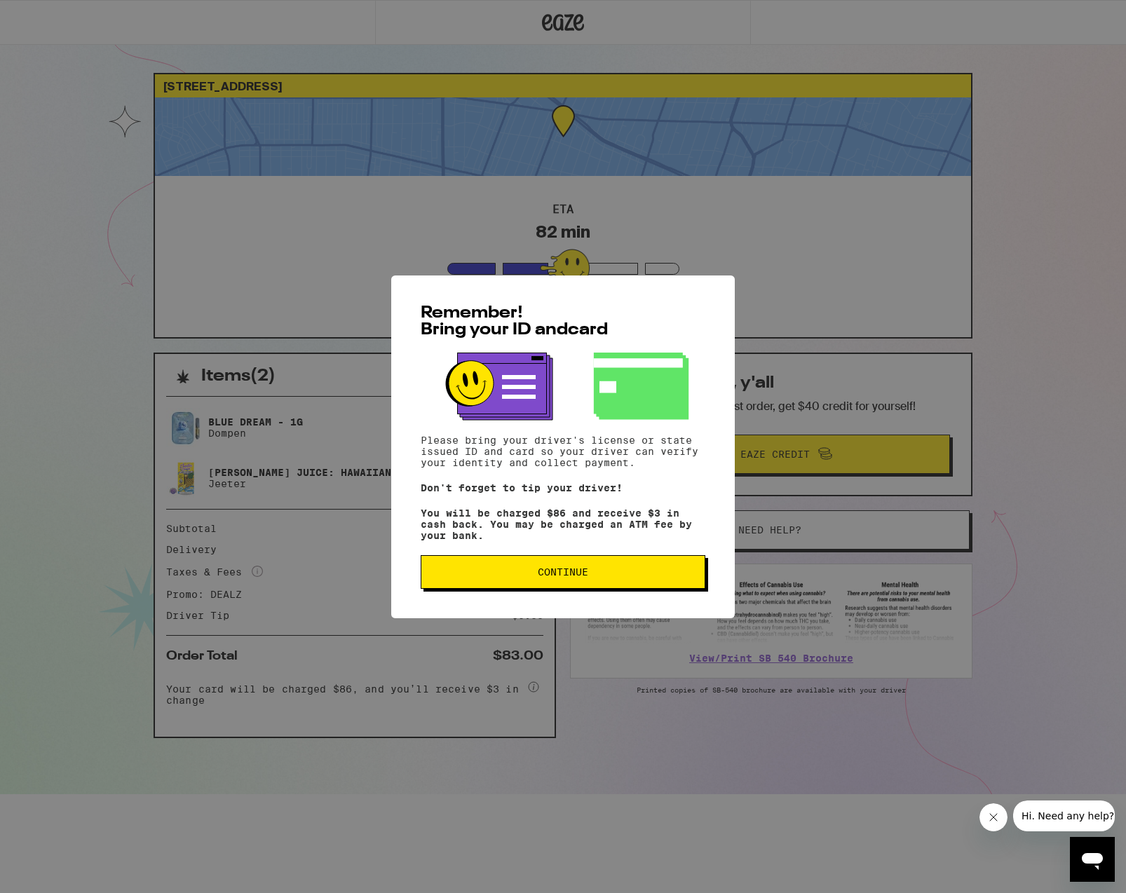
click at [529, 571] on button "Continue" at bounding box center [563, 572] width 285 height 34
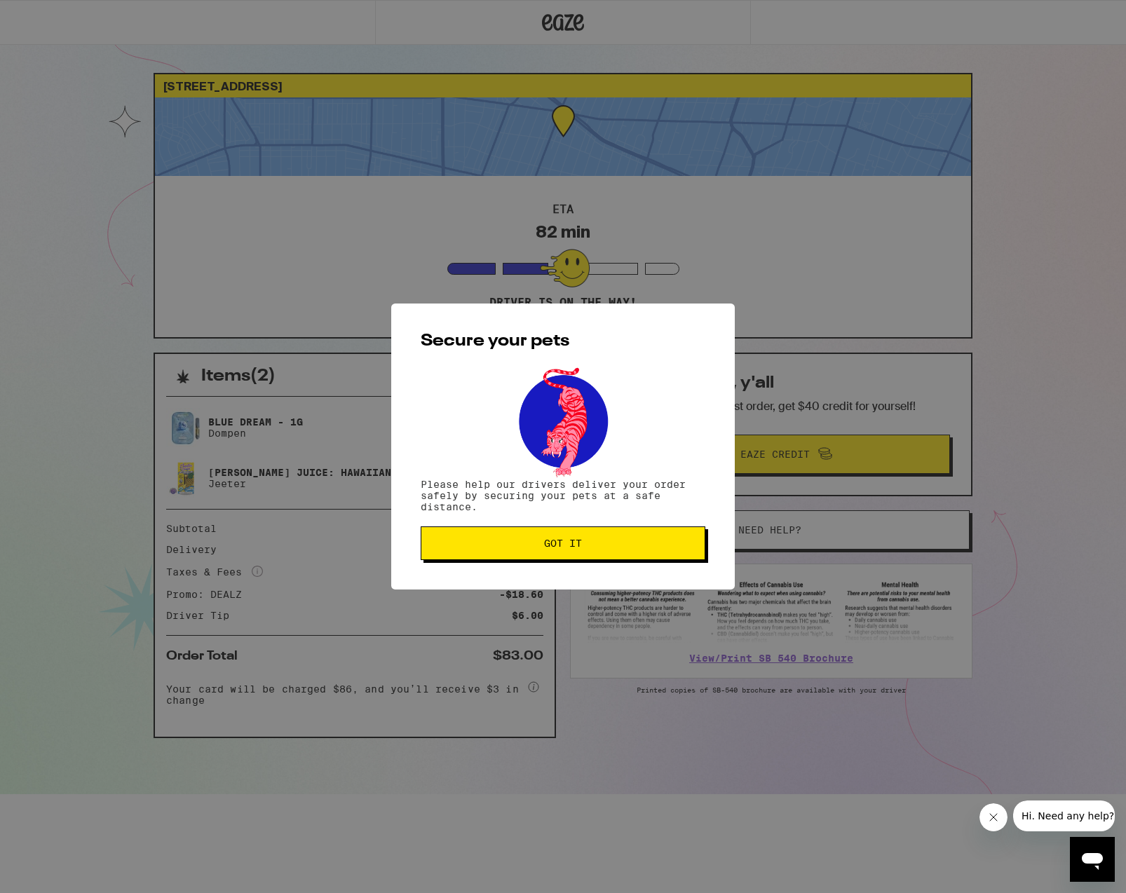
click at [556, 547] on span "Got it" at bounding box center [563, 543] width 38 height 10
